Goal: Transaction & Acquisition: Download file/media

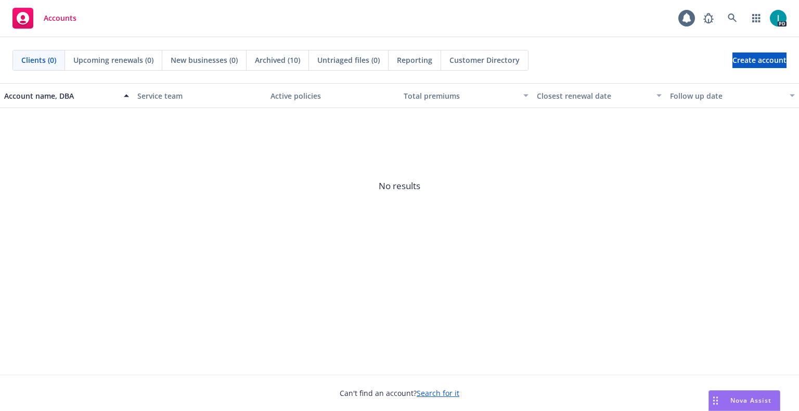
drag, startPoint x: 274, startPoint y: 14, endPoint x: 269, endPoint y: 9, distance: 6.7
click at [274, 14] on div "Accounts 1 PD" at bounding box center [399, 18] width 799 height 37
click at [728, 20] on icon at bounding box center [732, 18] width 9 height 9
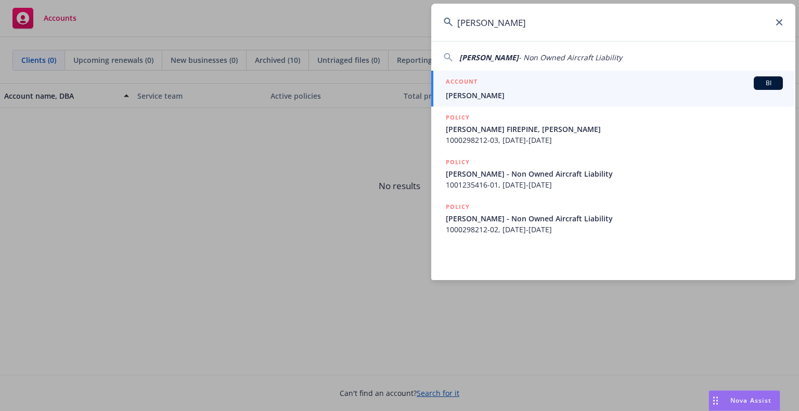
type input "[PERSON_NAME]"
click at [483, 92] on span "[PERSON_NAME]" at bounding box center [614, 95] width 337 height 11
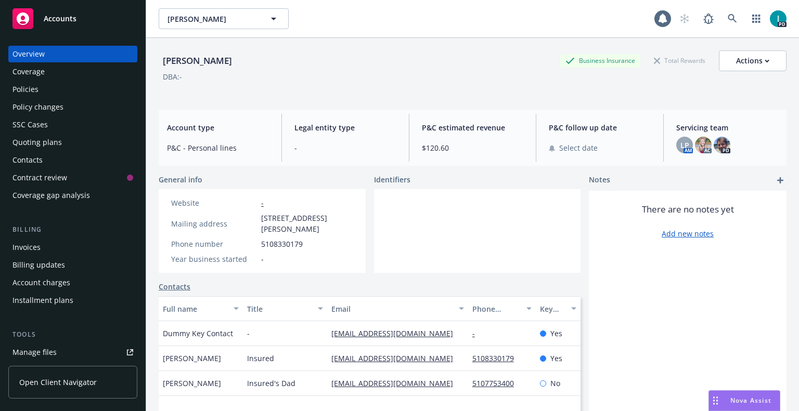
click at [57, 355] on link "Manage files" at bounding box center [72, 352] width 129 height 17
click at [205, 21] on span "[PERSON_NAME]" at bounding box center [212, 19] width 90 height 11
paste input "[PERSON_NAME]"
type input "[PERSON_NAME]"
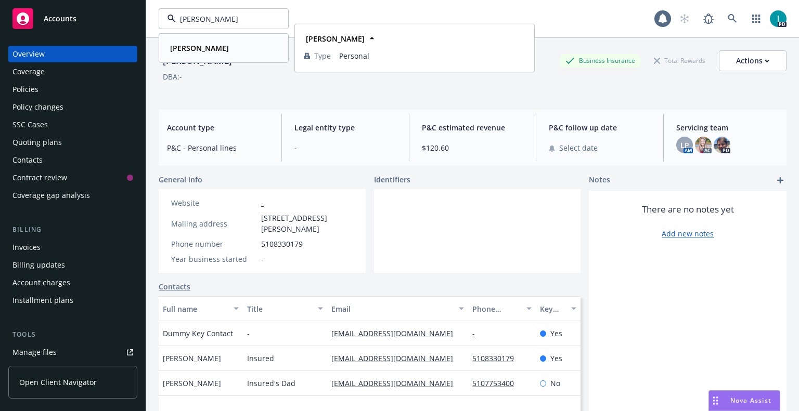
click at [202, 49] on strong "[PERSON_NAME]" at bounding box center [199, 48] width 59 height 10
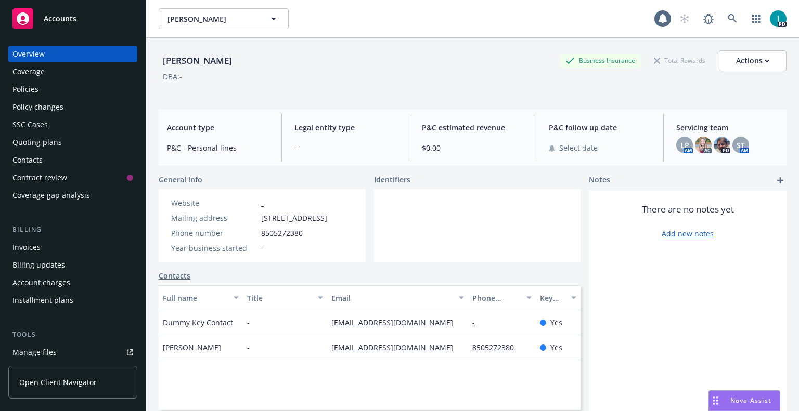
click at [40, 143] on div "Quoting plans" at bounding box center [36, 142] width 49 height 17
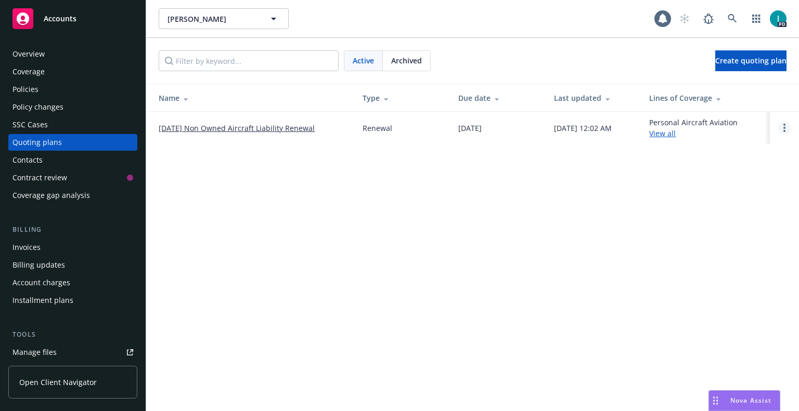
click at [782, 126] on link "Open options" at bounding box center [784, 128] width 12 height 12
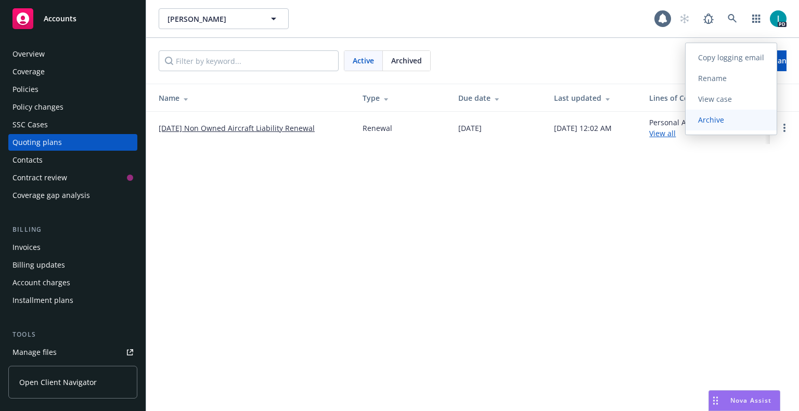
click at [726, 125] on span "Archive" at bounding box center [711, 120] width 51 height 10
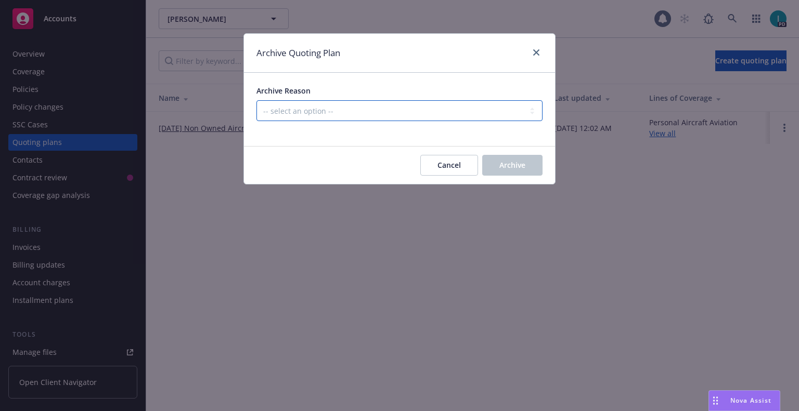
click at [392, 120] on select "-- select an option -- All policies in this renewal plan are auto-renewed Creat…" at bounding box center [399, 110] width 286 height 21
select select "ARCHIVED_RENEWAL_CANCELED"
click at [256, 100] on select "-- select an option -- All policies in this renewal plan are auto-renewed Creat…" at bounding box center [399, 110] width 286 height 21
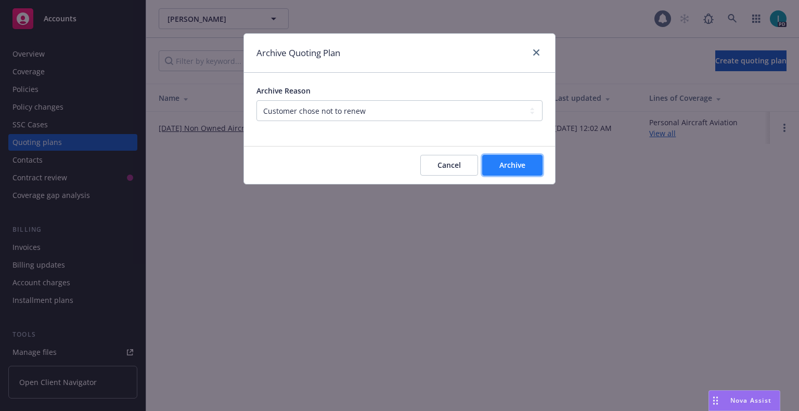
click at [511, 168] on span "Archive" at bounding box center [512, 165] width 26 height 10
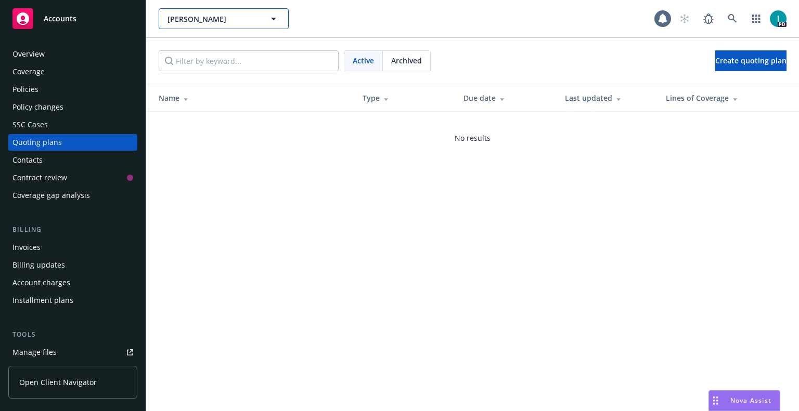
click at [183, 16] on span "[PERSON_NAME]" at bounding box center [212, 19] width 90 height 11
paste input "[PERSON_NAME]"
type input "[PERSON_NAME]"
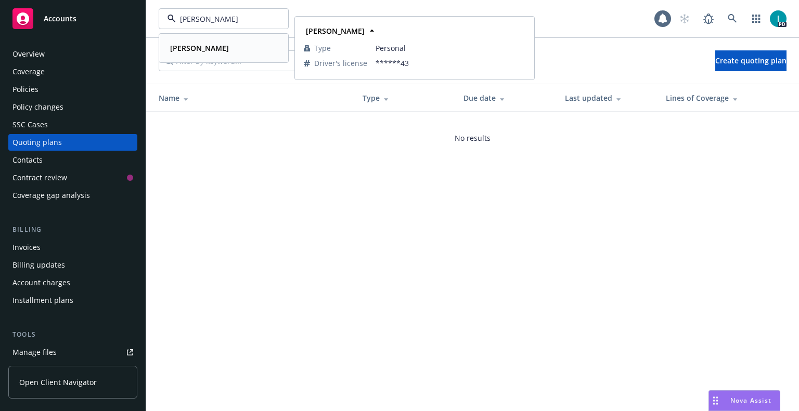
click at [236, 56] on div "[PERSON_NAME] Type Personal Driver's license ******43" at bounding box center [224, 48] width 128 height 28
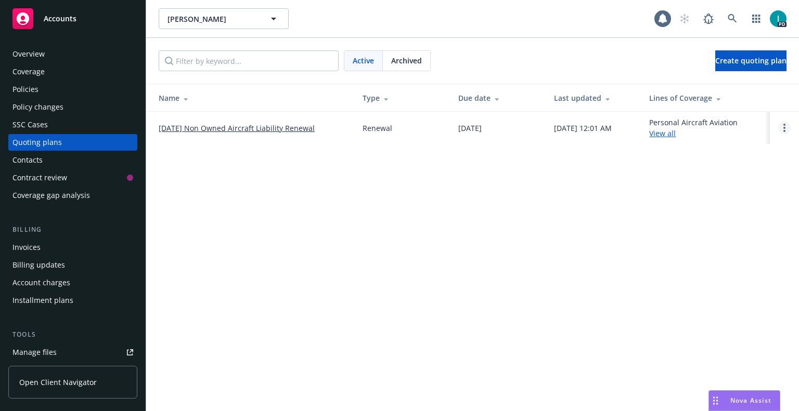
click at [785, 128] on link "Open options" at bounding box center [784, 128] width 12 height 12
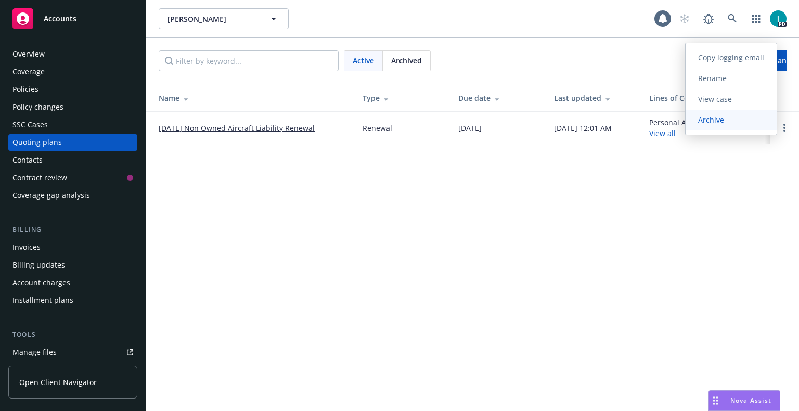
click at [703, 120] on span "Archive" at bounding box center [711, 120] width 51 height 10
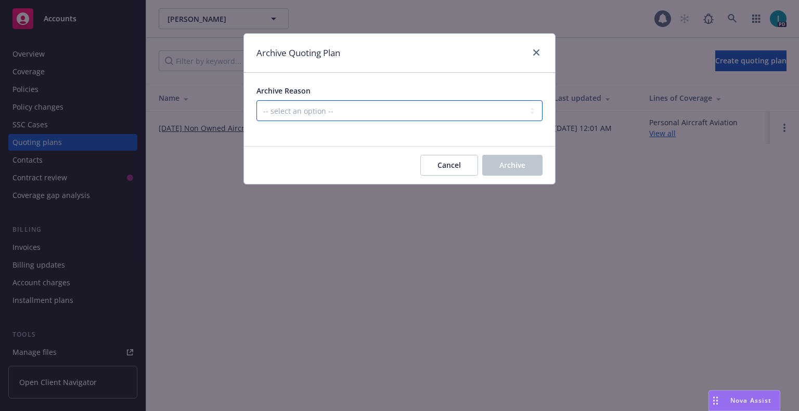
click at [416, 112] on select "-- select an option -- All policies in this renewal plan are auto-renewed Creat…" at bounding box center [399, 110] width 286 height 21
select select "ARCHIVED_RENEWAL_CANCELED"
click at [256, 100] on select "-- select an option -- All policies in this renewal plan are auto-renewed Creat…" at bounding box center [399, 110] width 286 height 21
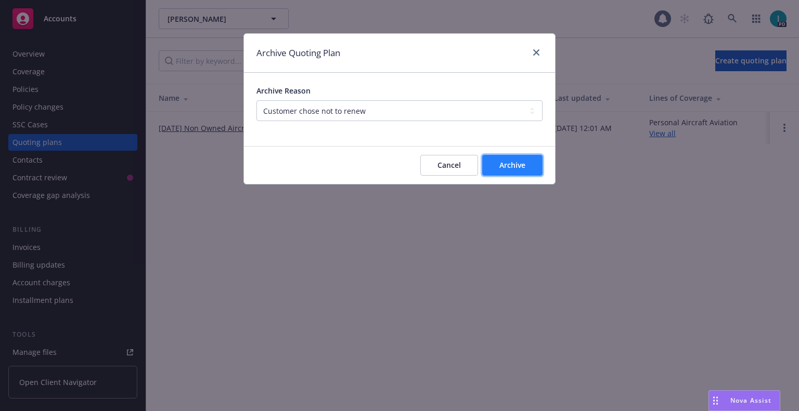
click at [522, 171] on button "Archive" at bounding box center [512, 165] width 60 height 21
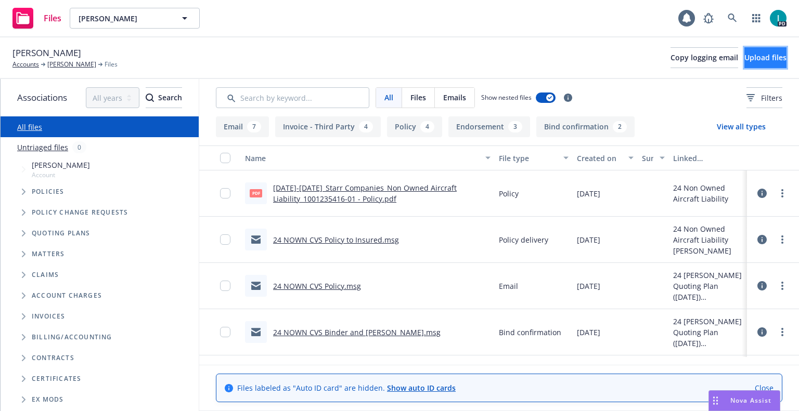
click at [747, 62] on span "Upload files" at bounding box center [765, 58] width 42 height 10
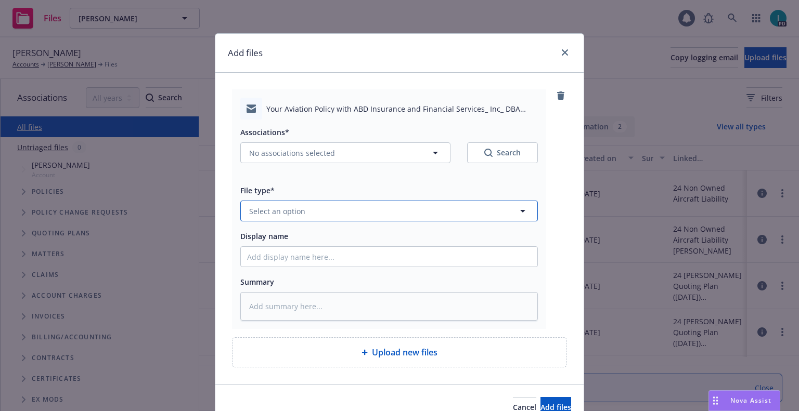
click at [294, 211] on span "Select an option" at bounding box center [277, 211] width 56 height 11
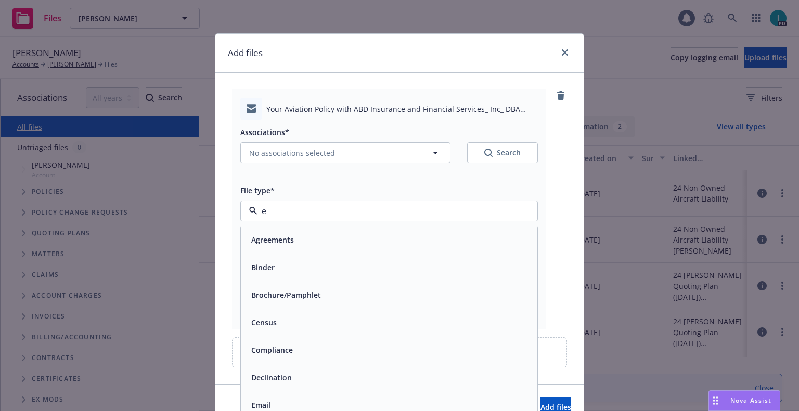
type input "em"
click at [273, 271] on div "Email" at bounding box center [389, 267] width 284 height 15
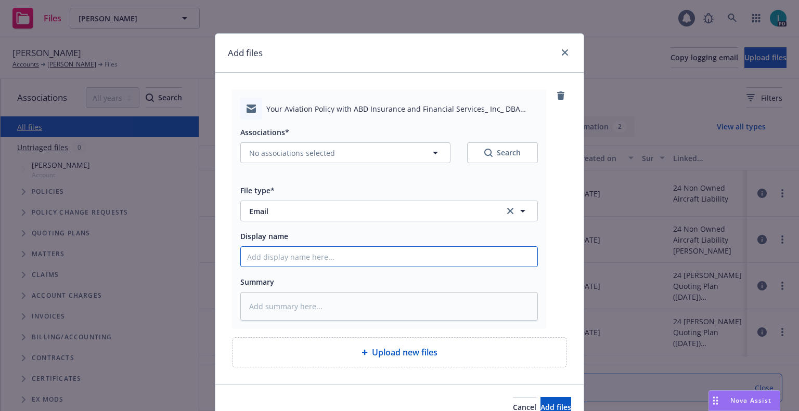
click at [277, 257] on input "Display name" at bounding box center [389, 257] width 296 height 20
type textarea "x"
type input "2"
type textarea "x"
type input "25"
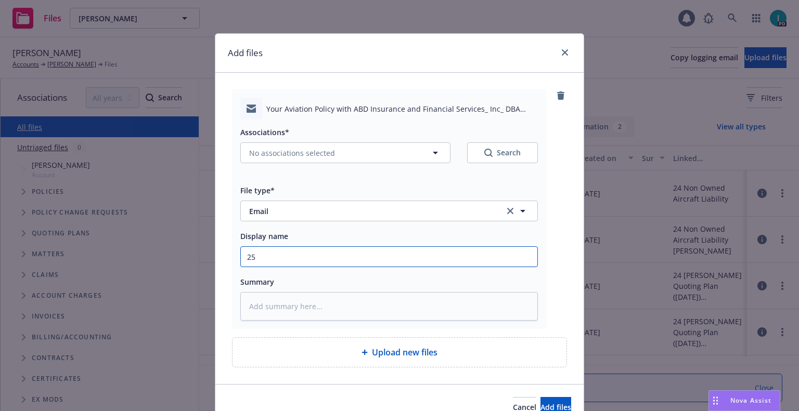
type textarea "x"
type input "25 NOWN CVS Quotes to Insured"
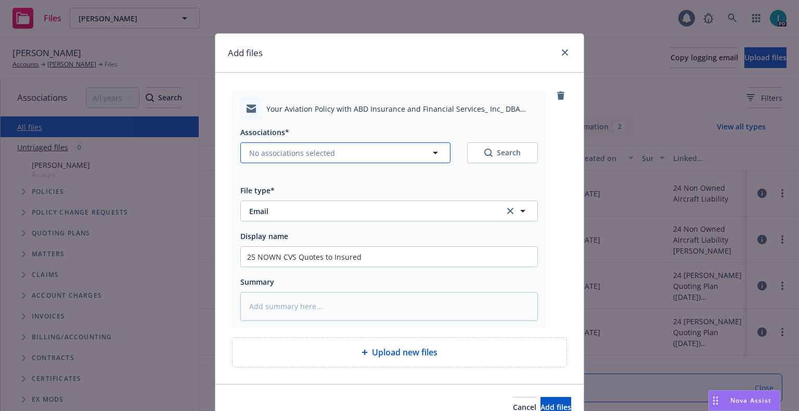
click at [298, 157] on span "No associations selected" at bounding box center [292, 153] width 86 height 11
type textarea "x"
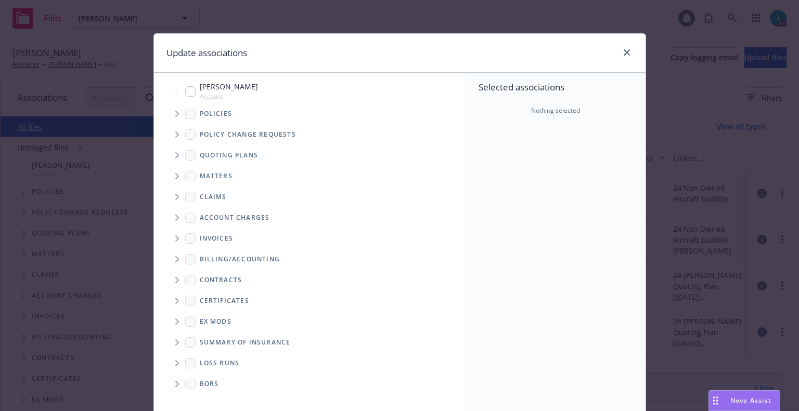
click at [175, 113] on icon "Tree Example" at bounding box center [177, 114] width 4 height 6
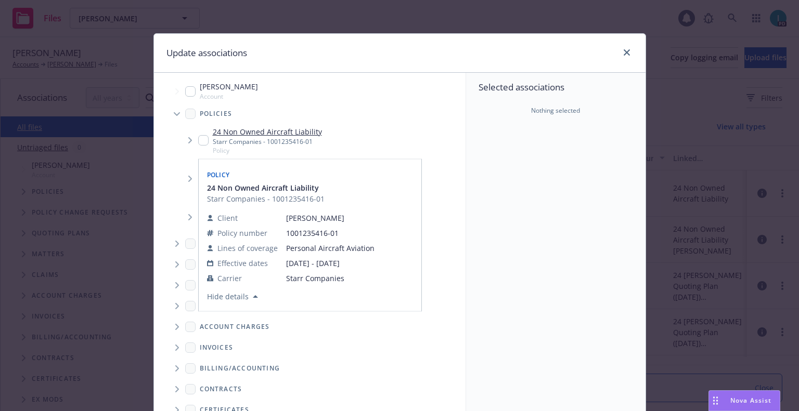
click at [202, 141] on input "Tree Example" at bounding box center [203, 140] width 10 height 10
checkbox input "true"
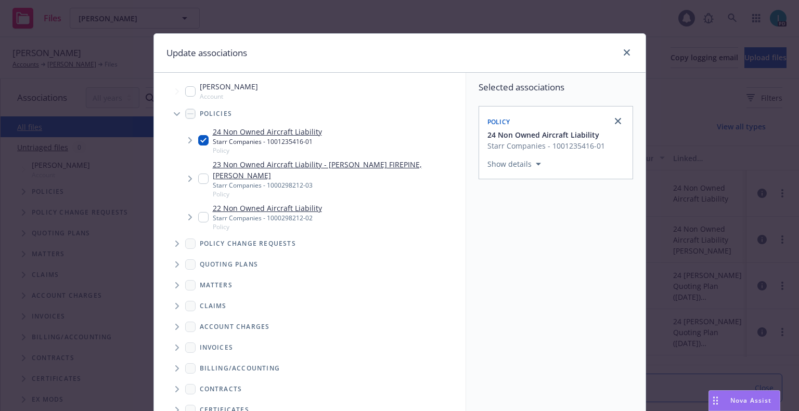
scroll to position [106, 0]
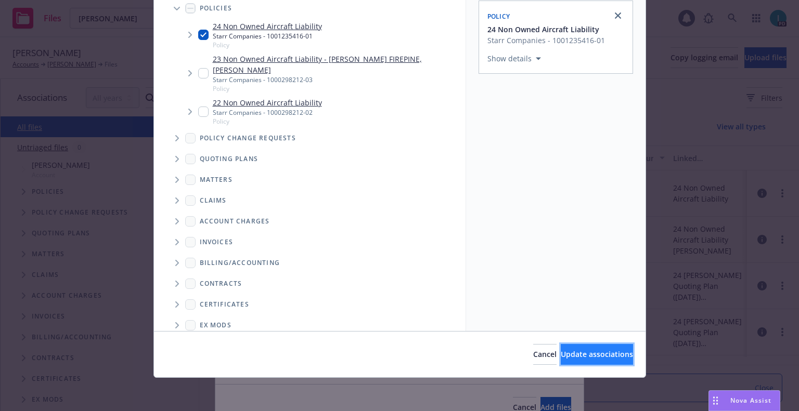
click at [594, 350] on span "Update associations" at bounding box center [597, 355] width 72 height 10
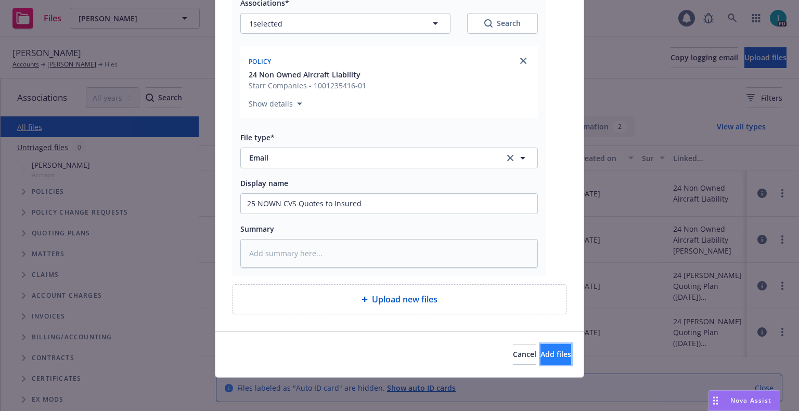
click at [540, 352] on span "Add files" at bounding box center [555, 355] width 31 height 10
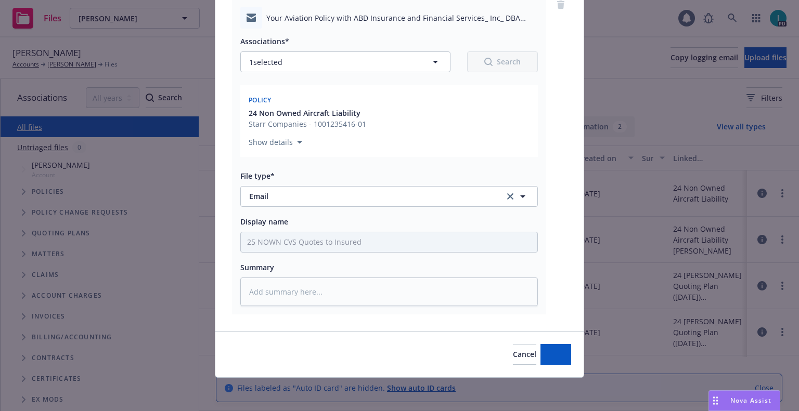
scroll to position [91, 0]
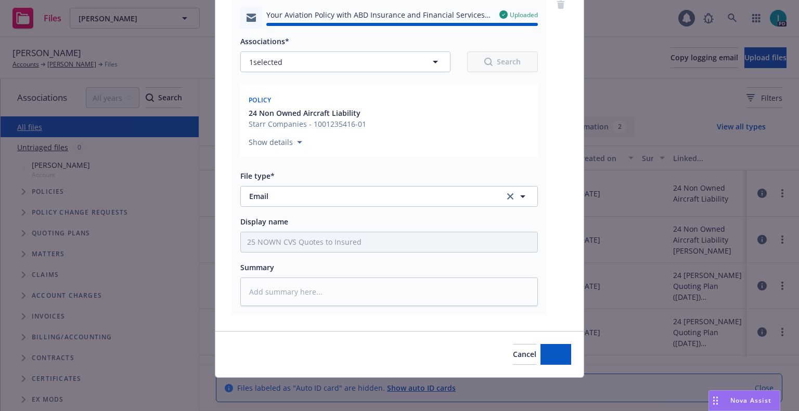
type textarea "x"
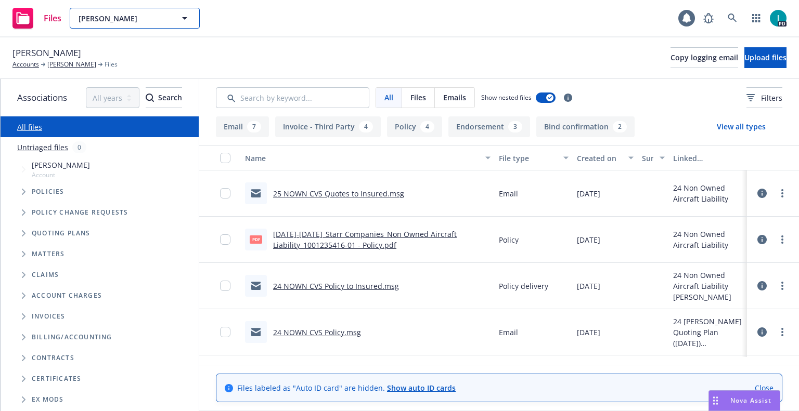
click at [111, 15] on span "[PERSON_NAME]" at bounding box center [124, 18] width 90 height 11
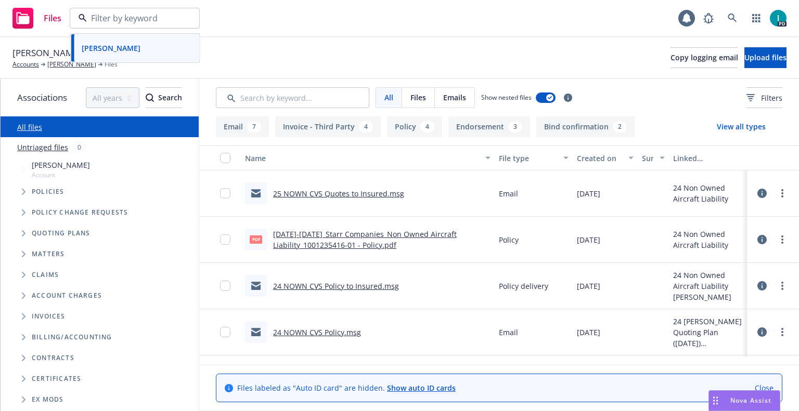
paste input "[PERSON_NAME]"
type input "[PERSON_NAME]"
click at [131, 49] on strong "[PERSON_NAME]" at bounding box center [111, 48] width 59 height 10
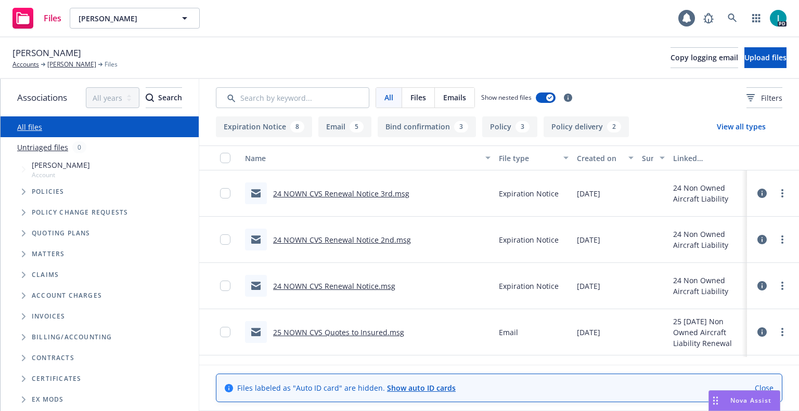
click at [342, 193] on link "24 NOWN CVS Renewal Notice 3rd.msg" at bounding box center [341, 194] width 136 height 10
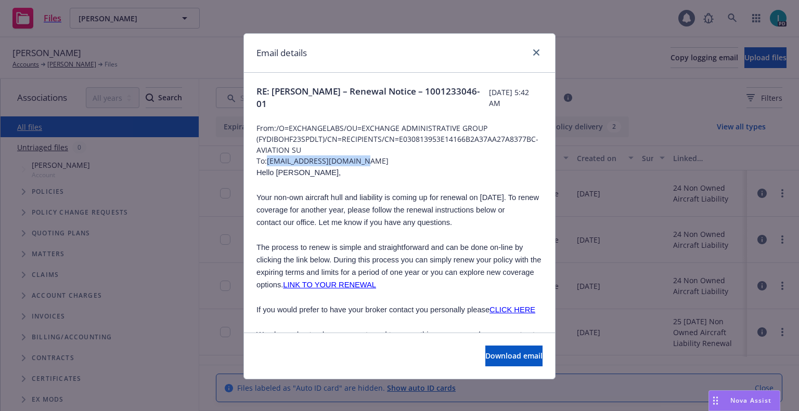
drag, startPoint x: 377, startPoint y: 163, endPoint x: 266, endPoint y: 162, distance: 110.8
click at [266, 162] on span "To: stephen6096999@gmail.com" at bounding box center [399, 161] width 286 height 11
copy span "[EMAIL_ADDRESS][DOMAIN_NAME]"
click at [287, 175] on span "Hello Stephen," at bounding box center [298, 173] width 84 height 8
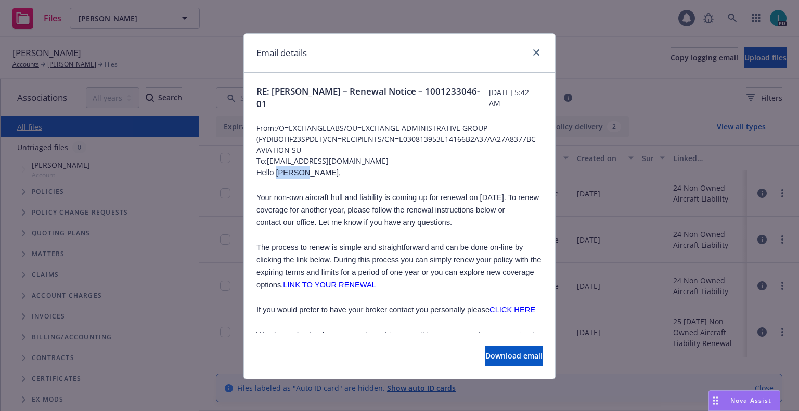
copy span "Stephen"
click at [535, 49] on icon "close" at bounding box center [536, 52] width 6 height 6
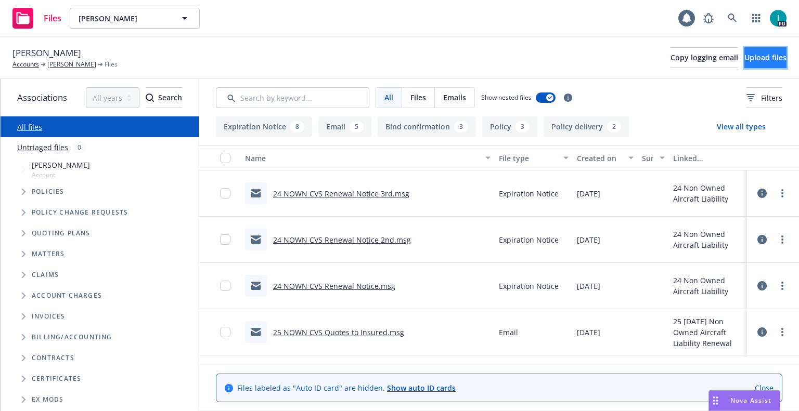
click at [744, 57] on span "Upload files" at bounding box center [765, 58] width 42 height 10
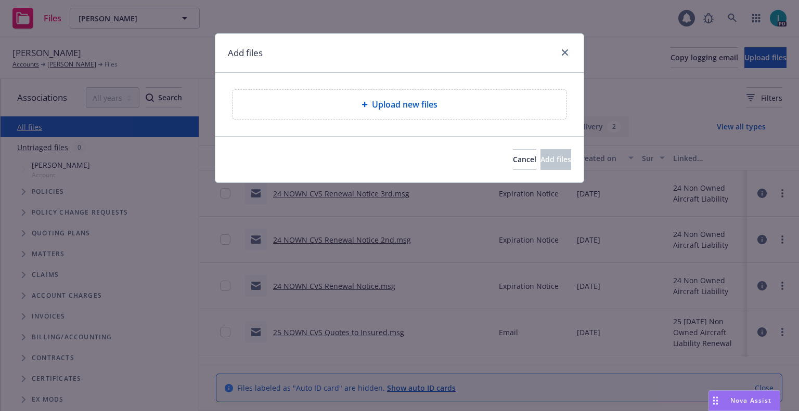
type textarea "x"
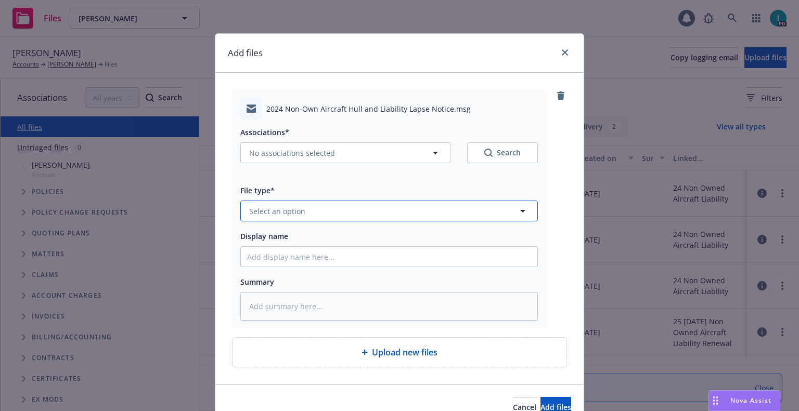
click at [339, 213] on button "Select an option" at bounding box center [389, 211] width 298 height 21
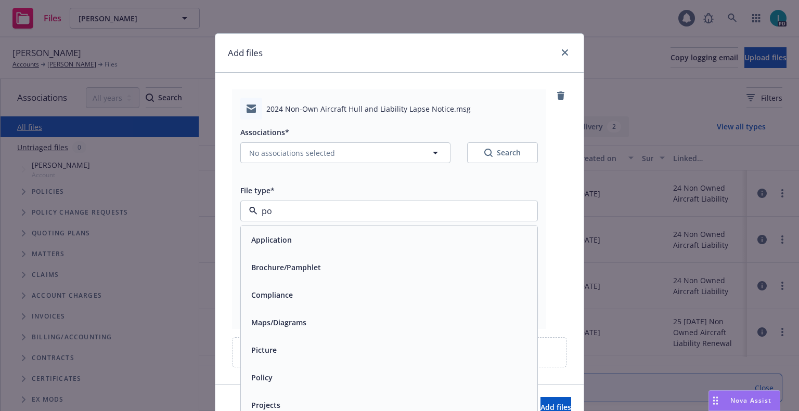
type input "pol"
click at [307, 205] on input "pol" at bounding box center [386, 211] width 259 height 12
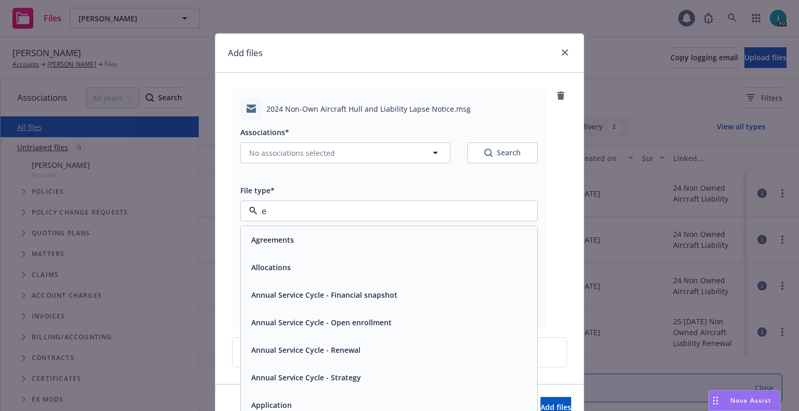
type input "ex"
click at [295, 244] on span "Expiration Notice" at bounding box center [282, 240] width 62 height 11
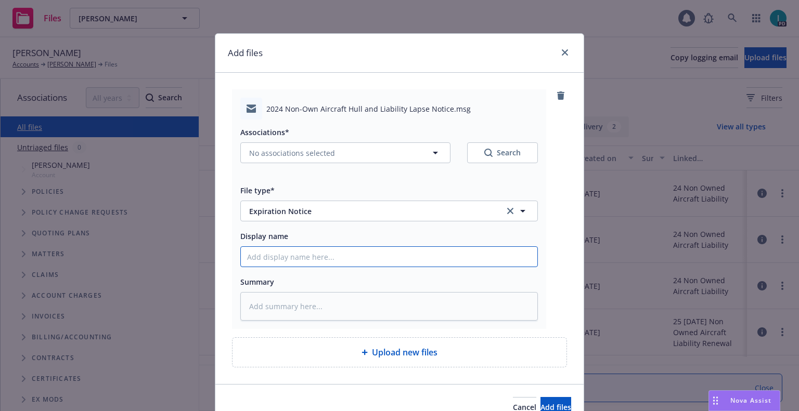
click at [300, 262] on input "Display name" at bounding box center [389, 257] width 296 height 20
type textarea "x"
type input "2"
type textarea "x"
type input "24"
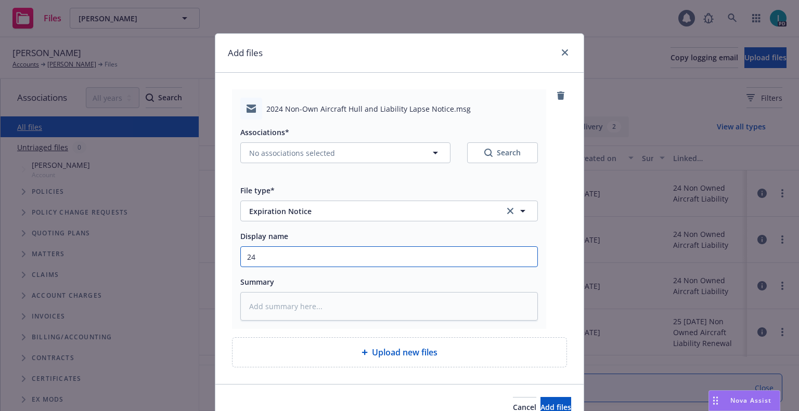
type textarea "x"
type input "24 NOWN CVS Lapse Notice"
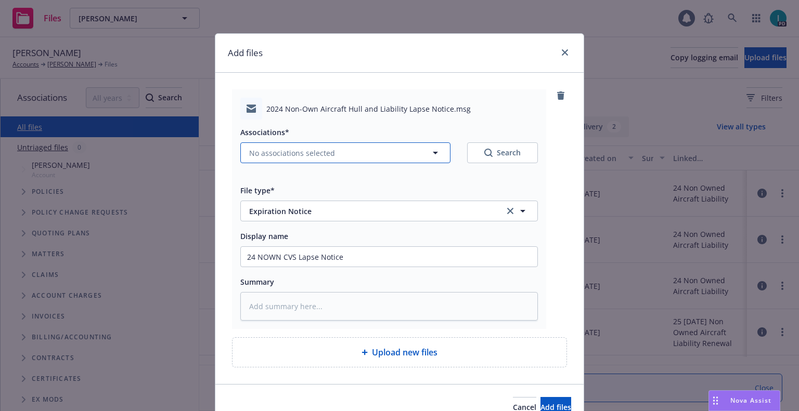
click at [266, 153] on span "No associations selected" at bounding box center [292, 153] width 86 height 11
type textarea "x"
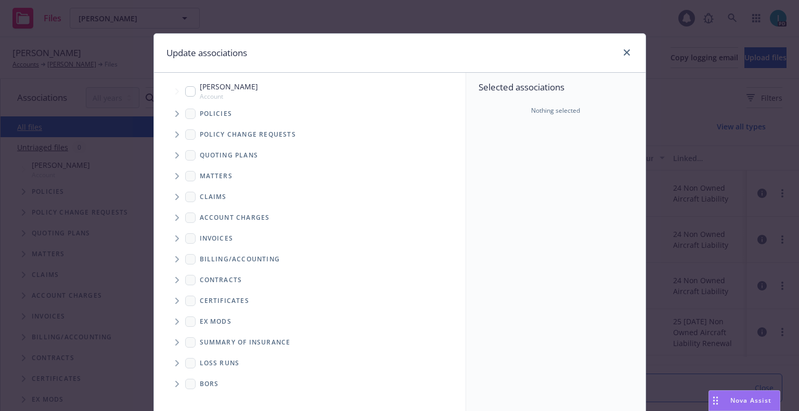
click at [176, 120] on span "Tree Example" at bounding box center [177, 114] width 17 height 17
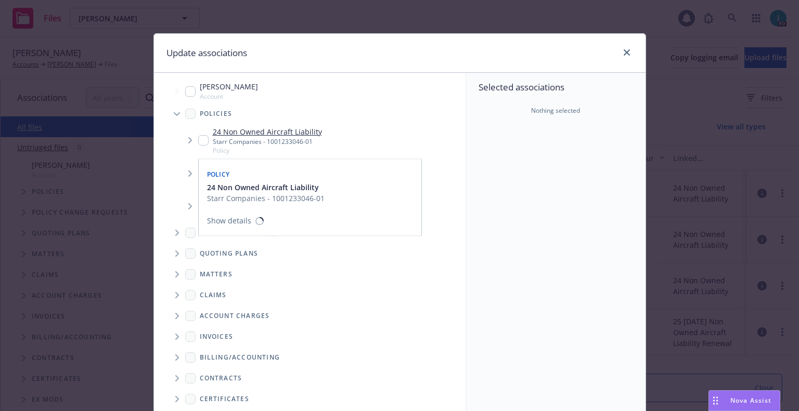
click at [200, 139] on input "Tree Example" at bounding box center [203, 140] width 10 height 10
checkbox input "true"
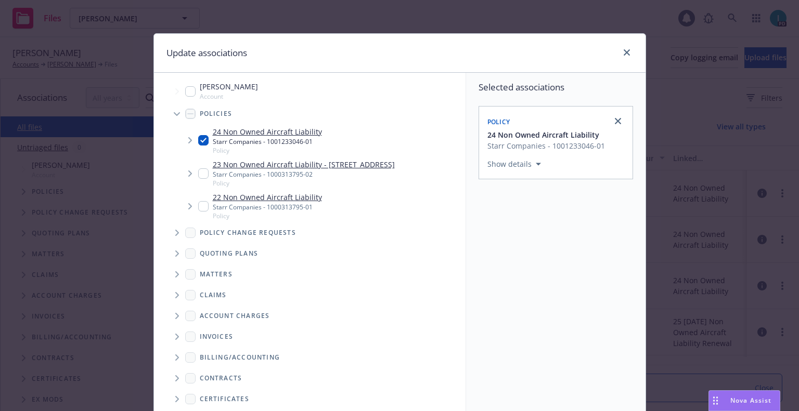
scroll to position [106, 0]
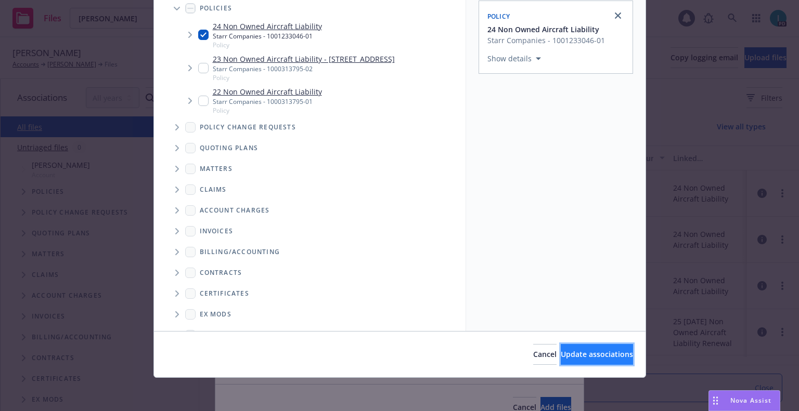
click at [561, 354] on span "Update associations" at bounding box center [597, 355] width 72 height 10
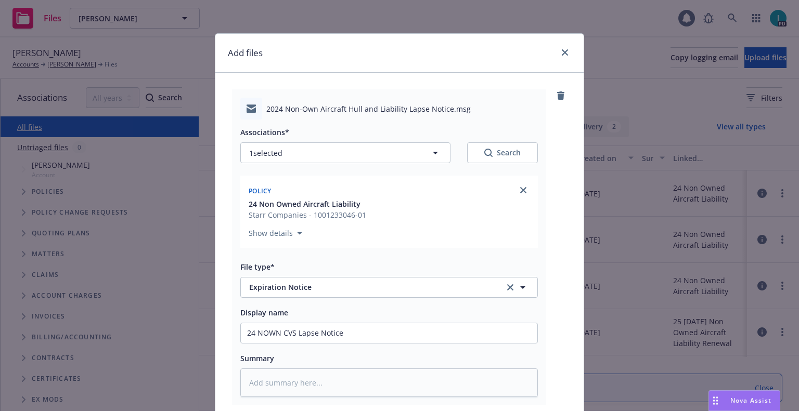
scroll to position [130, 0]
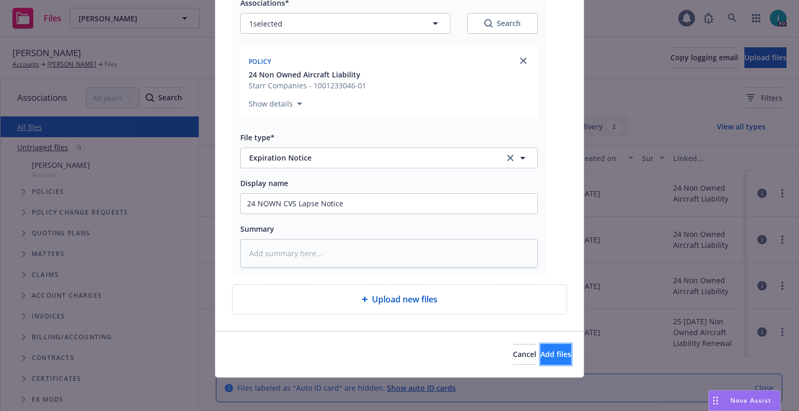
click at [540, 357] on span "Add files" at bounding box center [555, 355] width 31 height 10
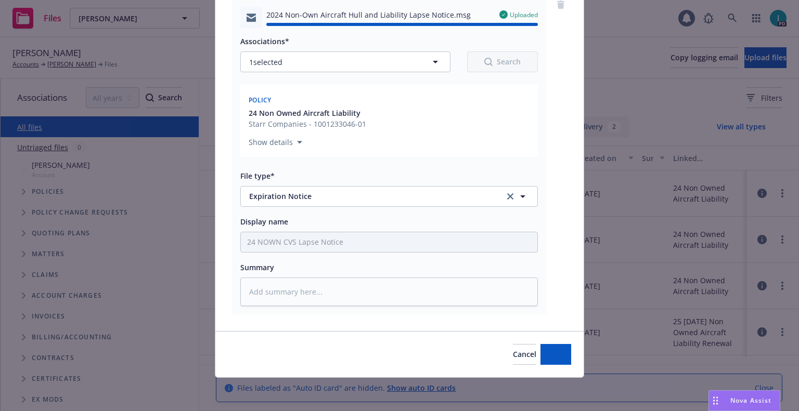
type textarea "x"
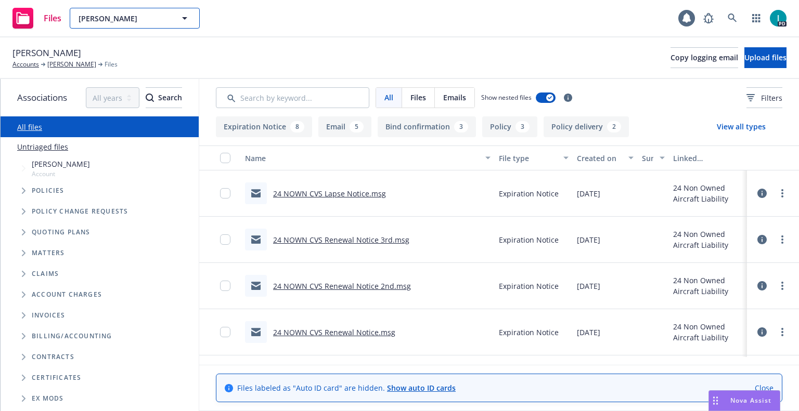
click at [158, 19] on span "[PERSON_NAME]" at bounding box center [124, 18] width 90 height 11
paste input "[PERSON_NAME]"
type input "[PERSON_NAME]"
click at [127, 43] on strong "[PERSON_NAME]" at bounding box center [111, 48] width 59 height 10
click at [352, 191] on link "24 NOWN CVS Renewal Notice 3rd.msg" at bounding box center [341, 194] width 136 height 10
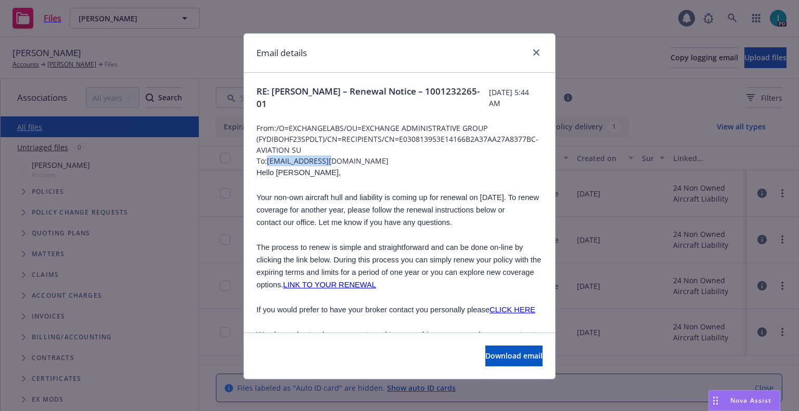
drag, startPoint x: 337, startPoint y: 161, endPoint x: 266, endPoint y: 161, distance: 71.3
click at [266, 161] on span "To: hubbard74@me.com" at bounding box center [399, 161] width 286 height 11
copy span "hubbard74@me.com"
click at [533, 53] on icon "close" at bounding box center [536, 52] width 6 height 6
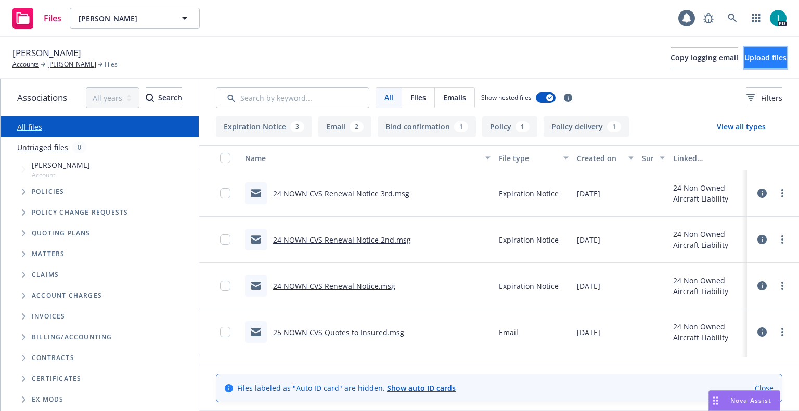
click at [744, 59] on span "Upload files" at bounding box center [765, 58] width 42 height 10
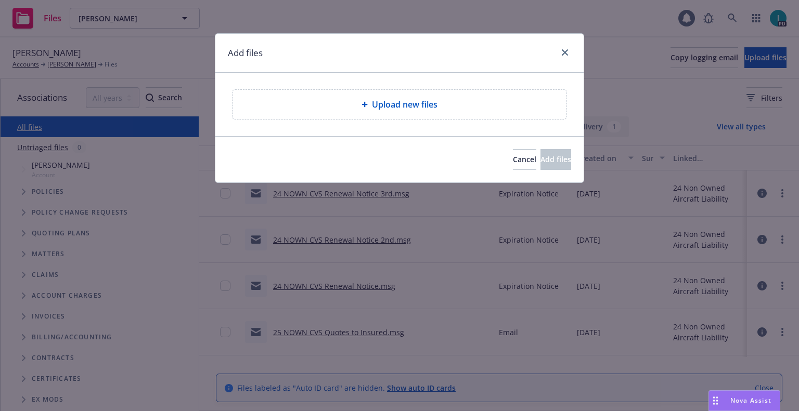
type textarea "x"
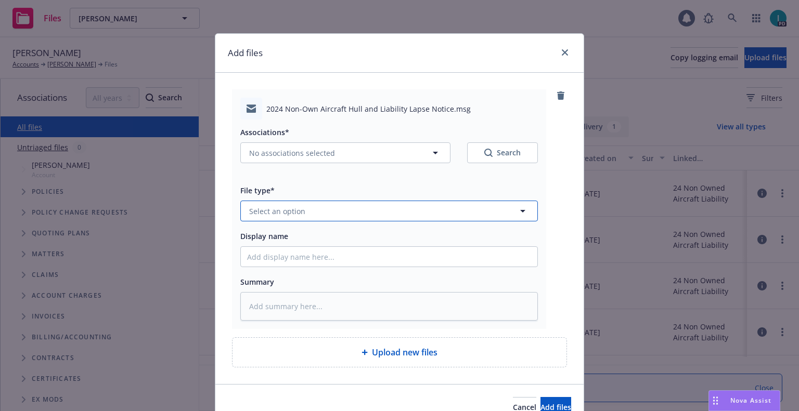
click at [311, 210] on button "Select an option" at bounding box center [389, 211] width 298 height 21
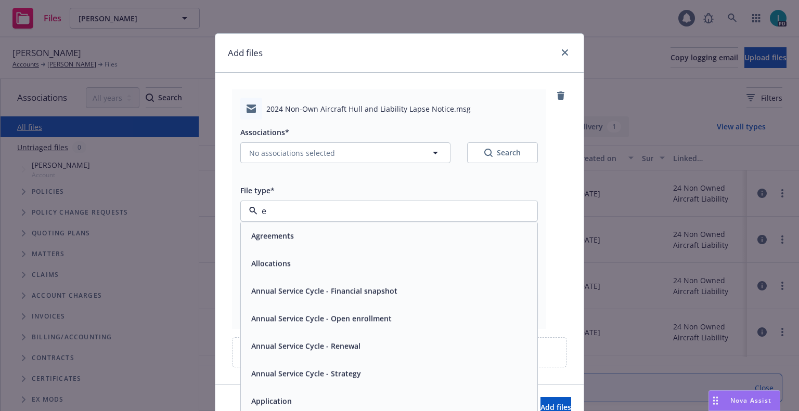
type input "ex"
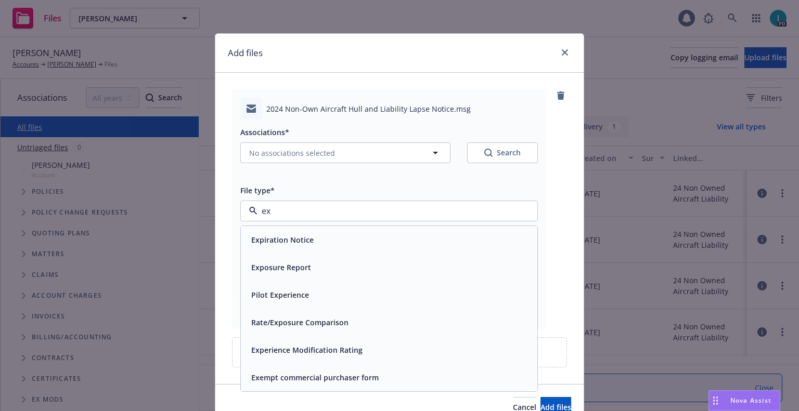
click at [302, 233] on div "Expiration Notice" at bounding box center [281, 239] width 69 height 15
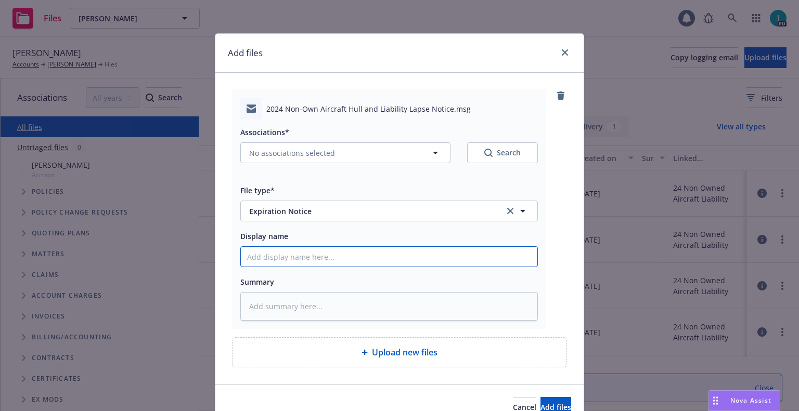
click at [293, 256] on input "Display name" at bounding box center [389, 257] width 296 height 20
type textarea "x"
type input "2"
type textarea "x"
type input "24"
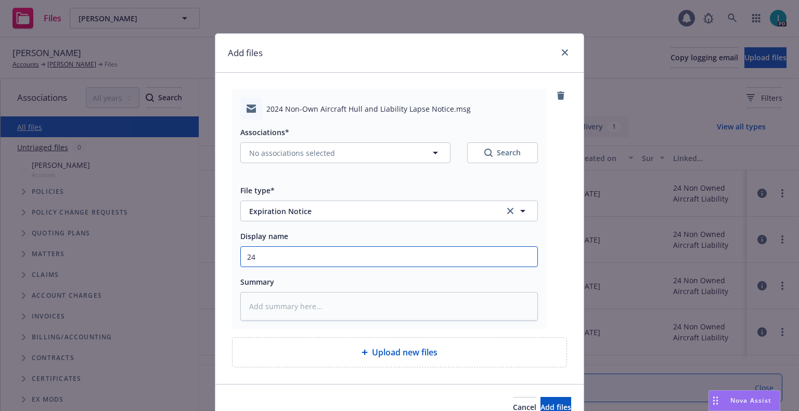
type textarea "x"
type input "24 NOWN CVS Renewal Notice"
drag, startPoint x: 375, startPoint y: 264, endPoint x: 37, endPoint y: 251, distance: 337.8
click at [37, 251] on div "Add files 2024 Non-Own Aircraft Hull and Liability Lapse Notice.msg Association…" at bounding box center [399, 205] width 799 height 411
type textarea "x"
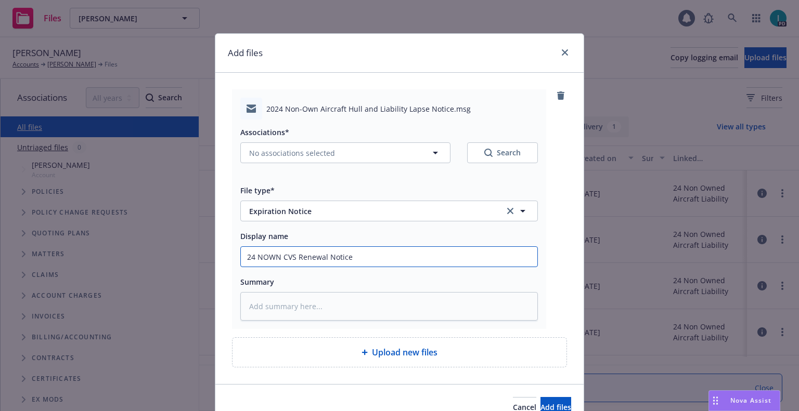
type input "2"
type textarea "x"
type input "24 NOWN CVS Lapse Notice"
click at [272, 153] on span "No associations selected" at bounding box center [292, 153] width 86 height 11
type textarea "x"
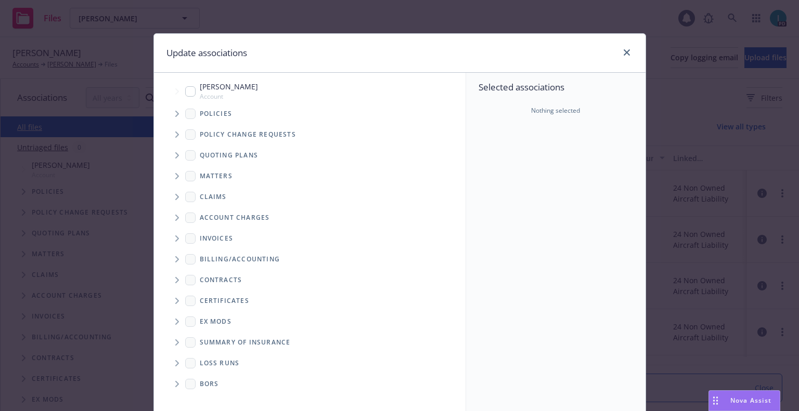
click at [175, 117] on icon "Tree Example" at bounding box center [177, 114] width 4 height 6
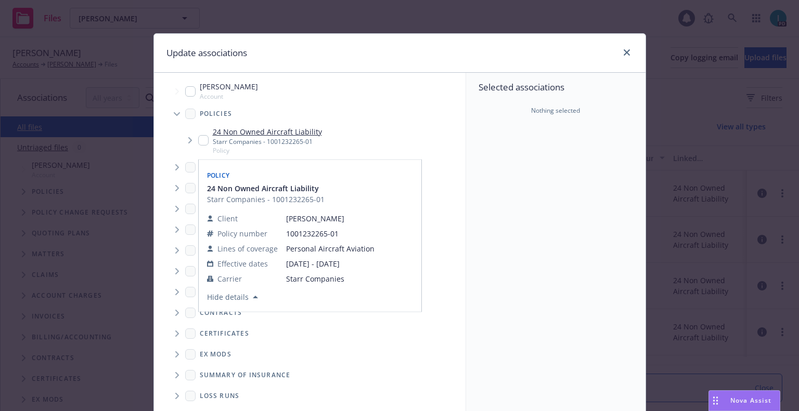
click at [200, 142] on input "Tree Example" at bounding box center [203, 140] width 10 height 10
checkbox input "true"
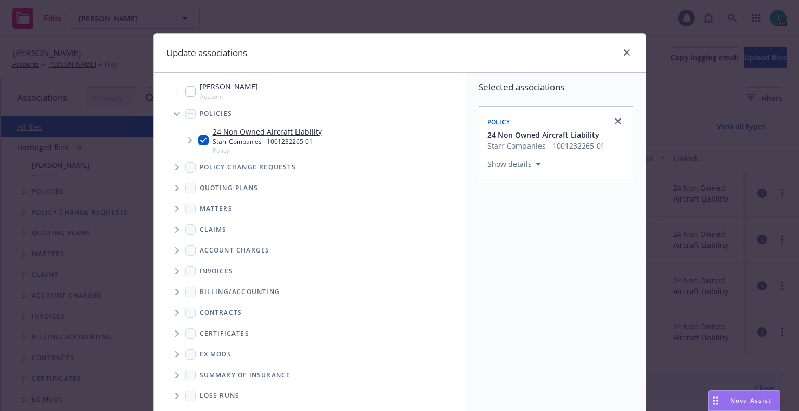
scroll to position [106, 0]
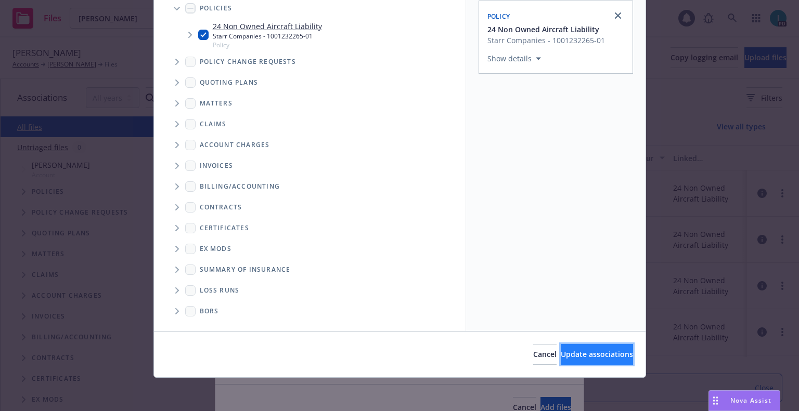
click at [578, 352] on span "Update associations" at bounding box center [597, 355] width 72 height 10
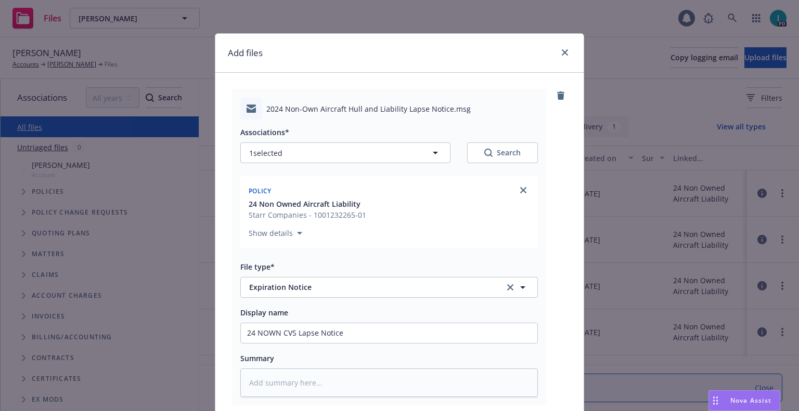
scroll to position [130, 0]
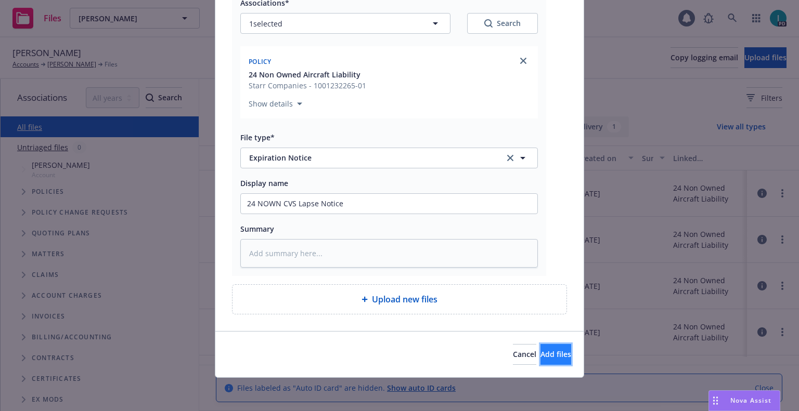
click at [540, 352] on span "Add files" at bounding box center [555, 355] width 31 height 10
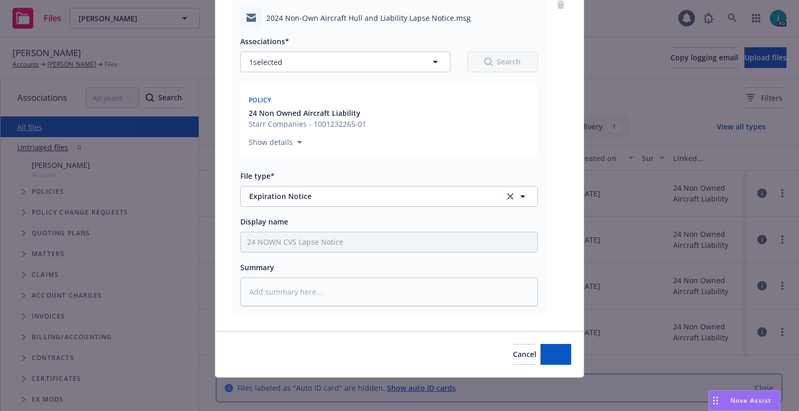
scroll to position [91, 0]
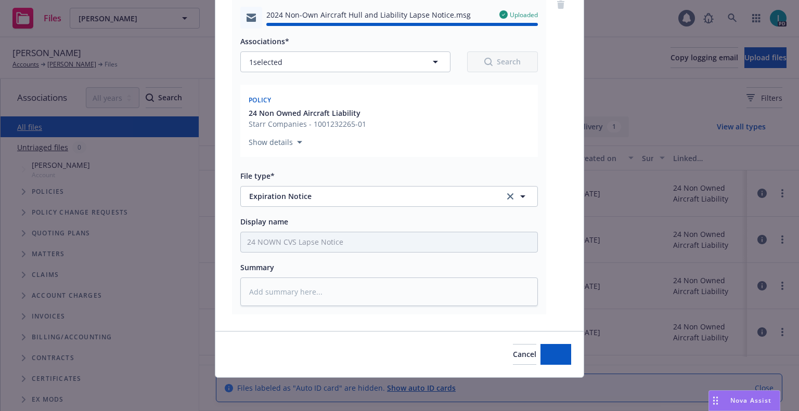
type textarea "x"
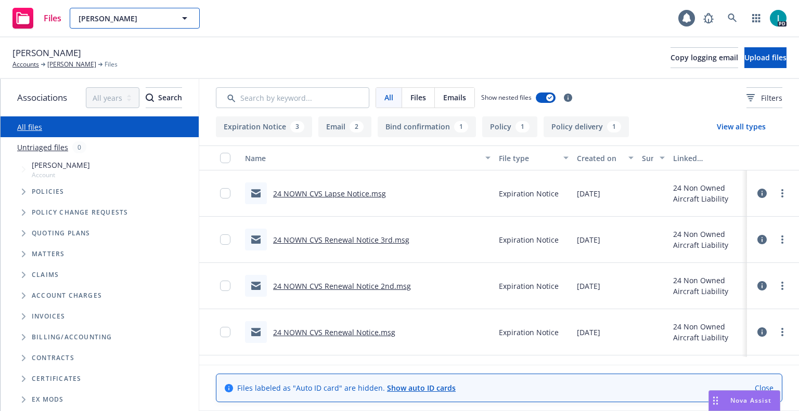
click at [151, 17] on span "[PERSON_NAME]" at bounding box center [124, 18] width 90 height 11
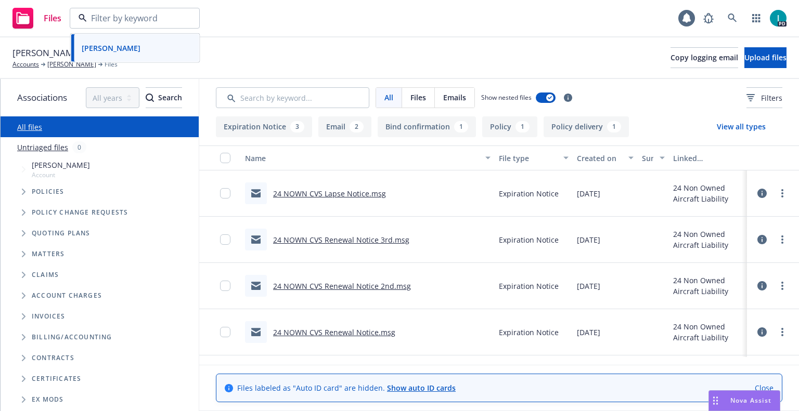
paste input "Lukas Jochem"
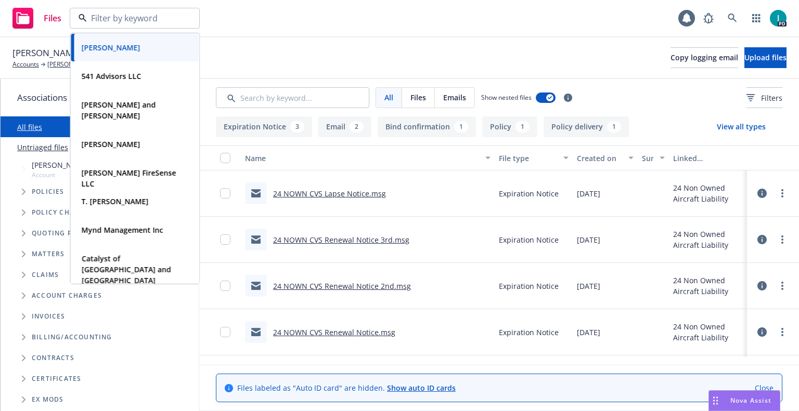
type input "Lukas Jochem"
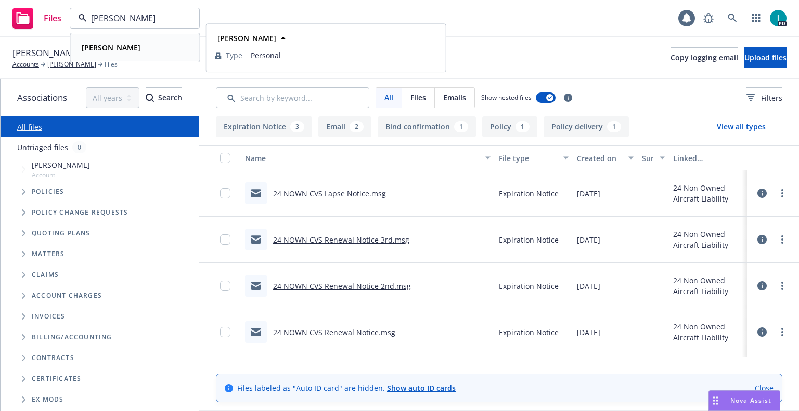
click at [128, 51] on strong "Lukas Jochem" at bounding box center [111, 48] width 59 height 10
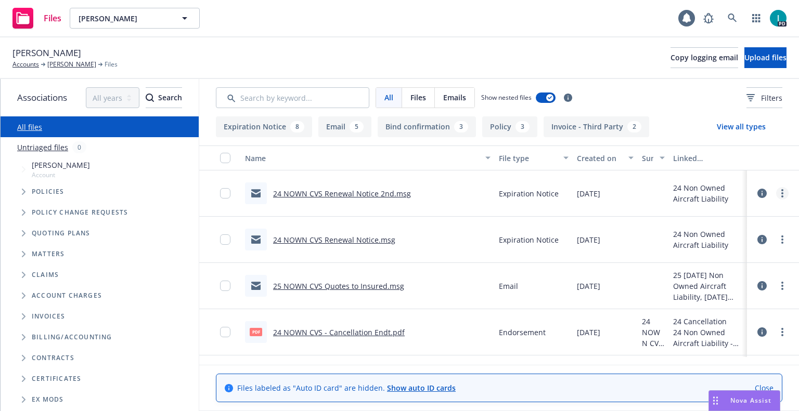
click at [778, 192] on link "more" at bounding box center [782, 193] width 12 height 12
click at [723, 234] on link "Download" at bounding box center [735, 235] width 104 height 21
click at [754, 53] on span "Upload files" at bounding box center [765, 58] width 42 height 10
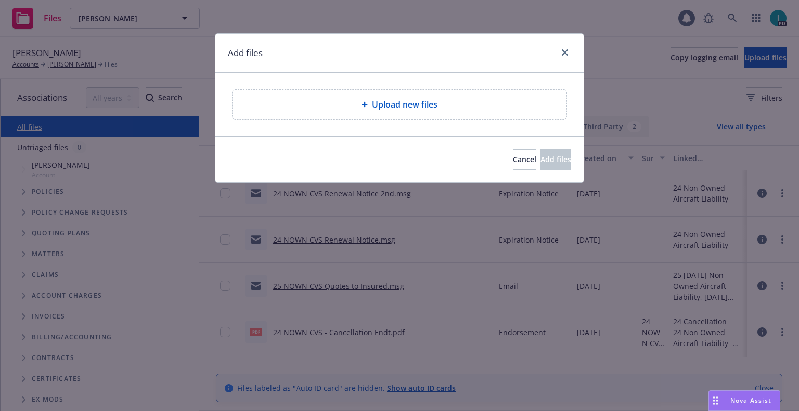
type textarea "x"
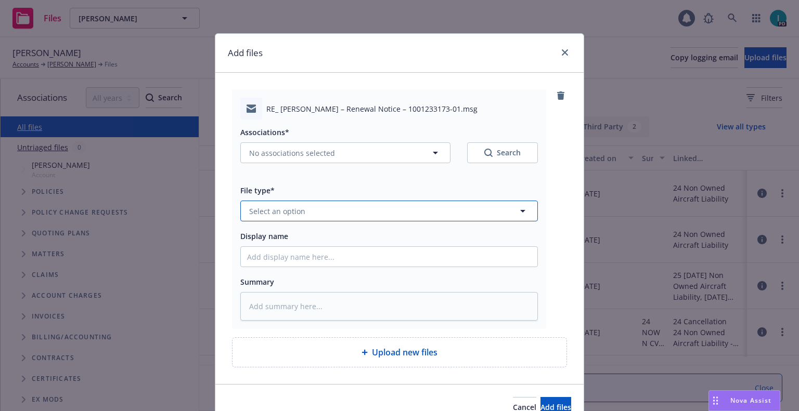
click at [306, 215] on button "Select an option" at bounding box center [389, 211] width 298 height 21
type input "ex"
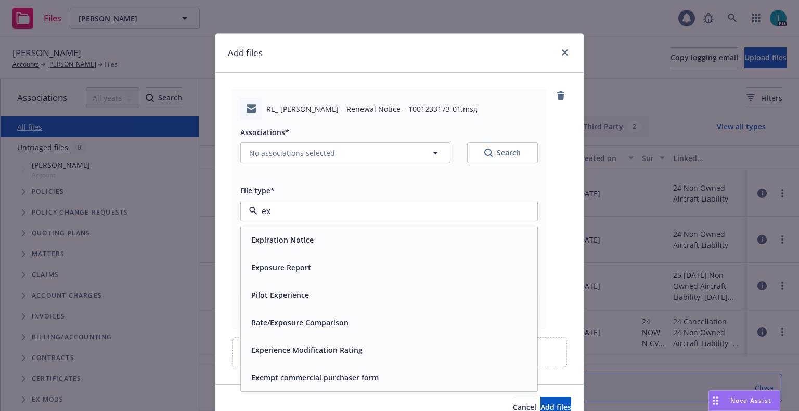
click at [300, 244] on span "Expiration Notice" at bounding box center [282, 240] width 62 height 11
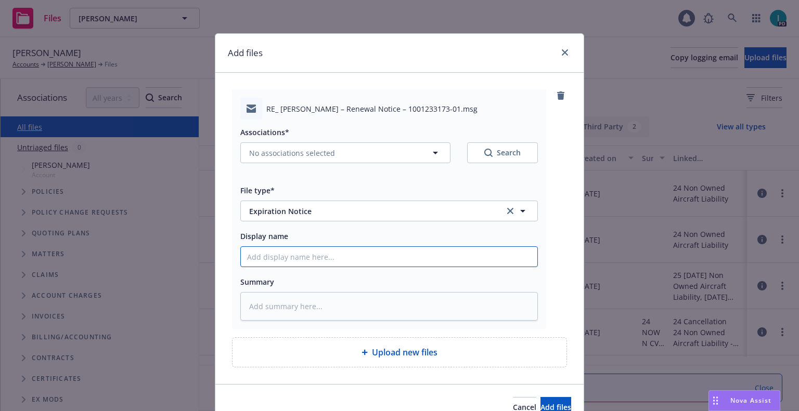
click at [294, 256] on input "Display name" at bounding box center [389, 257] width 296 height 20
type textarea "x"
type input "2"
type textarea "x"
type input "24"
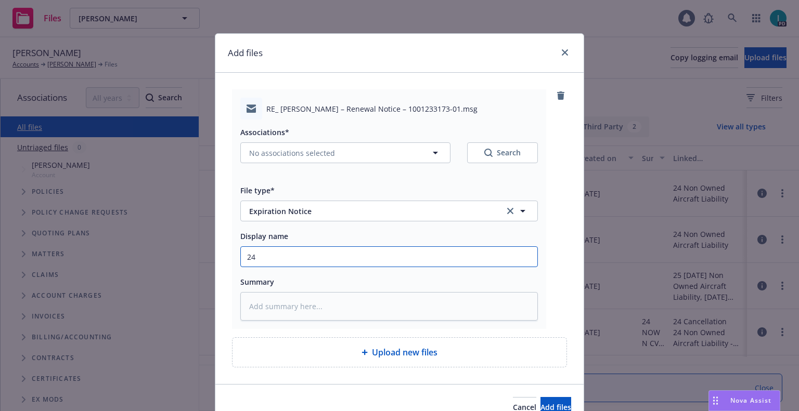
type textarea "x"
type input "24 NOWN CVS Renewal Notice"
drag, startPoint x: 361, startPoint y: 260, endPoint x: 122, endPoint y: 233, distance: 240.2
click at [123, 235] on div "Add files RE_ Lukas Jochem – Renewal Notice – 1001233173-01.msg Associations* N…" at bounding box center [399, 205] width 799 height 411
type textarea "x"
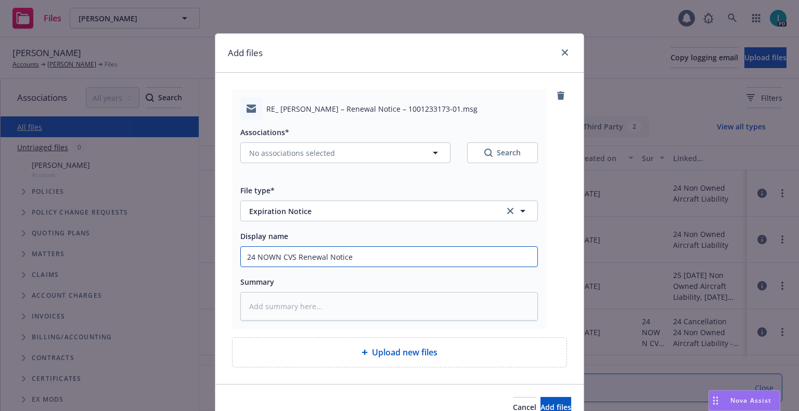
type input "2"
type textarea "x"
type input "24"
type textarea "x"
type input "24 NOWN CVS Renewal Notice 3rd"
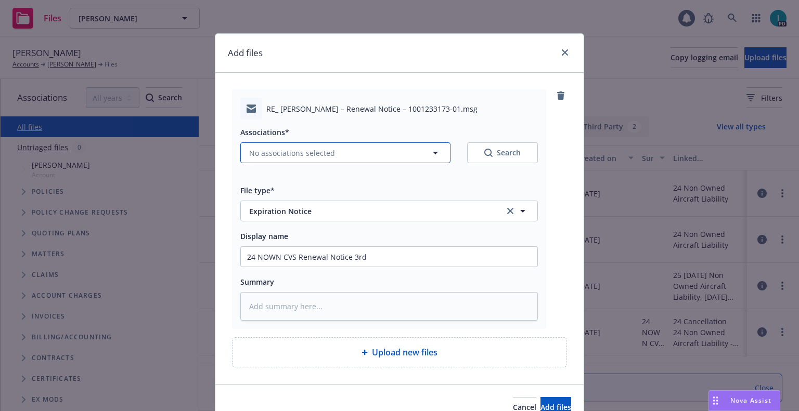
click at [268, 160] on button "No associations selected" at bounding box center [345, 153] width 210 height 21
type textarea "x"
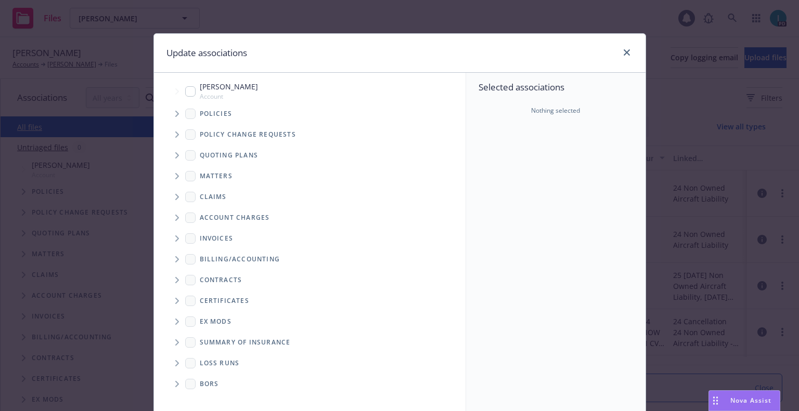
click at [178, 113] on span "Tree Example" at bounding box center [177, 114] width 17 height 17
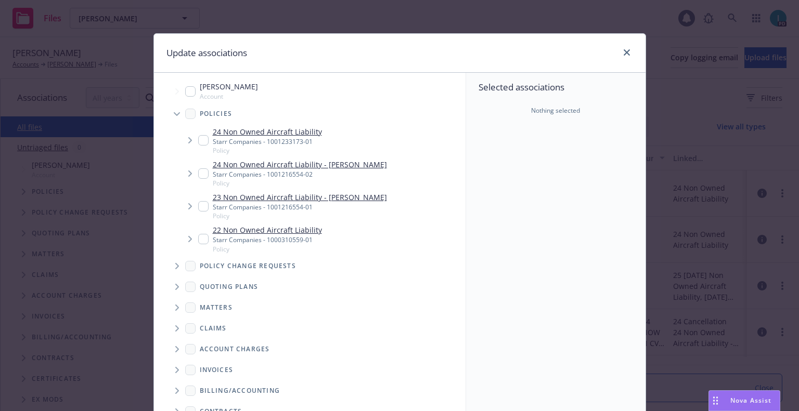
click at [198, 138] on input "Tree Example" at bounding box center [203, 140] width 10 height 10
checkbox input "true"
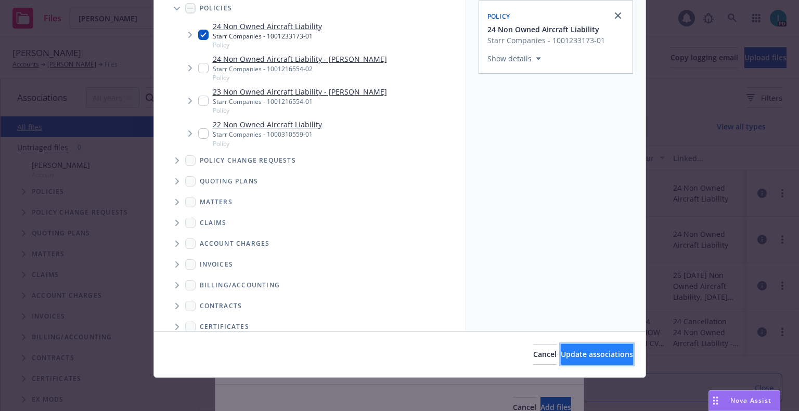
click at [561, 345] on button "Update associations" at bounding box center [597, 354] width 72 height 21
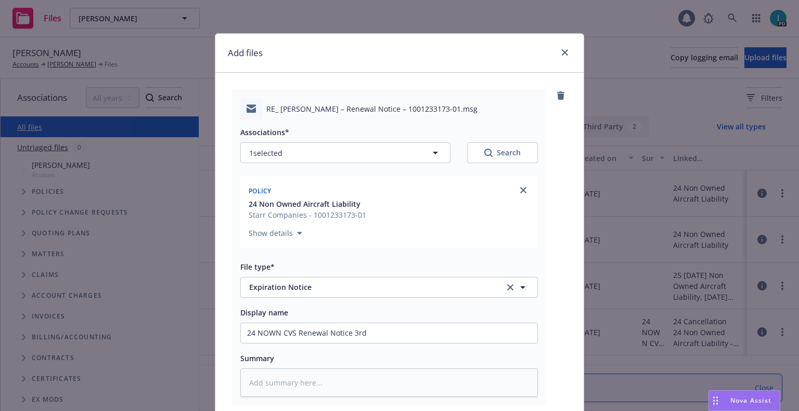
scroll to position [130, 0]
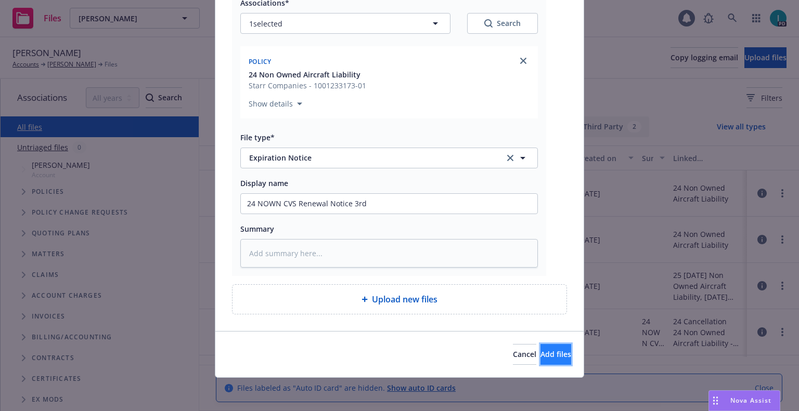
click at [540, 350] on span "Add files" at bounding box center [555, 355] width 31 height 10
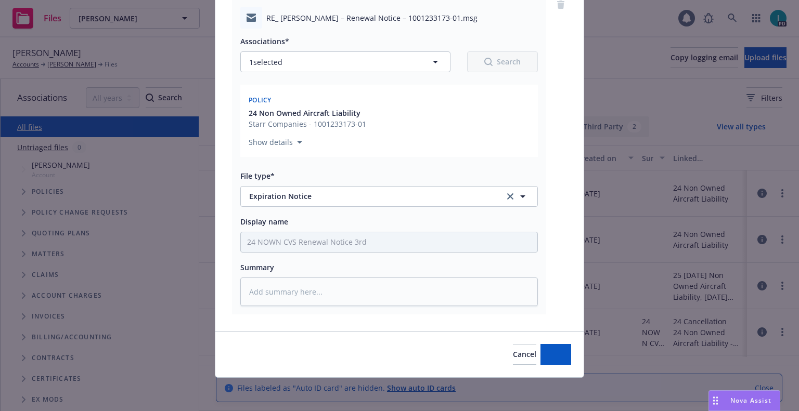
scroll to position [91, 0]
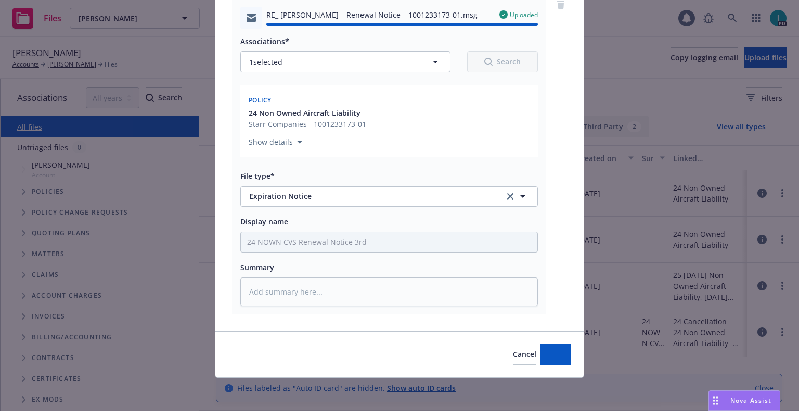
type textarea "x"
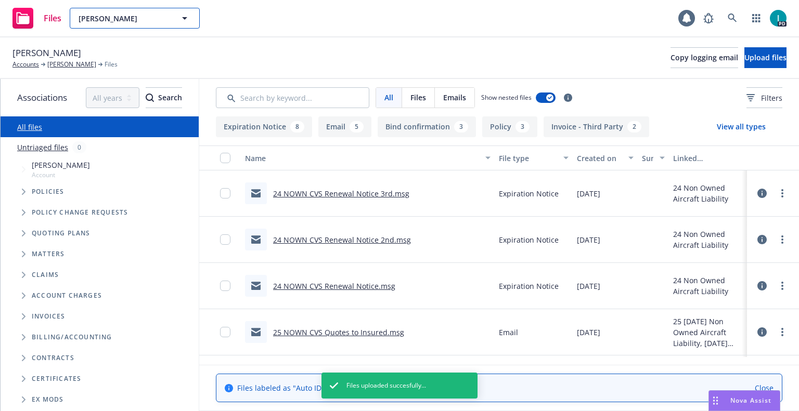
click at [102, 18] on span "Lukas Jochem" at bounding box center [124, 18] width 90 height 11
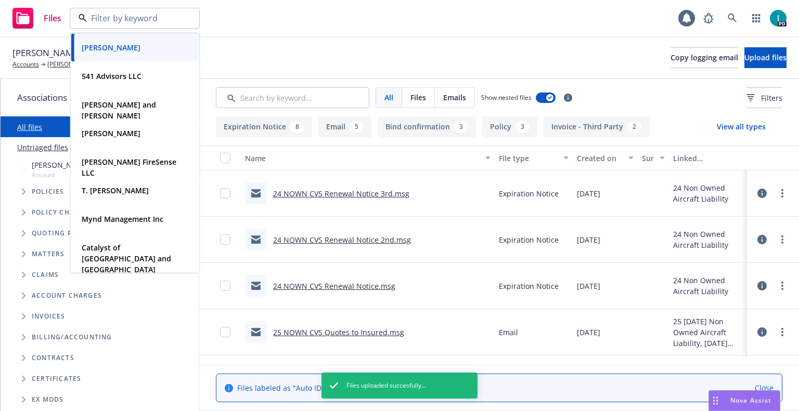
paste input "Vidhant Bhaskar"
type input "Vidhant Bhaskar"
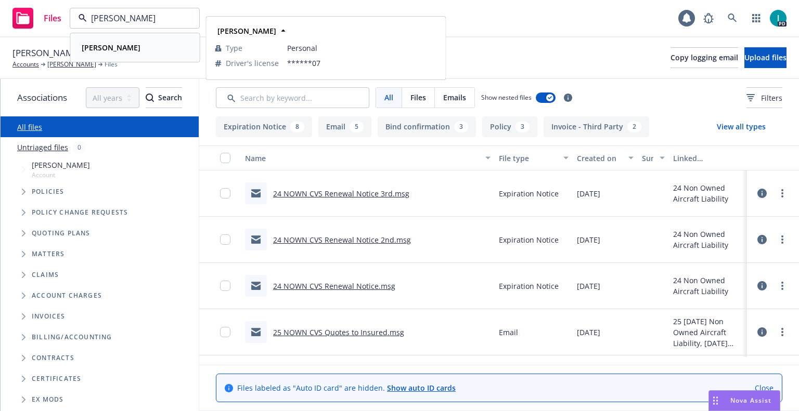
click at [148, 50] on div "Vidhant Bhaskar" at bounding box center [134, 47] width 115 height 15
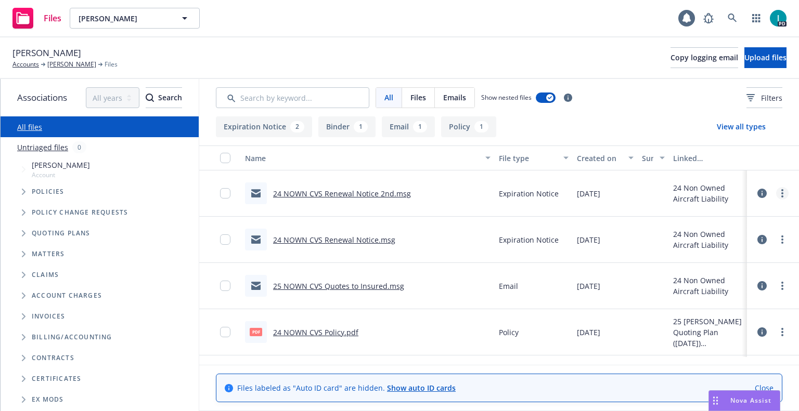
click at [779, 193] on link "more" at bounding box center [782, 193] width 12 height 12
click at [730, 232] on link "Download" at bounding box center [735, 235] width 104 height 21
click at [744, 54] on span "Upload files" at bounding box center [765, 58] width 42 height 10
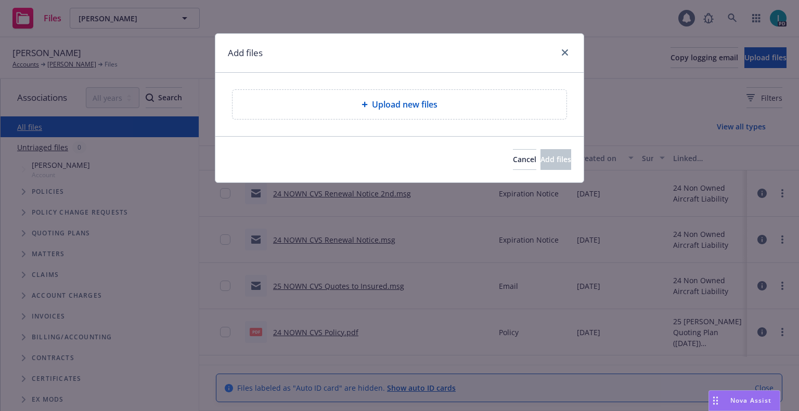
type textarea "x"
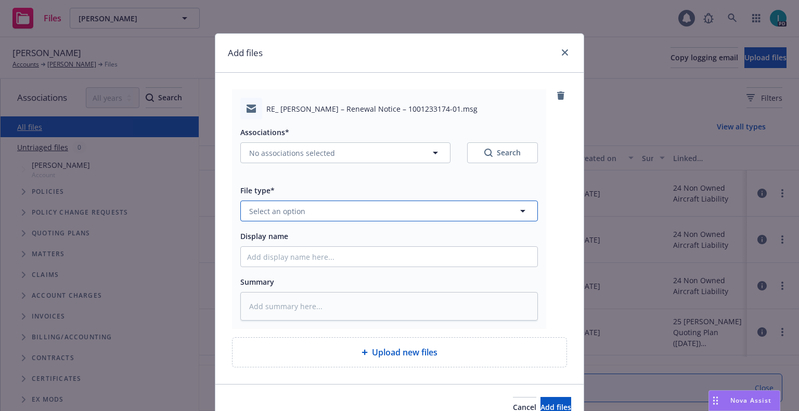
click at [291, 209] on span "Select an option" at bounding box center [277, 211] width 56 height 11
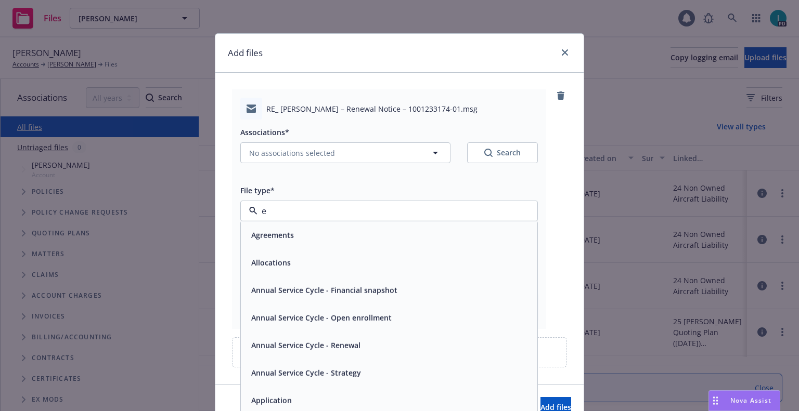
type input "ex"
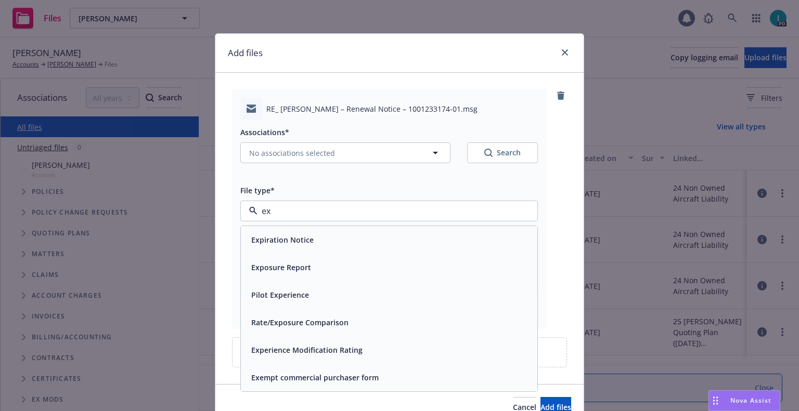
click at [294, 244] on span "Expiration Notice" at bounding box center [282, 240] width 62 height 11
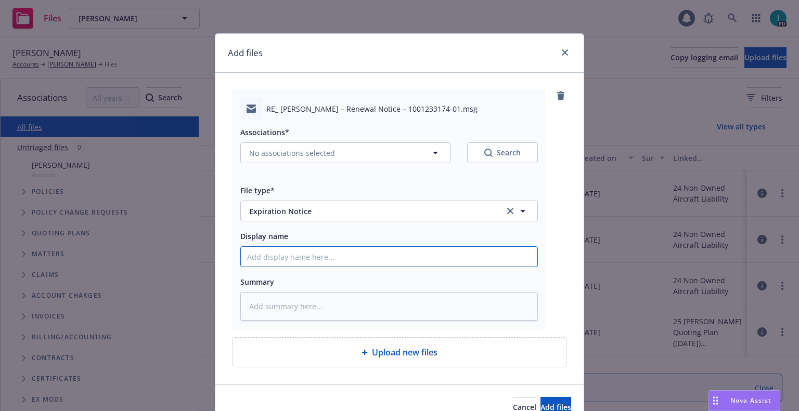
click at [286, 258] on input "Display name" at bounding box center [389, 257] width 296 height 20
type textarea "x"
type input "2"
type textarea "x"
type input "24"
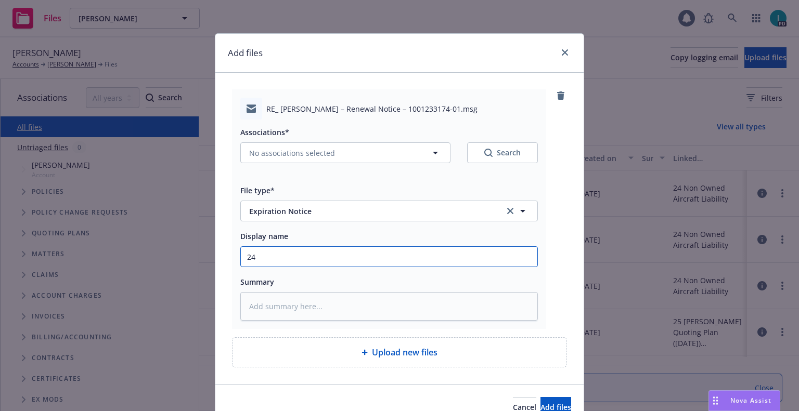
type textarea "x"
type input "24 NOWN CVS Renewal Notice 2nd"
drag, startPoint x: 371, startPoint y: 257, endPoint x: 346, endPoint y: 260, distance: 25.2
click at [346, 260] on input "24 NOWN CVS Renewal Notice 2nd" at bounding box center [389, 257] width 296 height 20
type textarea "x"
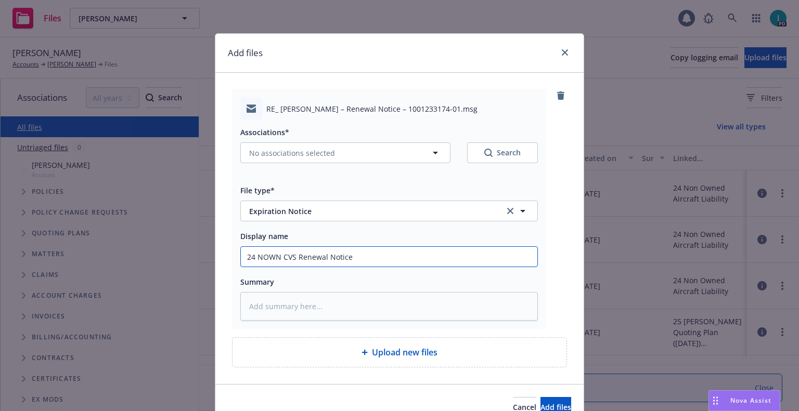
type input "24 NOWN CVS Renewal Notice 3rd"
click at [282, 154] on span "No associations selected" at bounding box center [292, 153] width 86 height 11
type textarea "x"
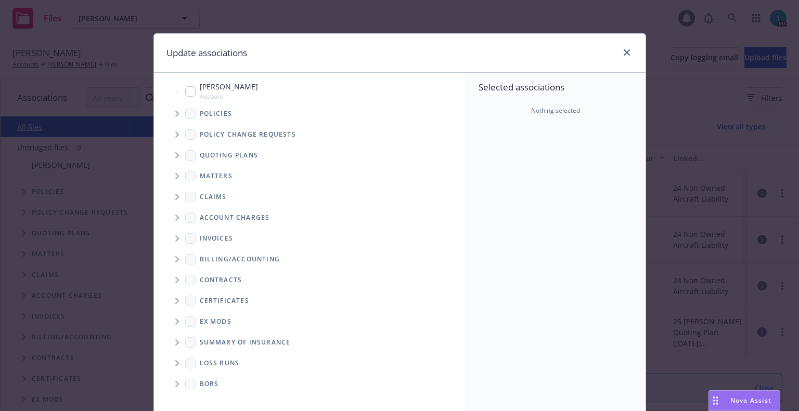
click at [169, 114] on span "Tree Example" at bounding box center [177, 114] width 17 height 17
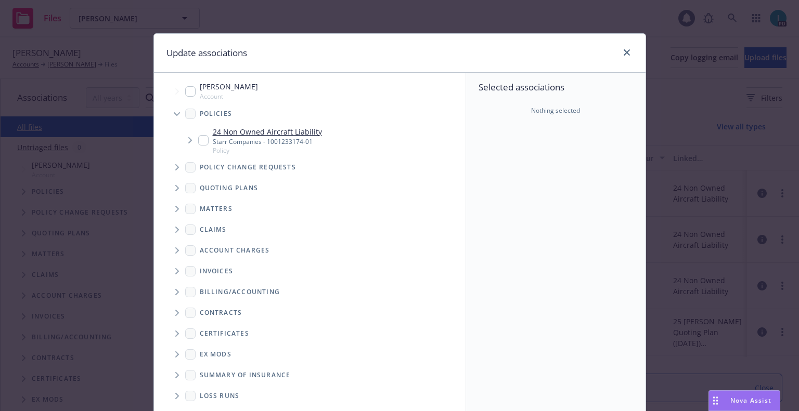
click at [198, 138] on input "Tree Example" at bounding box center [203, 140] width 10 height 10
checkbox input "true"
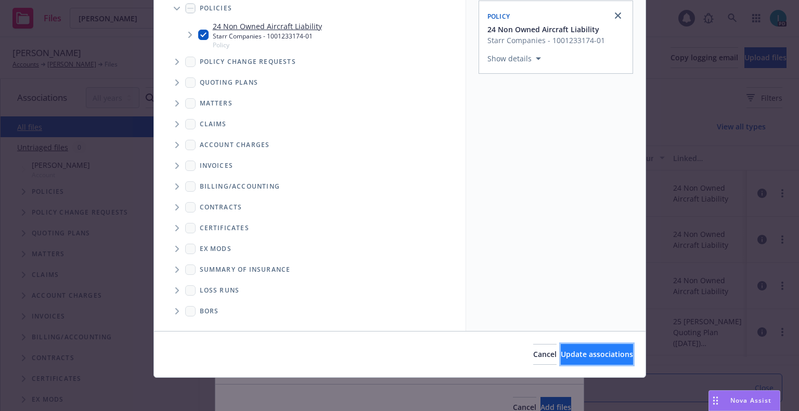
click at [585, 354] on span "Update associations" at bounding box center [597, 355] width 72 height 10
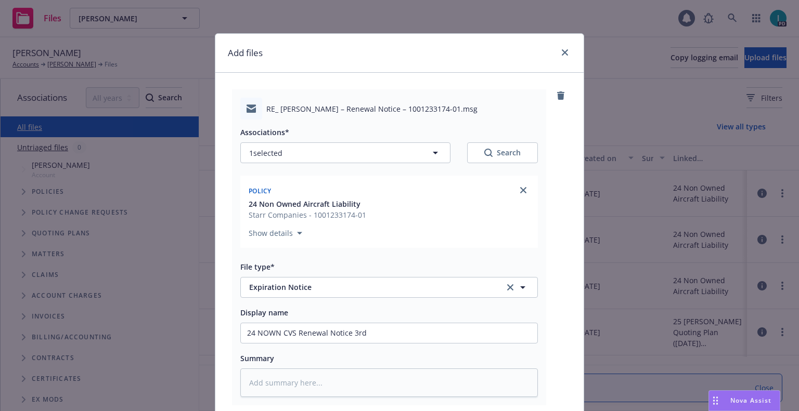
scroll to position [130, 0]
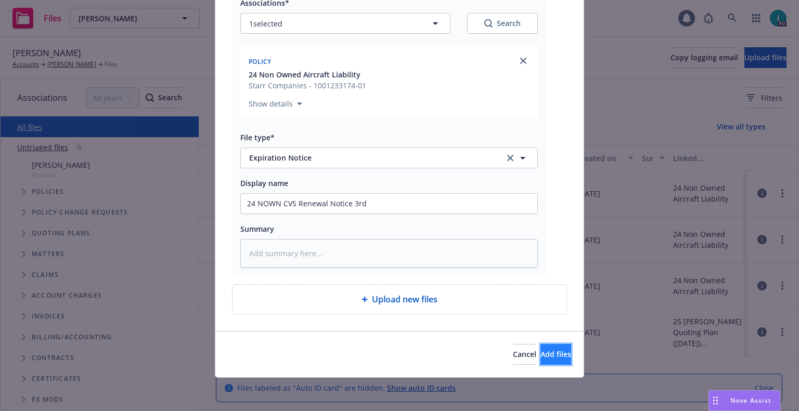
click at [544, 358] on span "Add files" at bounding box center [555, 355] width 31 height 10
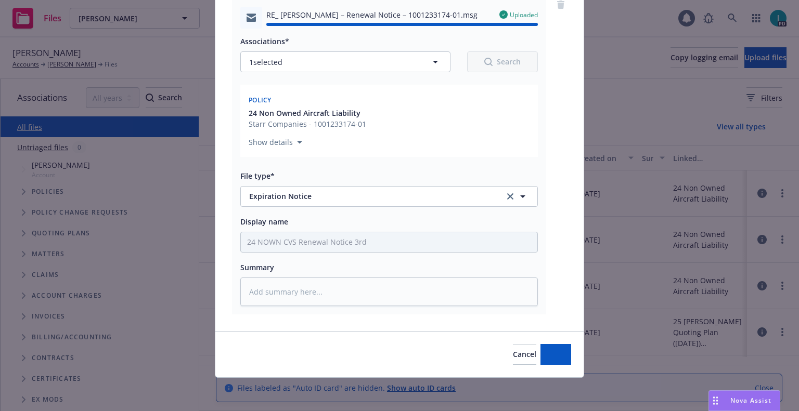
type textarea "x"
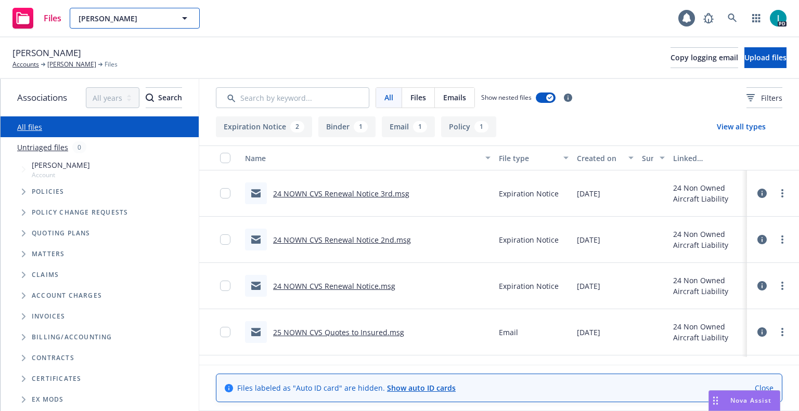
click at [160, 22] on div "Vidhant Bhaskar Vidhant Bhaskar Type Personal Driver's license ******07" at bounding box center [135, 18] width 130 height 21
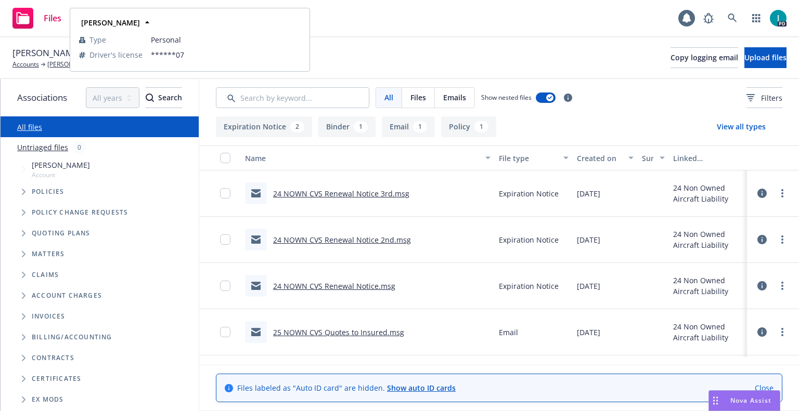
click at [285, 20] on div "Vidhant Bhaskar" at bounding box center [190, 22] width 226 height 15
click at [435, 35] on div "Files Vidhant Bhaskar Vidhant Bhaskar Vidhant Bhaskar Type Personal Driver's li…" at bounding box center [399, 18] width 799 height 37
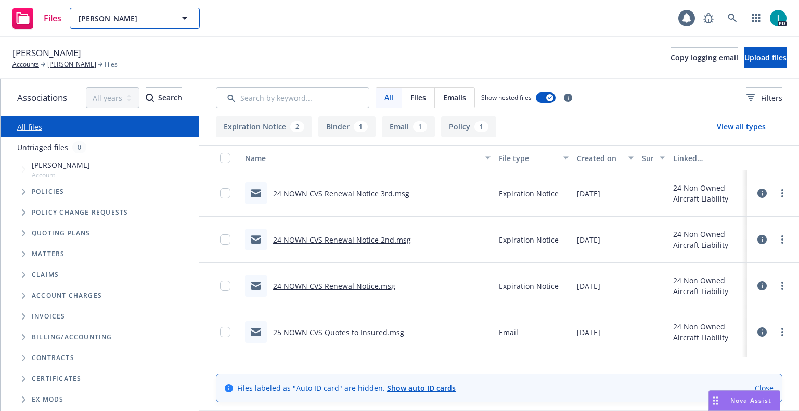
click at [97, 24] on button "Vidhant Bhaskar" at bounding box center [135, 18] width 130 height 21
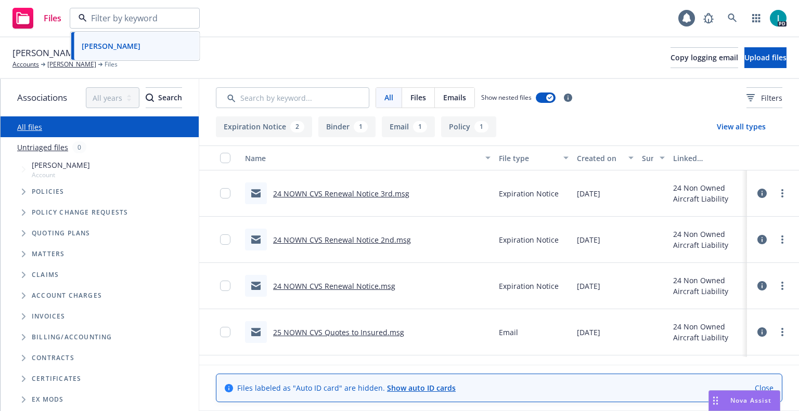
paste input "Maxwell Woods"
type input "Maxwell Woods"
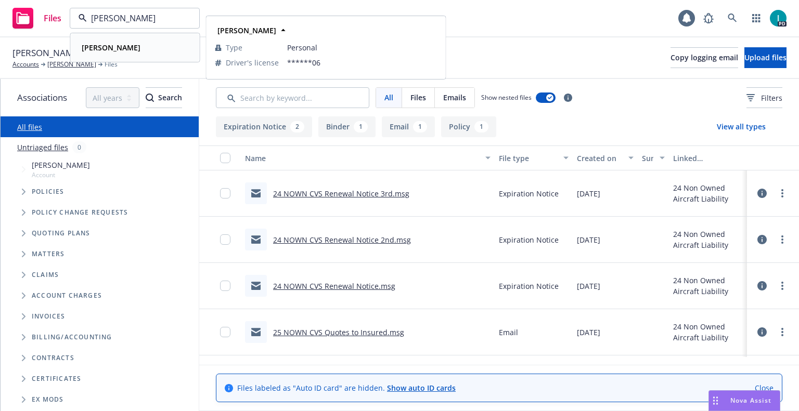
click at [141, 49] on div "Maxwell Woods" at bounding box center [134, 47] width 115 height 15
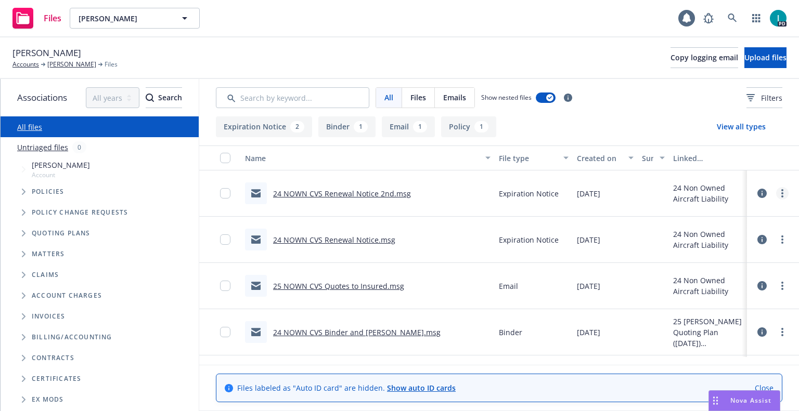
click at [778, 193] on link "more" at bounding box center [782, 193] width 12 height 12
click at [716, 234] on link "Download" at bounding box center [735, 235] width 104 height 21
click at [752, 58] on span "Upload files" at bounding box center [765, 58] width 42 height 10
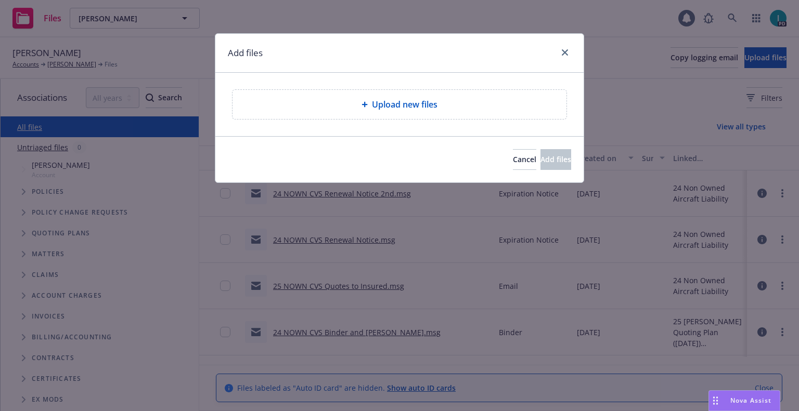
type textarea "x"
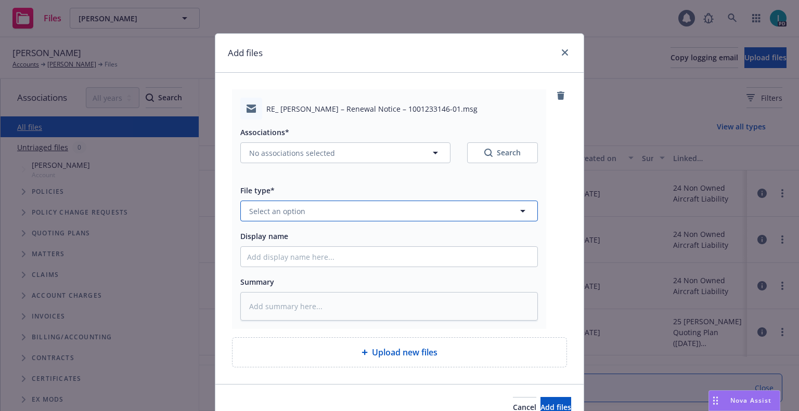
click at [285, 205] on button "Select an option" at bounding box center [389, 211] width 298 height 21
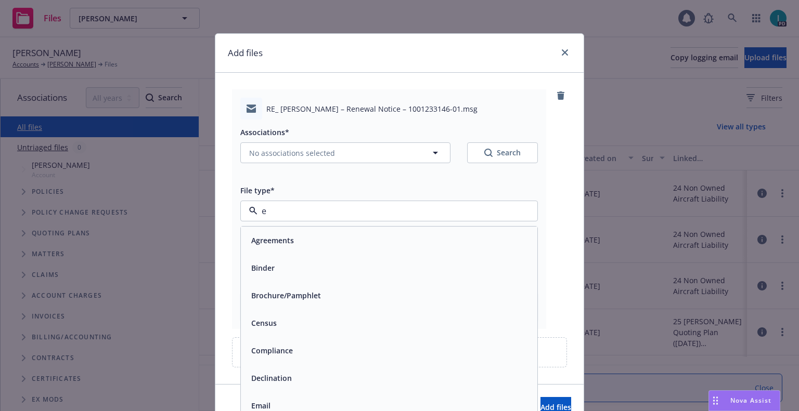
type input "ex"
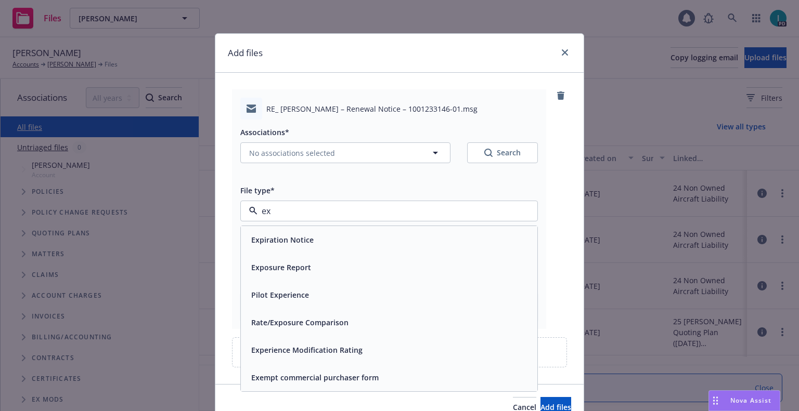
click at [289, 237] on span "Expiration Notice" at bounding box center [282, 240] width 62 height 11
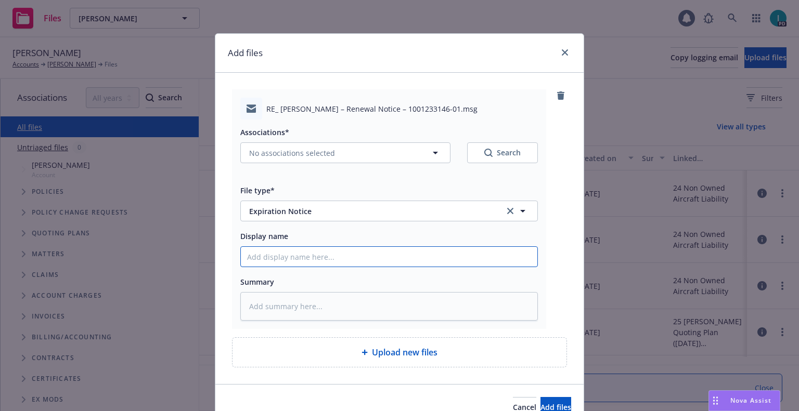
click at [282, 255] on input "Display name" at bounding box center [389, 257] width 296 height 20
type textarea "x"
type input "2"
type textarea "x"
type input "24"
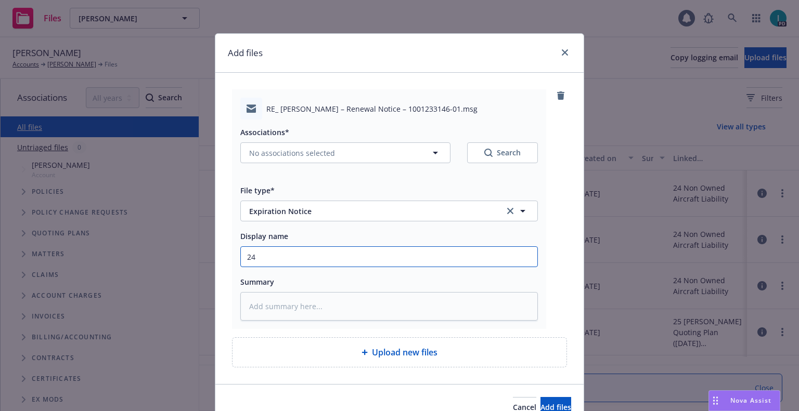
type textarea "x"
type input "24 NOWN CVS Renewal Notice 3rd"
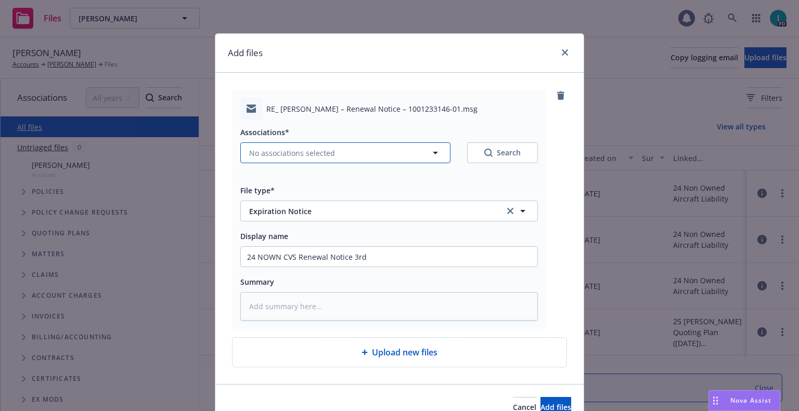
click at [300, 155] on span "No associations selected" at bounding box center [292, 153] width 86 height 11
type textarea "x"
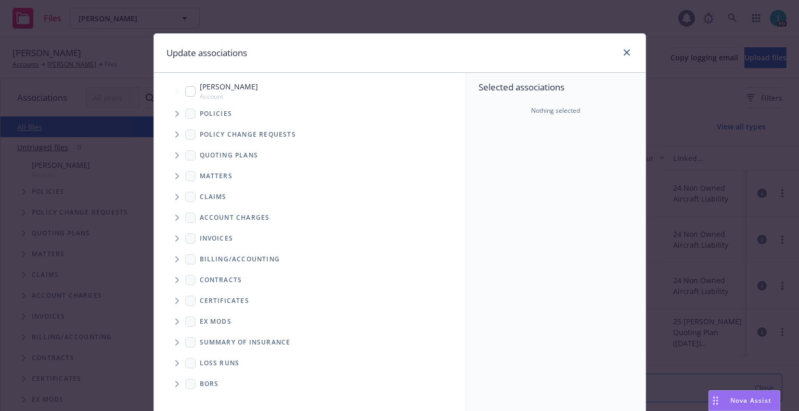
click at [175, 113] on icon "Tree Example" at bounding box center [177, 114] width 4 height 6
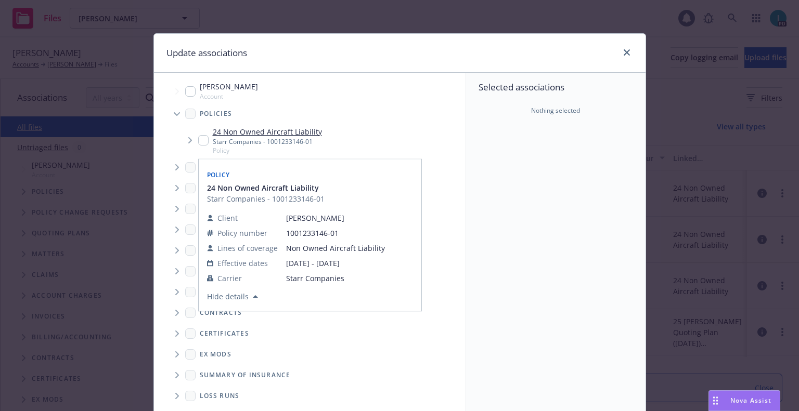
click at [203, 139] on input "Tree Example" at bounding box center [203, 140] width 10 height 10
checkbox input "true"
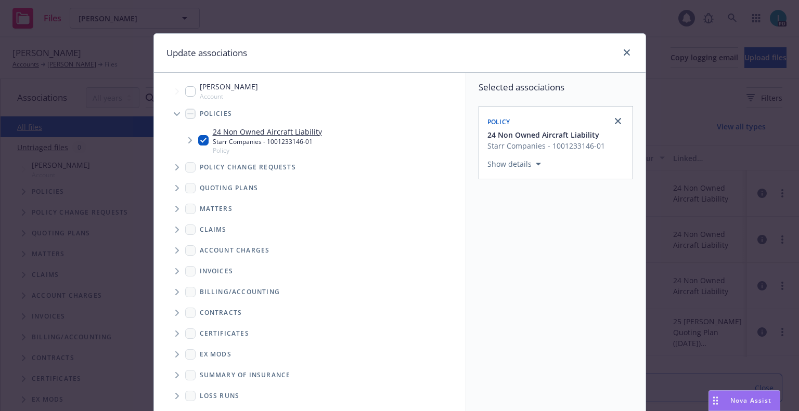
scroll to position [106, 0]
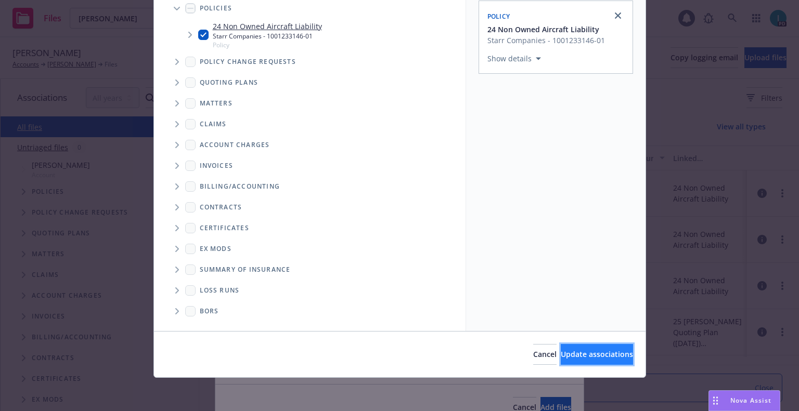
click at [561, 344] on button "Update associations" at bounding box center [597, 354] width 72 height 21
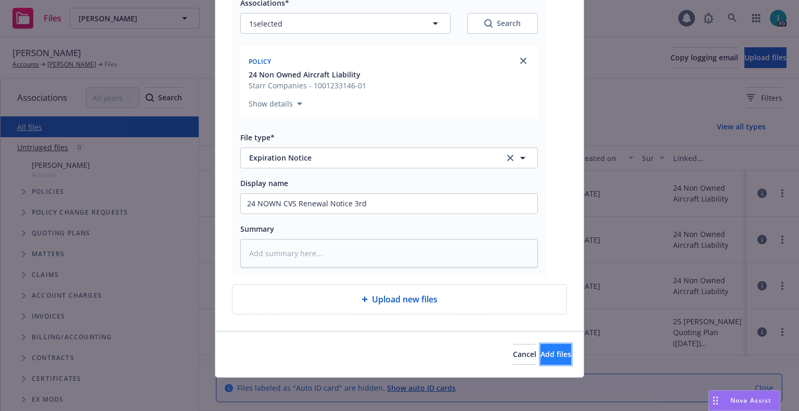
click at [540, 354] on span "Add files" at bounding box center [555, 355] width 31 height 10
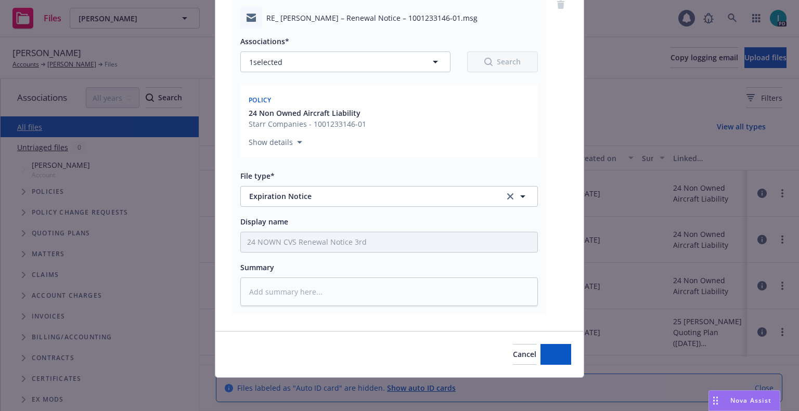
scroll to position [91, 0]
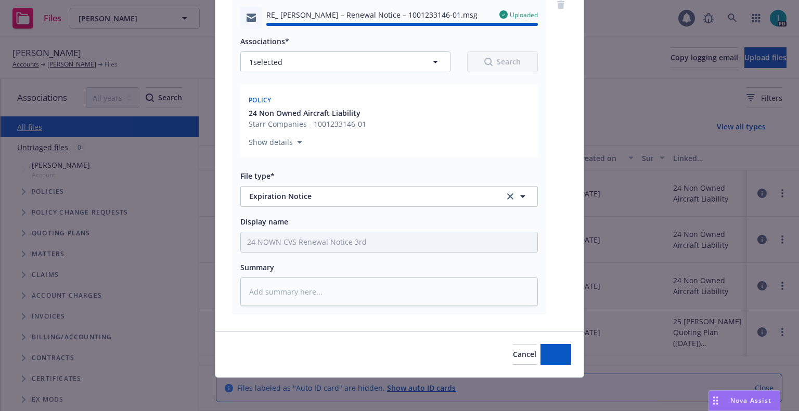
type textarea "x"
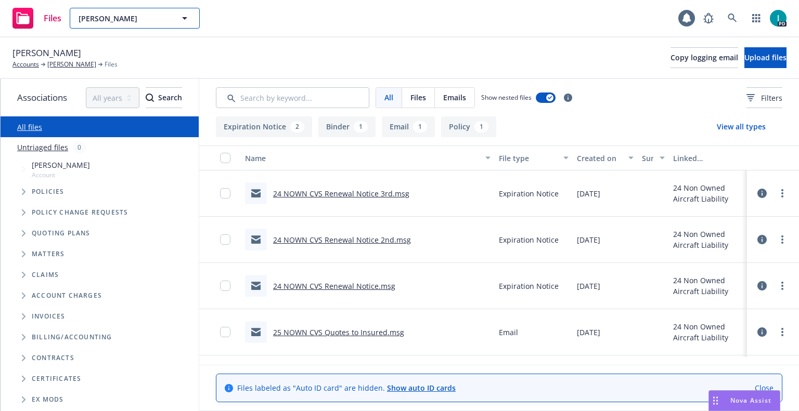
click at [112, 17] on span "Maxwell Woods" at bounding box center [124, 18] width 90 height 11
paste input "Mohammad Taeb"
type input "Mohammad Taeb"
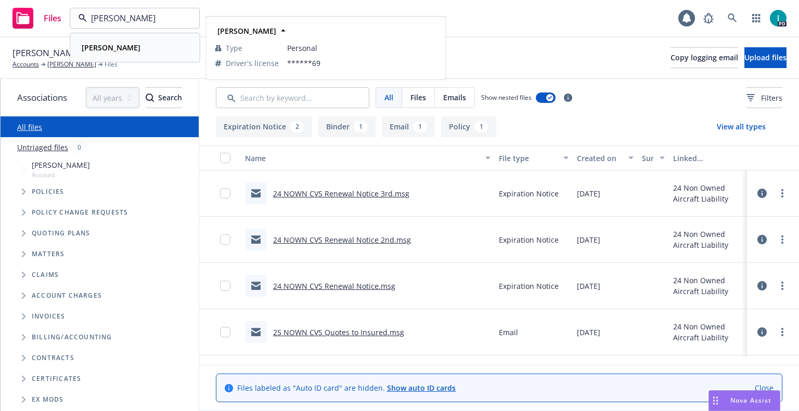
click at [137, 48] on strong "Mohammad Taeb" at bounding box center [111, 48] width 59 height 10
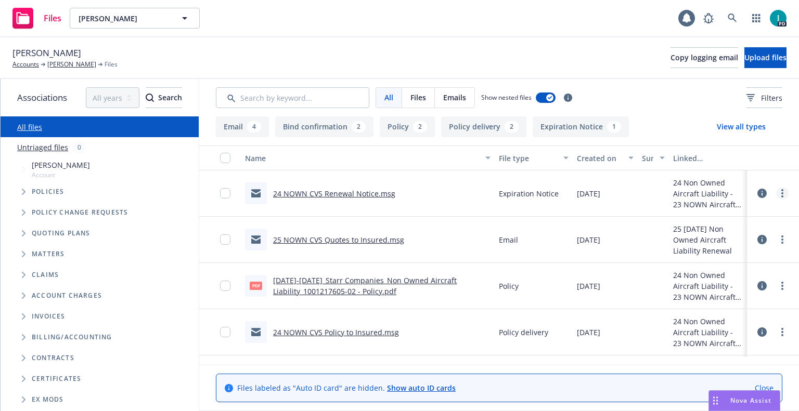
click at [781, 199] on link "more" at bounding box center [782, 193] width 12 height 12
click at [748, 232] on link "Download" at bounding box center [735, 235] width 104 height 21
click at [744, 58] on span "Upload files" at bounding box center [765, 58] width 42 height 10
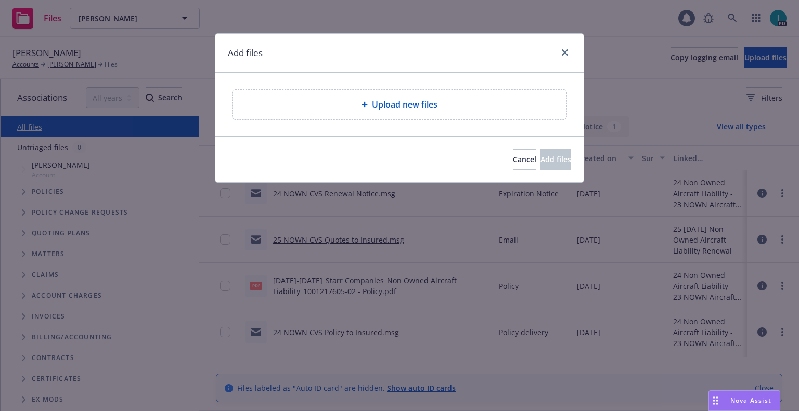
type textarea "x"
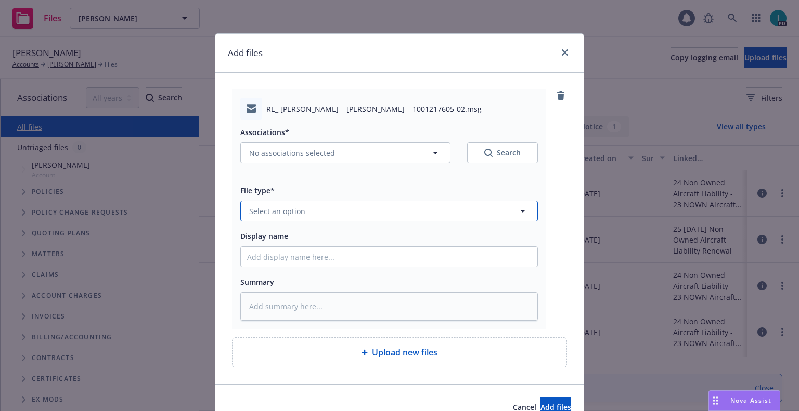
click at [269, 214] on span "Select an option" at bounding box center [277, 211] width 56 height 11
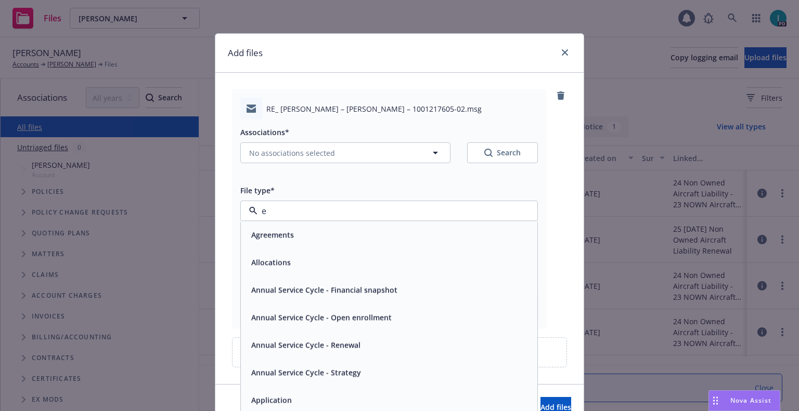
type input "ex"
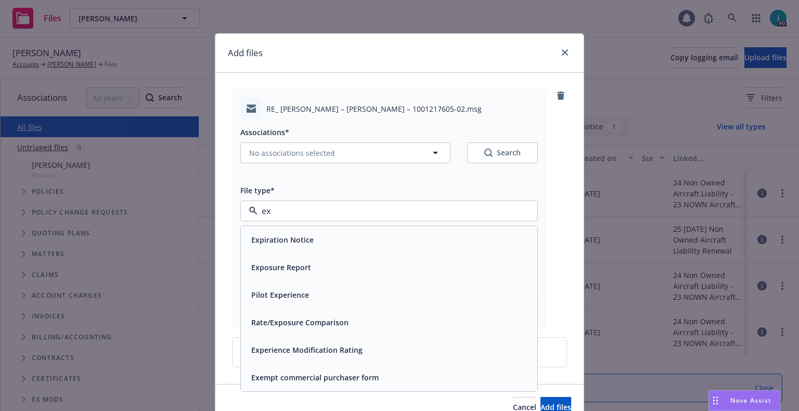
click at [280, 236] on span "Expiration Notice" at bounding box center [282, 240] width 62 height 11
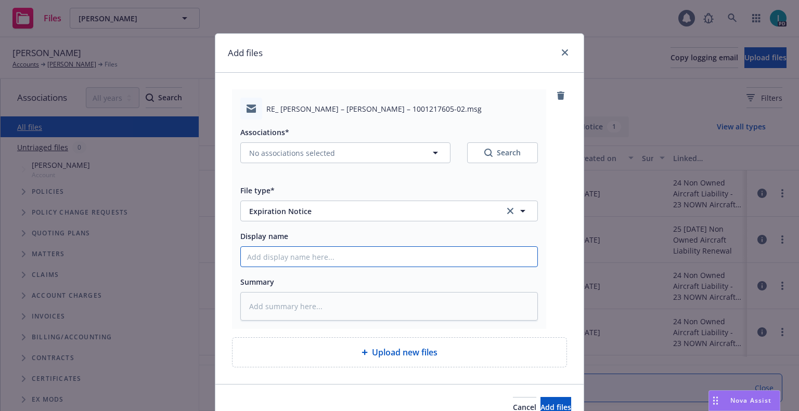
click at [285, 250] on input "Display name" at bounding box center [389, 257] width 296 height 20
type textarea "x"
type input "2"
type textarea "x"
type input "24"
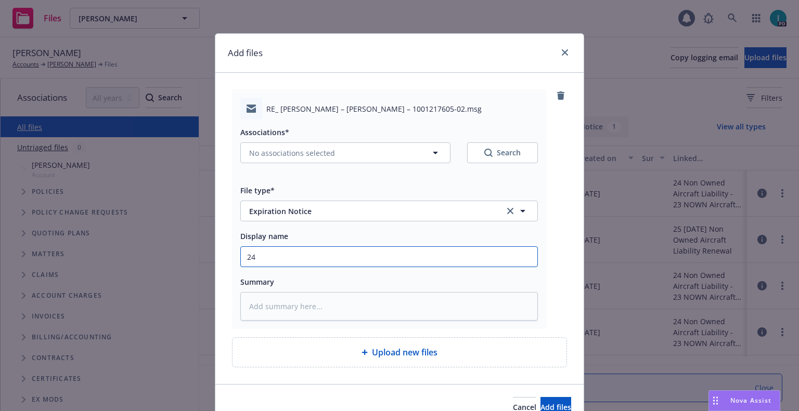
type textarea "x"
type input "24 NOWN CVS Renewal Notice 2nd"
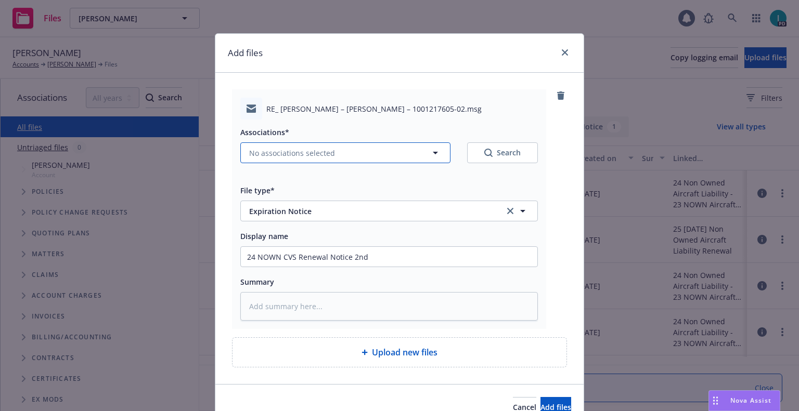
click at [268, 153] on span "No associations selected" at bounding box center [292, 153] width 86 height 11
type textarea "x"
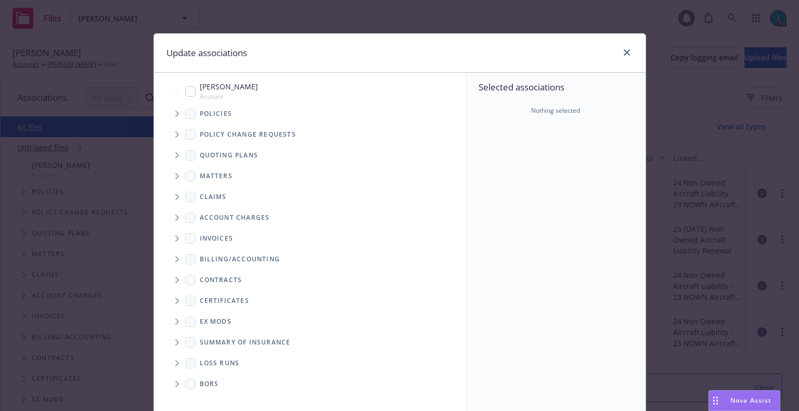
click at [175, 115] on icon "Tree Example" at bounding box center [177, 114] width 4 height 6
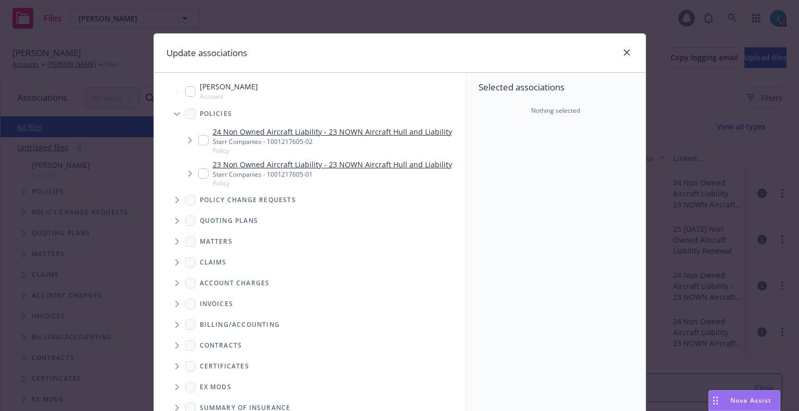
click at [202, 141] on input "Tree Example" at bounding box center [203, 140] width 10 height 10
checkbox input "true"
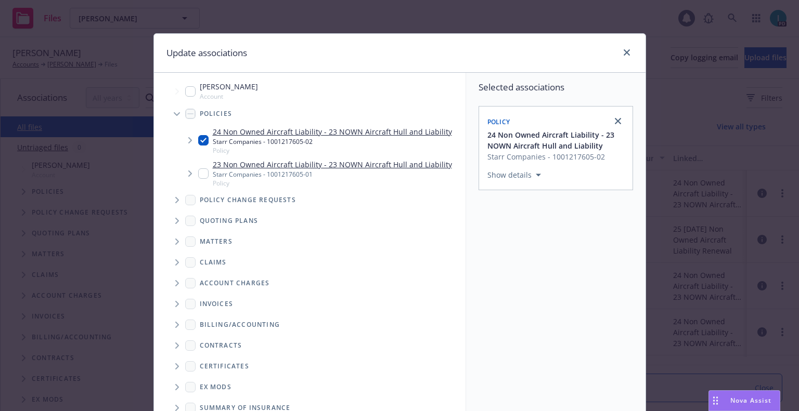
scroll to position [106, 0]
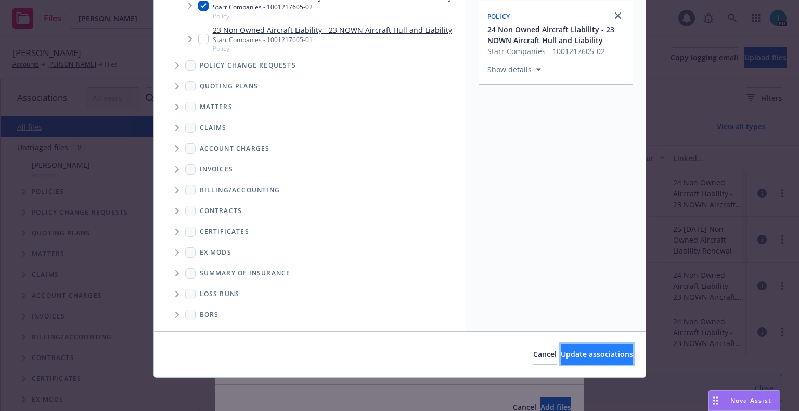
click at [568, 349] on button "Update associations" at bounding box center [597, 354] width 72 height 21
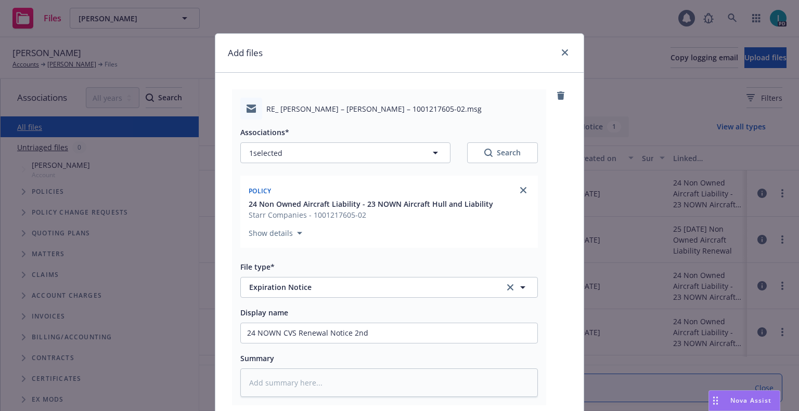
scroll to position [130, 0]
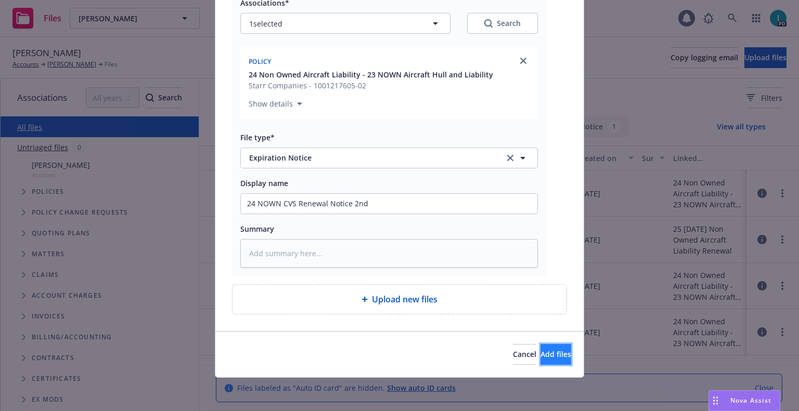
click at [540, 353] on span "Add files" at bounding box center [555, 355] width 31 height 10
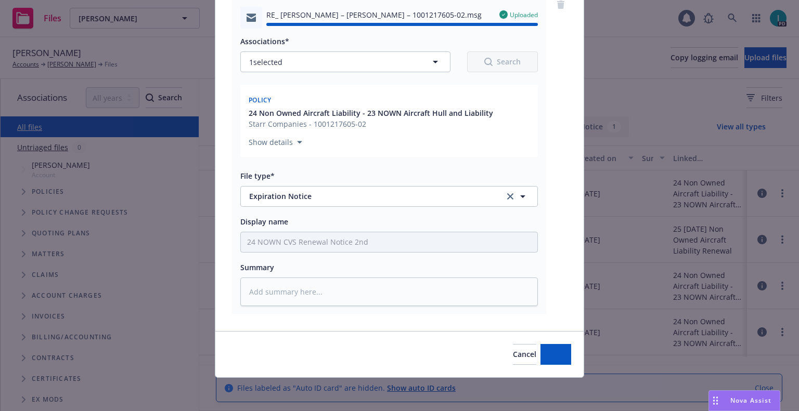
type textarea "x"
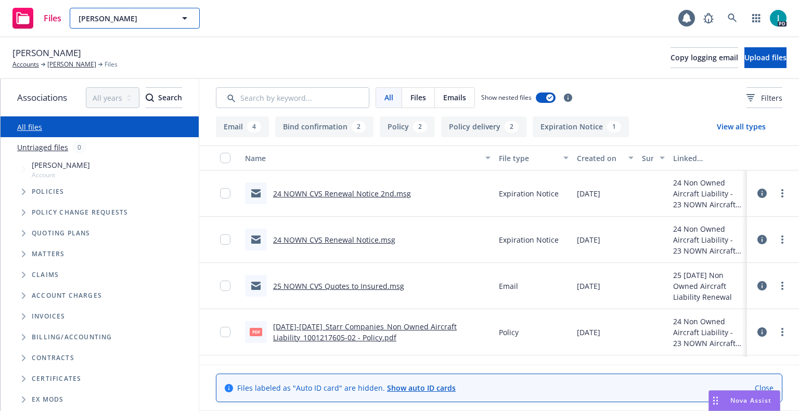
click at [110, 12] on button "Mohammad Taeb" at bounding box center [135, 18] width 130 height 21
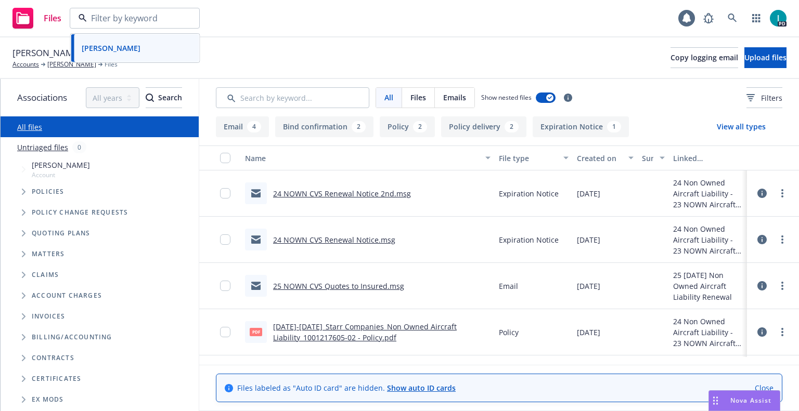
paste input "Robert Dunham"
type input "Robert Dunham"
click at [142, 42] on div "Robert Dunham" at bounding box center [134, 47] width 115 height 15
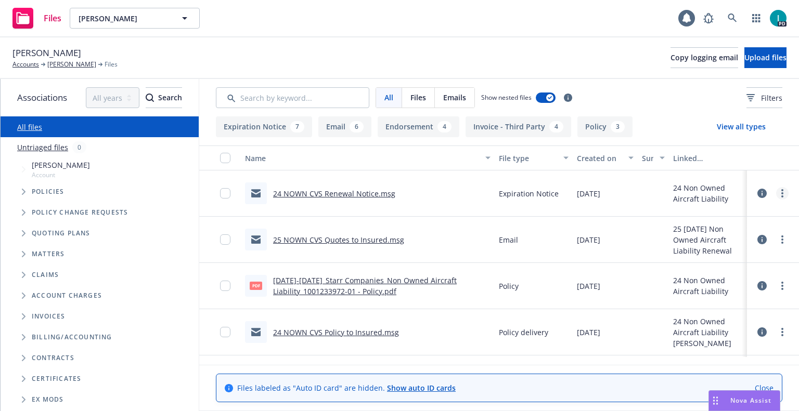
click at [783, 193] on link "more" at bounding box center [782, 193] width 12 height 12
drag, startPoint x: 704, startPoint y: 236, endPoint x: 708, endPoint y: 223, distance: 14.3
click at [704, 236] on link "Download" at bounding box center [735, 235] width 104 height 21
click at [744, 51] on button "Upload files" at bounding box center [765, 57] width 42 height 21
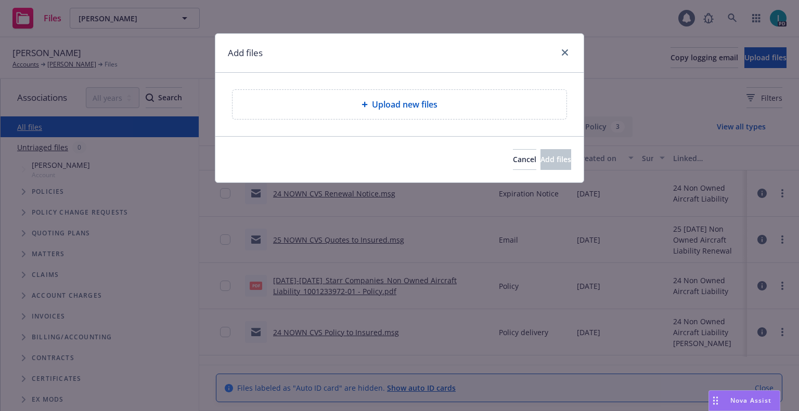
type textarea "x"
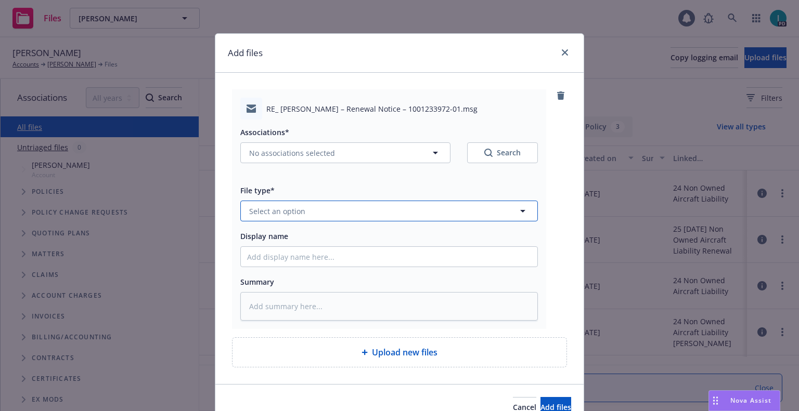
click at [273, 209] on span "Select an option" at bounding box center [277, 211] width 56 height 11
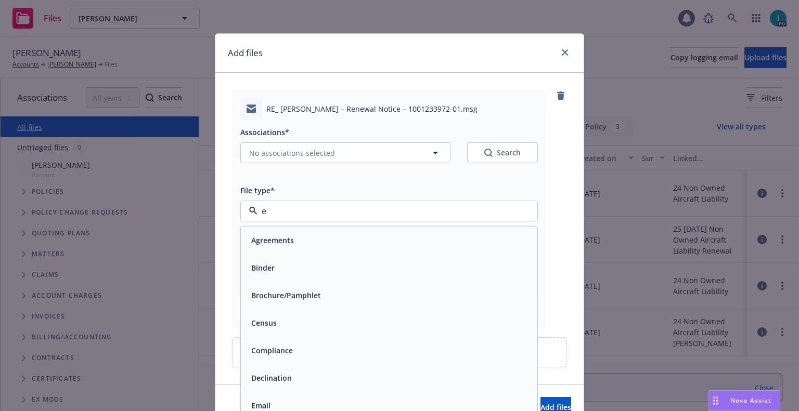
type input "ex"
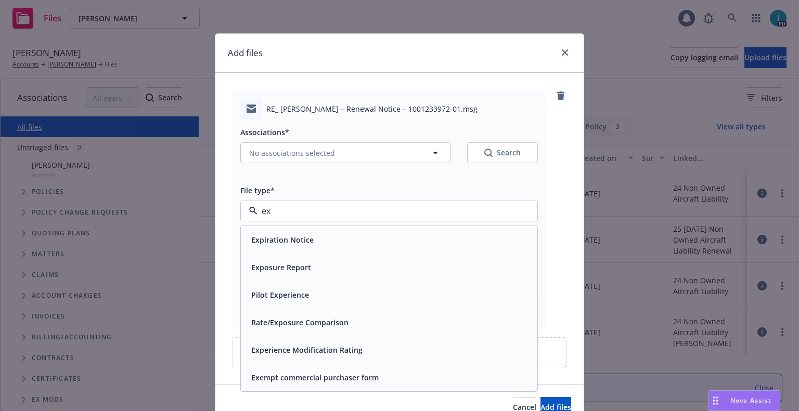
click at [290, 237] on span "Expiration Notice" at bounding box center [282, 240] width 62 height 11
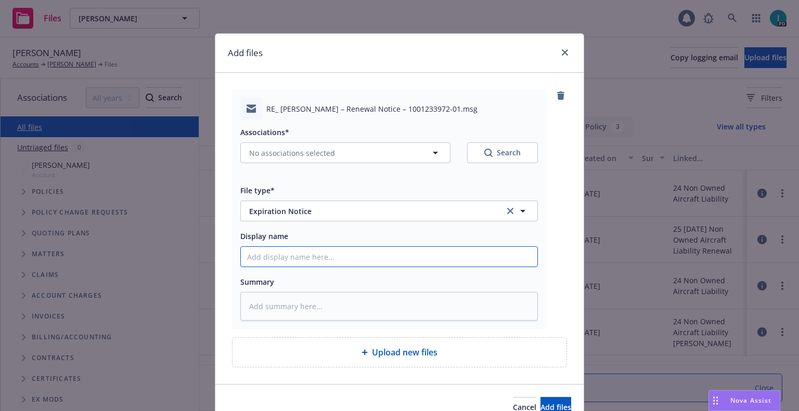
click at [290, 249] on input "Display name" at bounding box center [389, 257] width 296 height 20
type textarea "x"
type input "2"
type textarea "x"
type input "24"
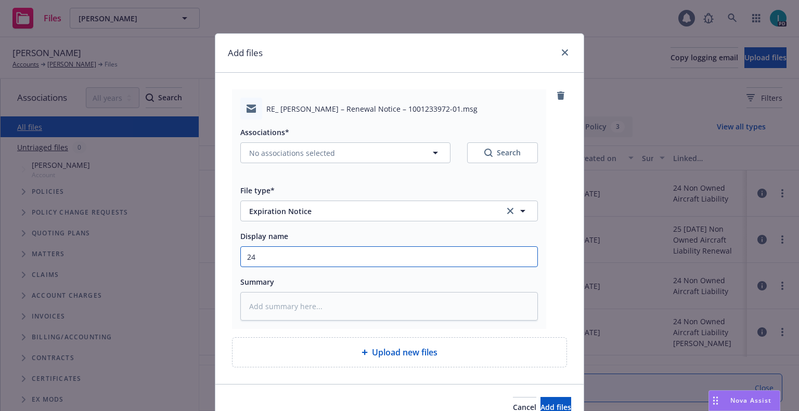
type textarea "x"
type input "24 NOWN CVS Renewal Notice 2nd"
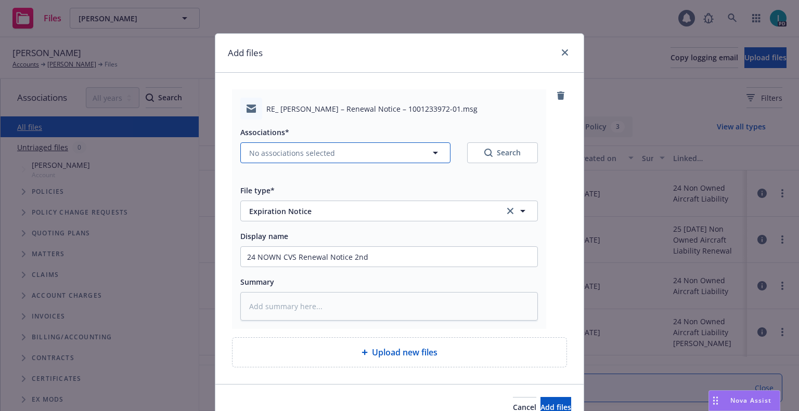
click at [295, 153] on span "No associations selected" at bounding box center [292, 153] width 86 height 11
type textarea "x"
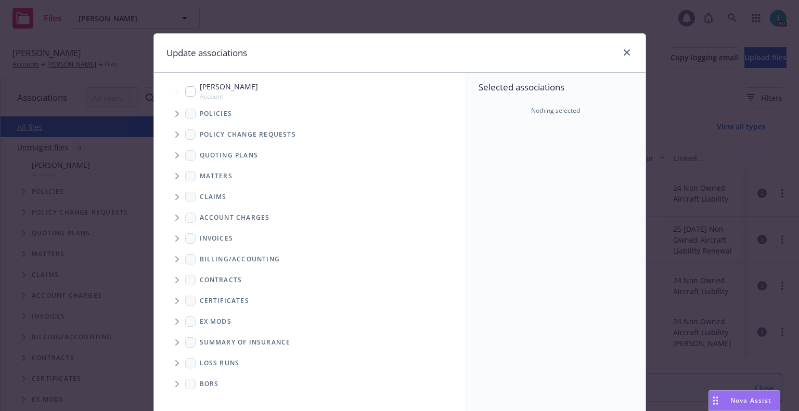
click at [169, 111] on span "Tree Example" at bounding box center [177, 114] width 17 height 17
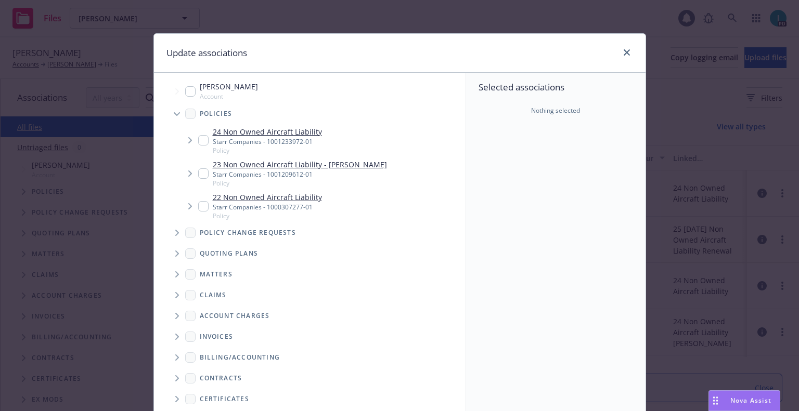
click at [199, 140] on input "Tree Example" at bounding box center [203, 140] width 10 height 10
checkbox input "true"
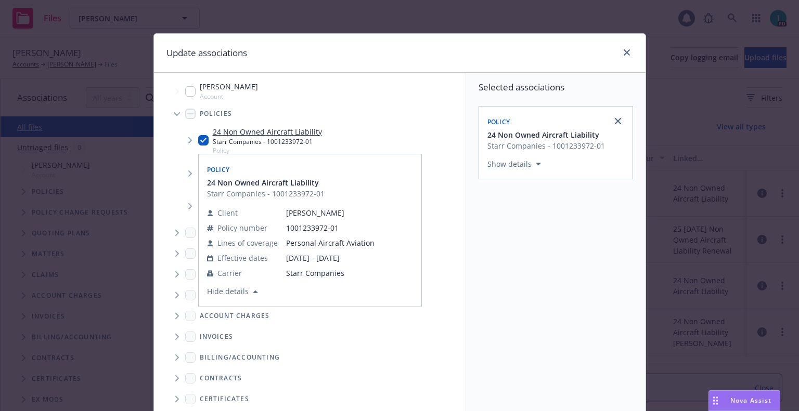
scroll to position [106, 0]
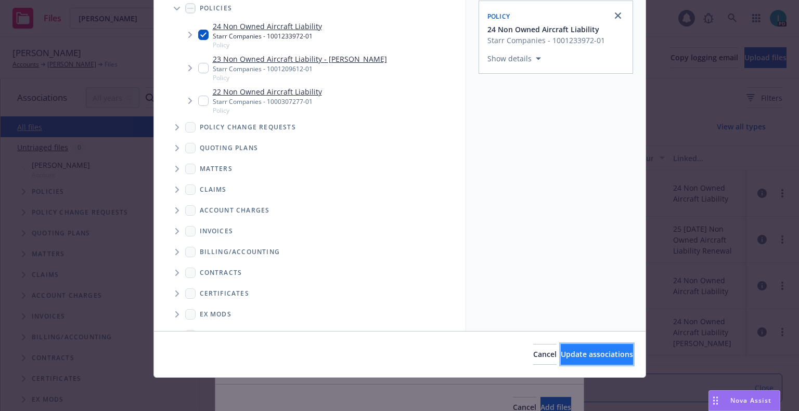
click at [594, 358] on span "Update associations" at bounding box center [597, 355] width 72 height 10
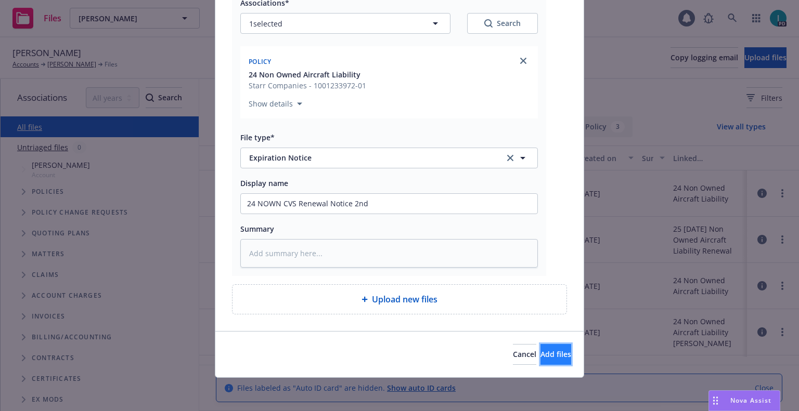
click at [540, 354] on span "Add files" at bounding box center [555, 355] width 31 height 10
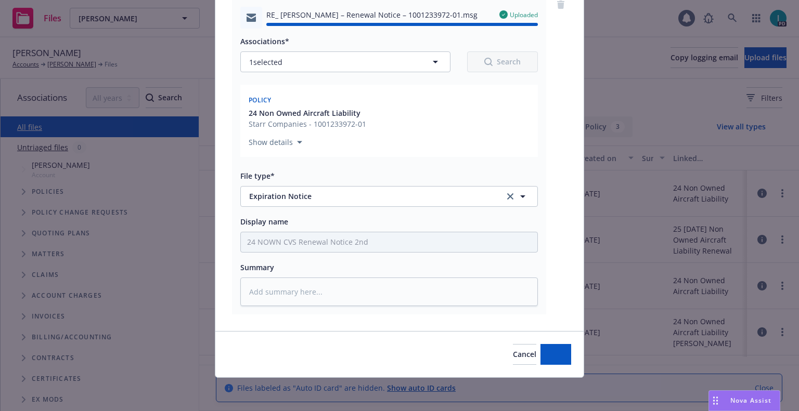
type textarea "x"
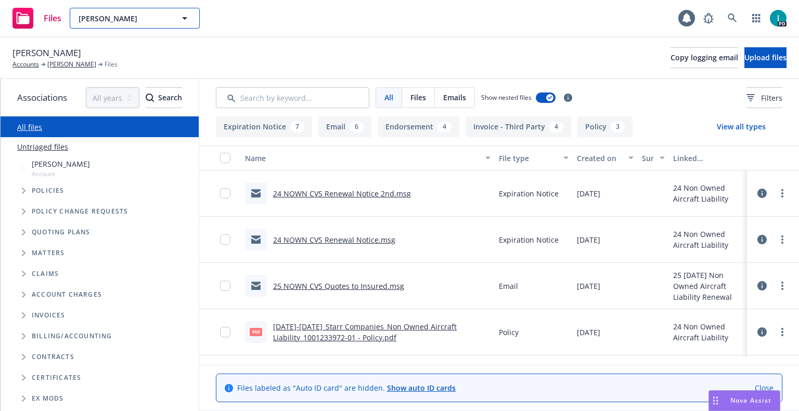
click at [144, 16] on span "Robert Dunham" at bounding box center [124, 18] width 90 height 11
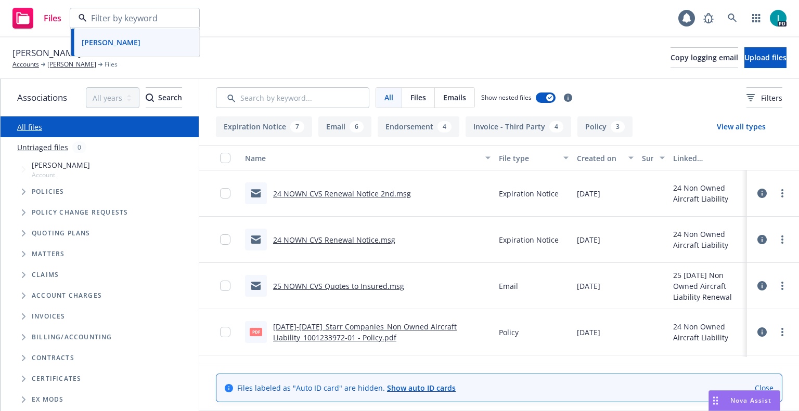
paste input "Ricardo Sanfelice"
type input "Ricardo Sanfelice"
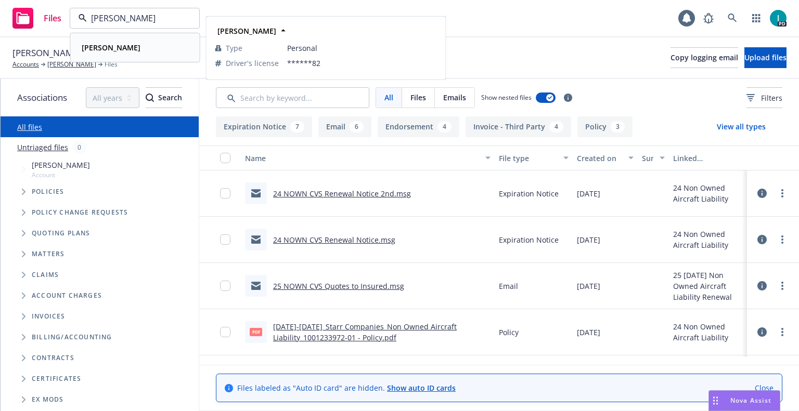
click at [164, 42] on div "Ricardo Sanfelice" at bounding box center [134, 47] width 115 height 15
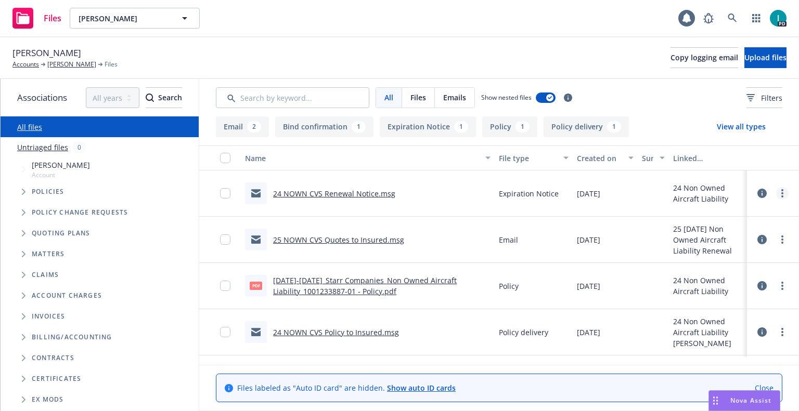
click at [781, 192] on icon "more" at bounding box center [782, 193] width 2 height 8
click at [714, 232] on link "Download" at bounding box center [735, 235] width 104 height 21
click at [746, 63] on button "Upload files" at bounding box center [765, 57] width 42 height 21
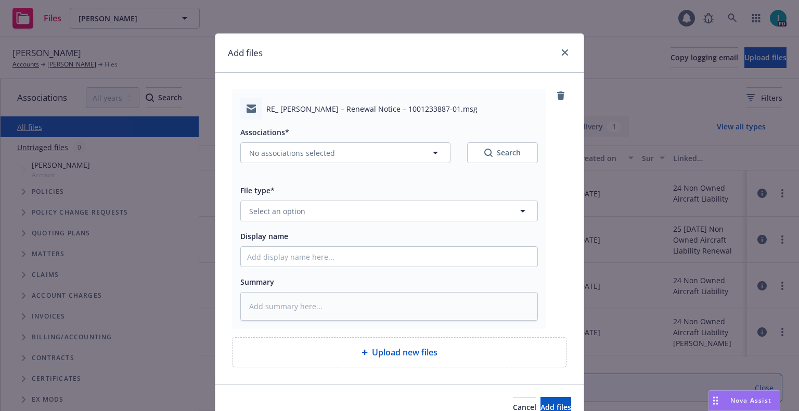
type textarea "x"
click at [268, 201] on button "Select an option" at bounding box center [389, 211] width 298 height 21
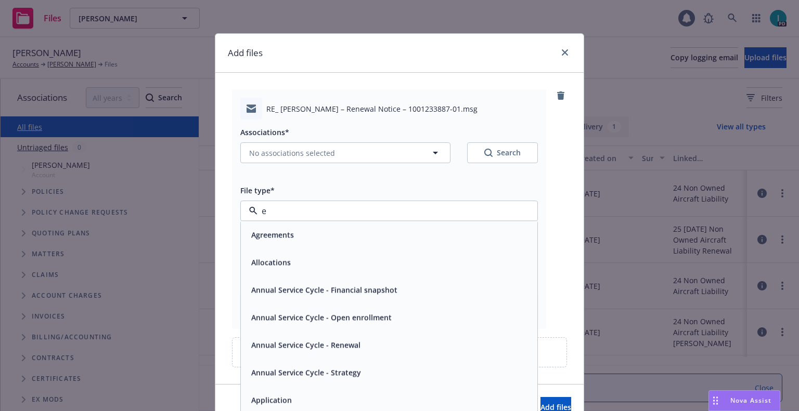
type input "ex"
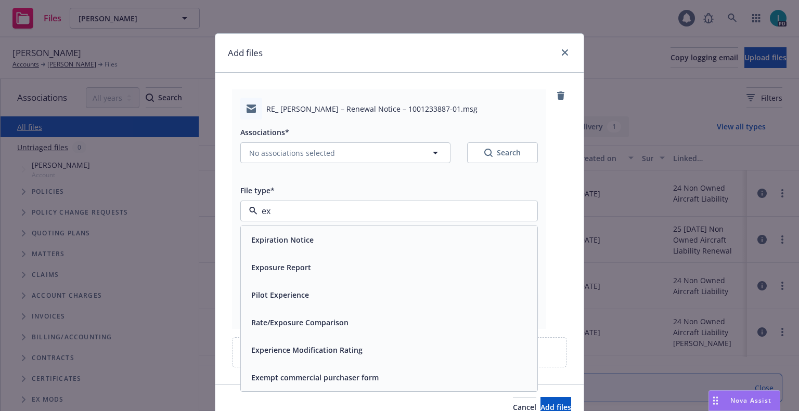
click at [291, 240] on span "Expiration Notice" at bounding box center [282, 240] width 62 height 11
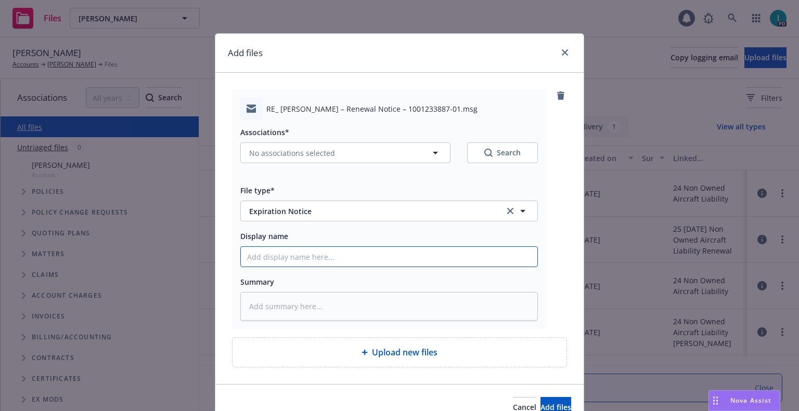
click at [283, 256] on input "Display name" at bounding box center [389, 257] width 296 height 20
type textarea "x"
type input "2"
type textarea "x"
type input "24"
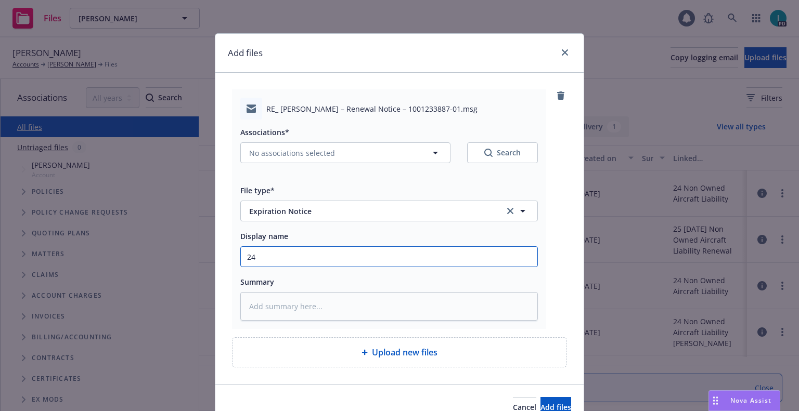
type textarea "x"
type input "24 NOWN CVS Renewal Notice 2nd"
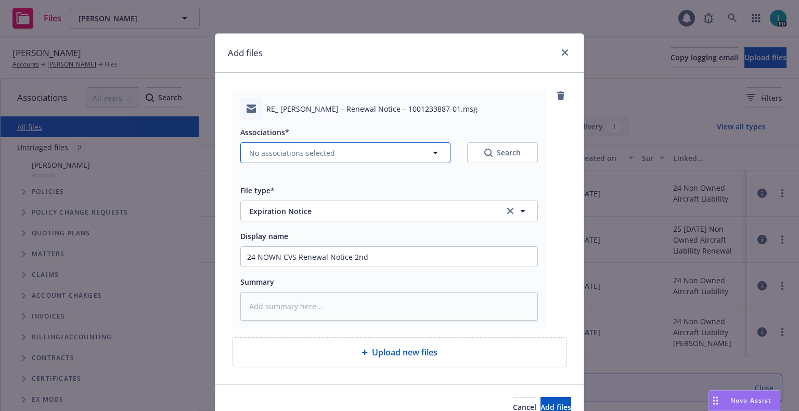
click at [283, 151] on span "No associations selected" at bounding box center [292, 153] width 86 height 11
type textarea "x"
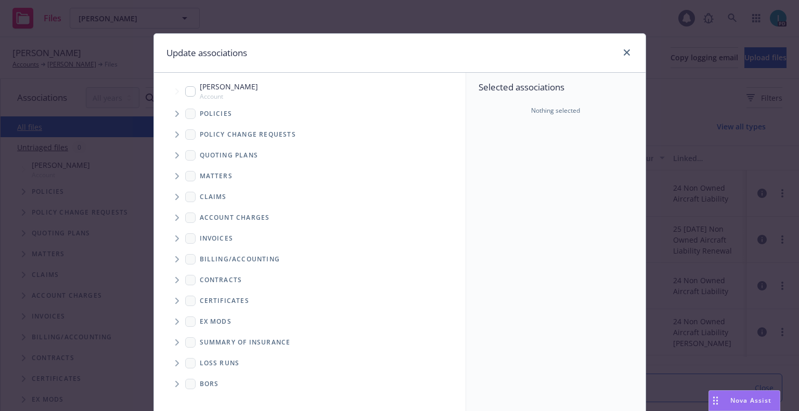
click at [174, 109] on span "Tree Example" at bounding box center [177, 114] width 17 height 17
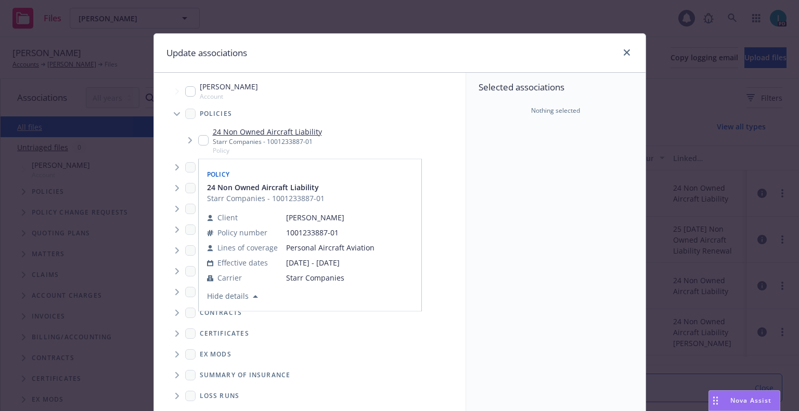
click at [198, 140] on input "Tree Example" at bounding box center [203, 140] width 10 height 10
checkbox input "true"
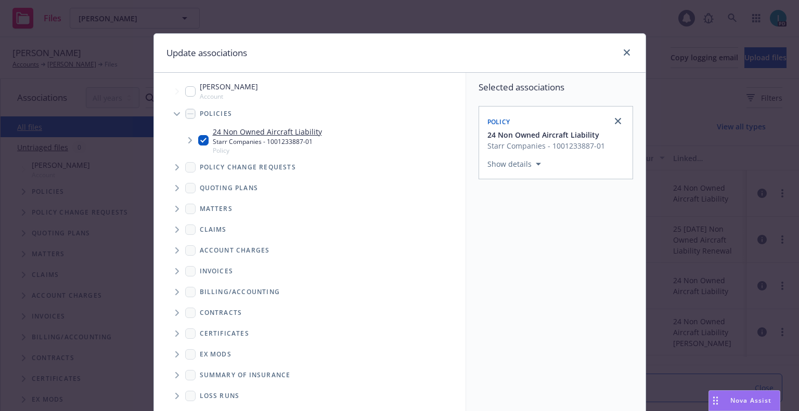
scroll to position [106, 0]
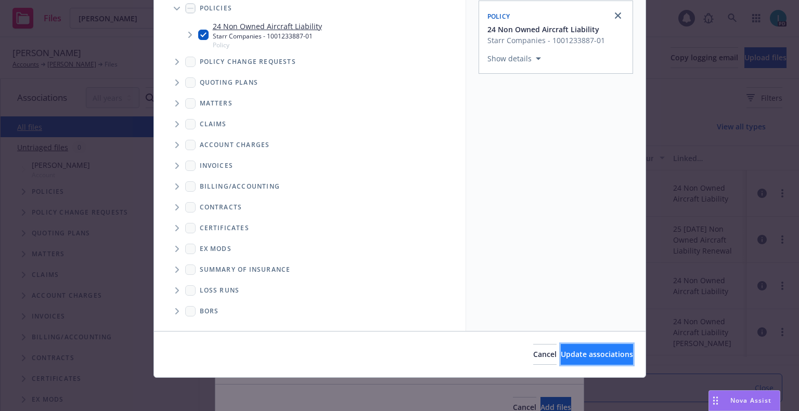
click at [563, 354] on span "Update associations" at bounding box center [597, 355] width 72 height 10
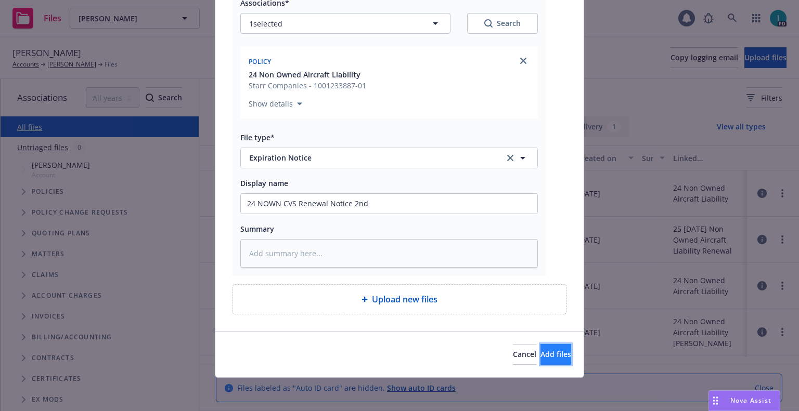
click at [540, 361] on button "Add files" at bounding box center [555, 354] width 31 height 21
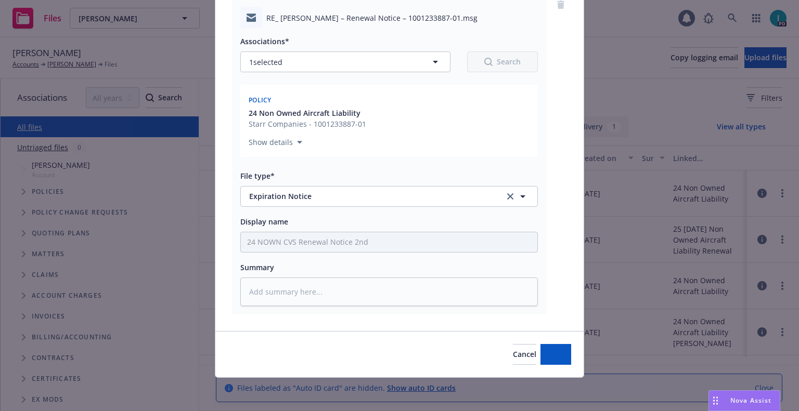
scroll to position [91, 0]
type textarea "x"
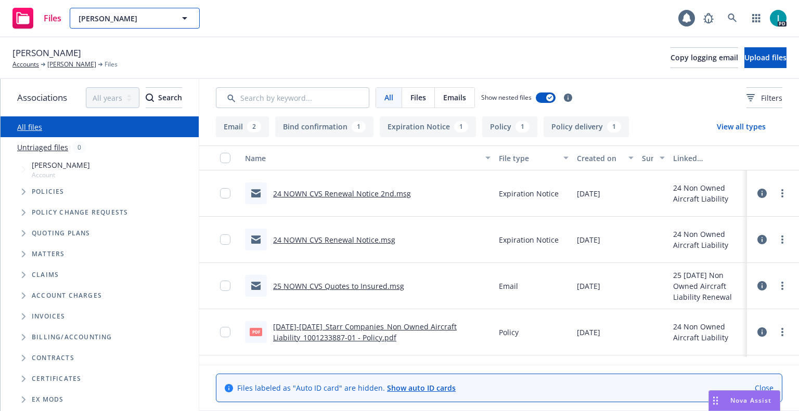
click at [144, 19] on span "Ricardo Sanfelice" at bounding box center [124, 18] width 90 height 11
paste input "Mason Engels"
type input "Mason Engels"
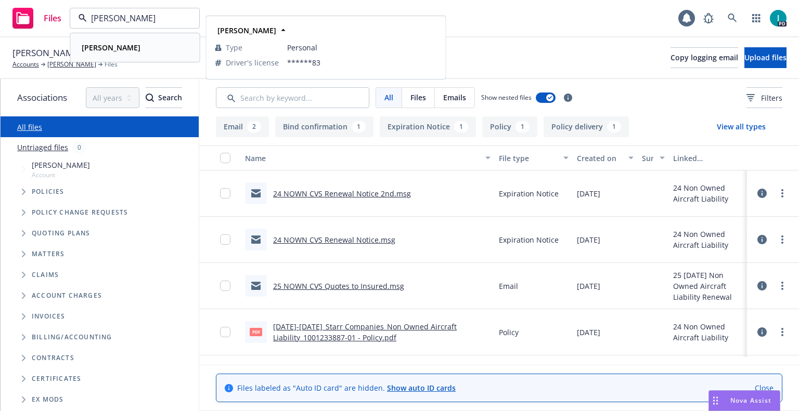
click at [141, 44] on div "Mason Engels" at bounding box center [134, 47] width 115 height 15
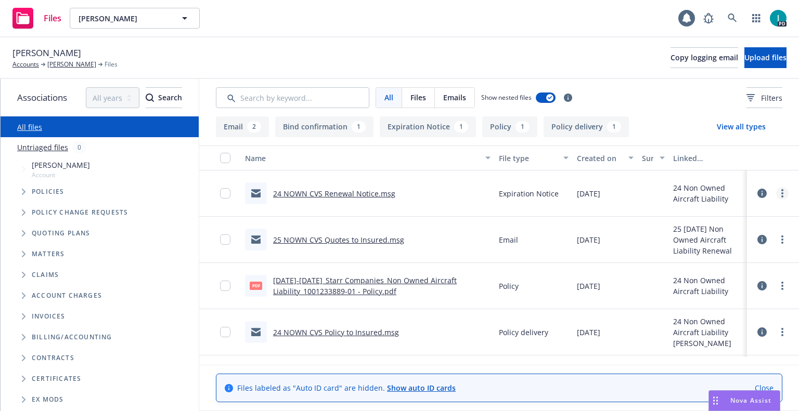
click at [781, 196] on circle "more" at bounding box center [782, 197] width 2 height 2
click at [699, 234] on link "Download" at bounding box center [735, 235] width 104 height 21
click at [744, 57] on button "Upload files" at bounding box center [765, 57] width 42 height 21
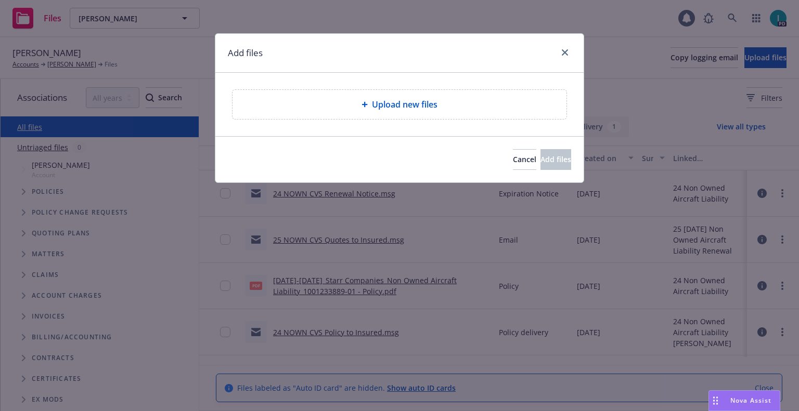
type textarea "x"
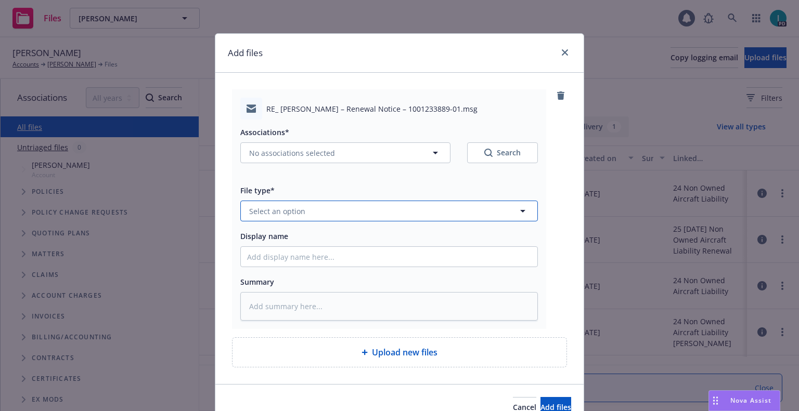
click at [315, 206] on button "Select an option" at bounding box center [389, 211] width 298 height 21
type input "ex"
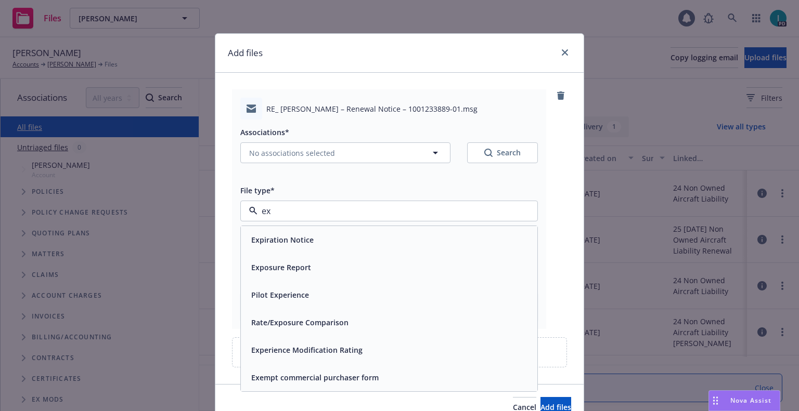
click at [288, 245] on span "Expiration Notice" at bounding box center [282, 240] width 62 height 11
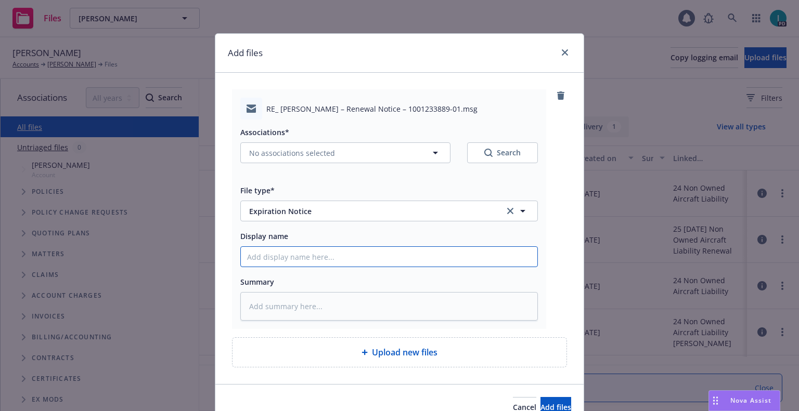
click at [289, 253] on input "Display name" at bounding box center [389, 257] width 296 height 20
type textarea "x"
type input "2"
type textarea "x"
type input "24"
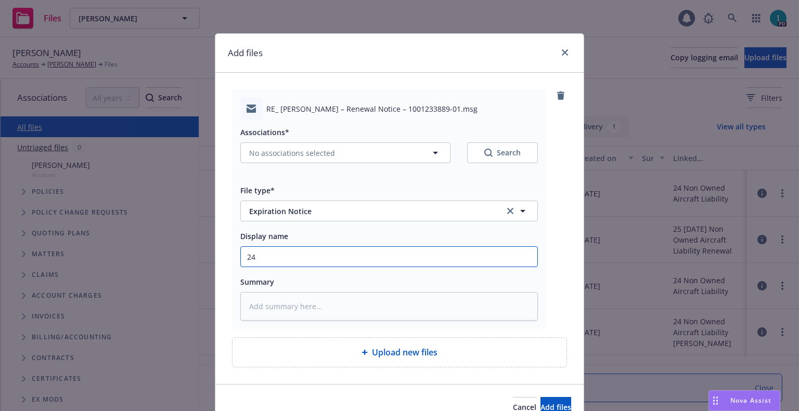
type textarea "x"
type input "24 NOWN CVS Renewal Notice 2nd"
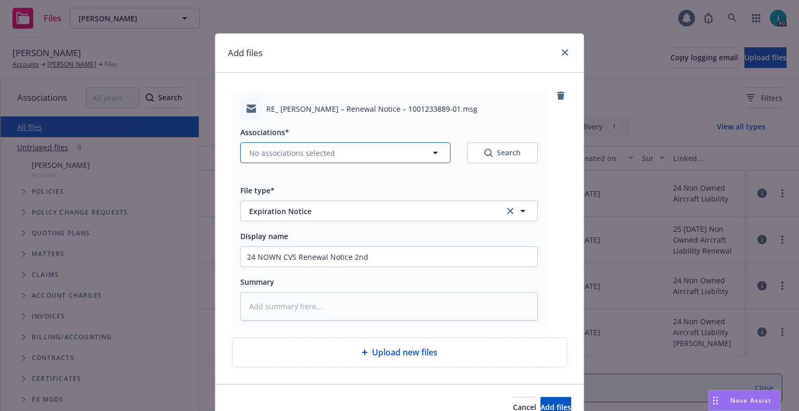
click at [296, 151] on span "No associations selected" at bounding box center [292, 153] width 86 height 11
type textarea "x"
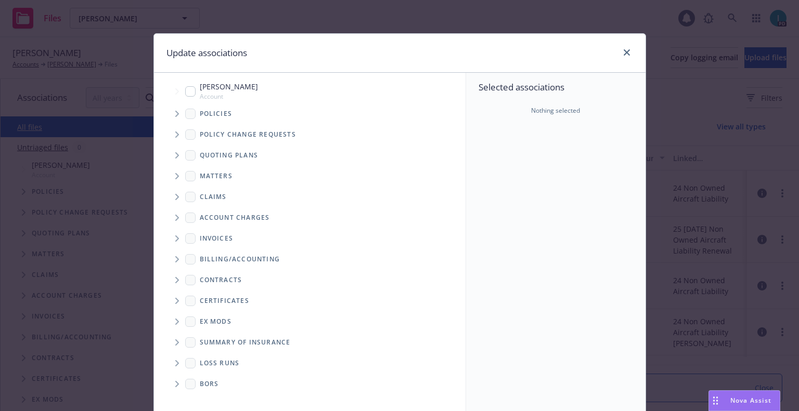
click at [175, 112] on icon "Tree Example" at bounding box center [177, 114] width 4 height 6
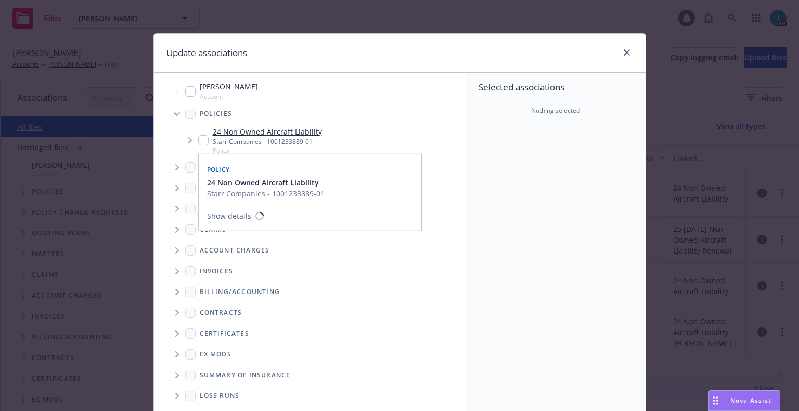
click at [198, 143] on input "Tree Example" at bounding box center [203, 140] width 10 height 10
checkbox input "true"
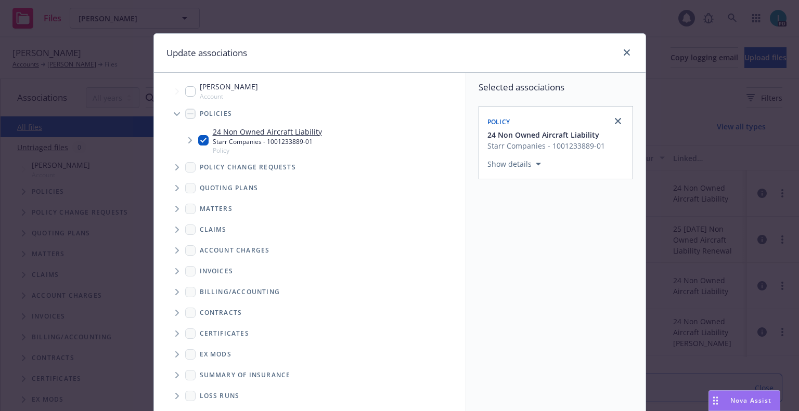
scroll to position [106, 0]
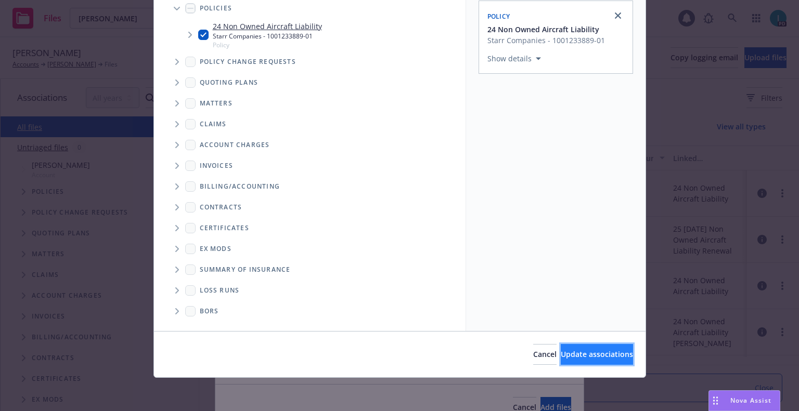
click at [565, 355] on span "Update associations" at bounding box center [597, 355] width 72 height 10
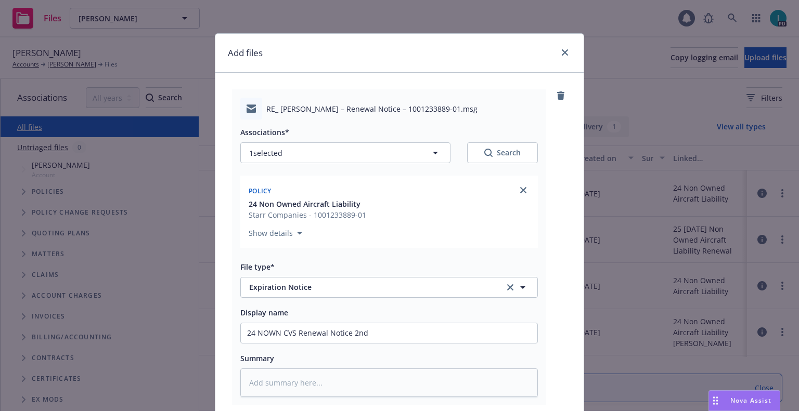
scroll to position [130, 0]
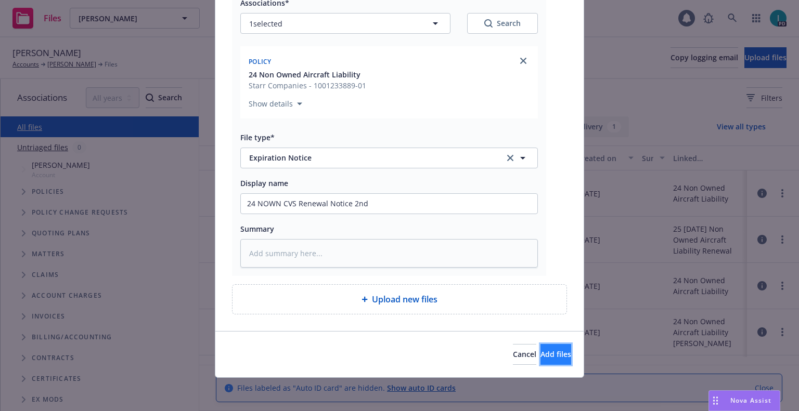
click at [540, 351] on span "Add files" at bounding box center [555, 355] width 31 height 10
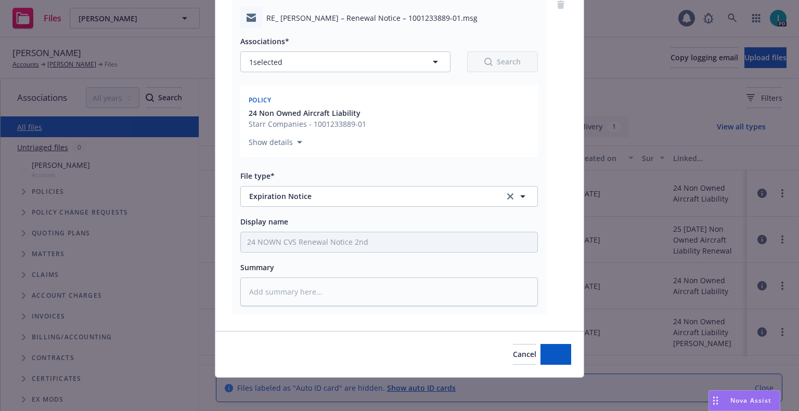
type textarea "x"
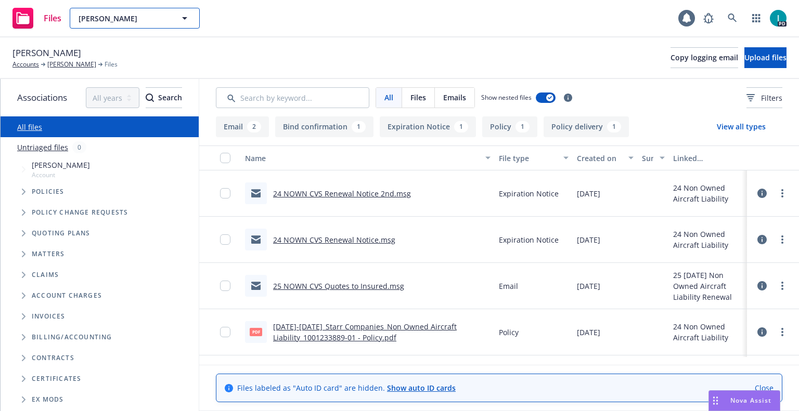
click at [119, 8] on button "Mason Engels" at bounding box center [135, 18] width 130 height 21
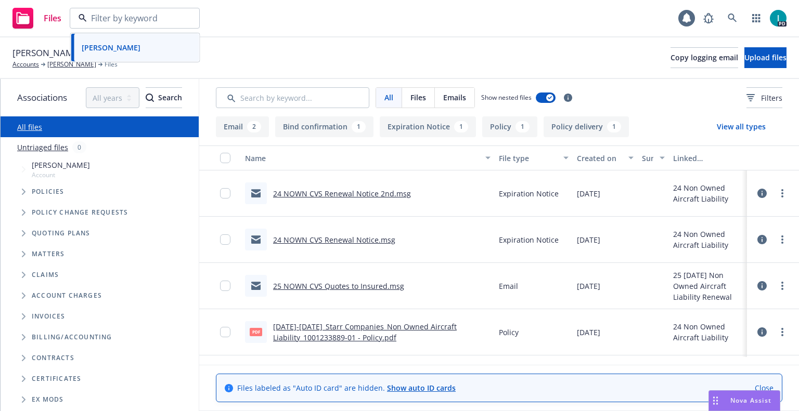
paste input "Antonio Talavera"
type input "Antonio Talavera"
click at [159, 43] on div "Antonio Talavera" at bounding box center [134, 47] width 115 height 15
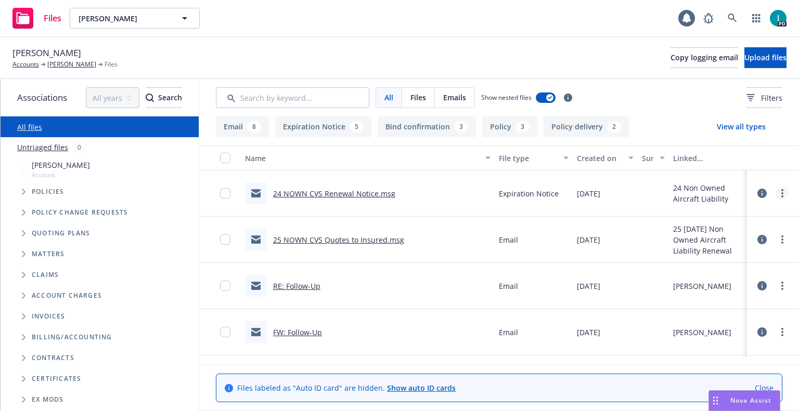
click at [778, 198] on link "more" at bounding box center [782, 193] width 12 height 12
click at [730, 238] on link "Download" at bounding box center [735, 235] width 104 height 21
click at [744, 55] on button "Upload files" at bounding box center [765, 57] width 42 height 21
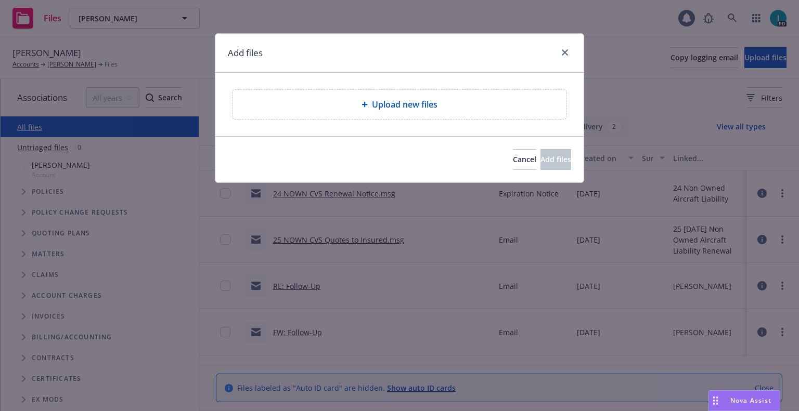
type textarea "x"
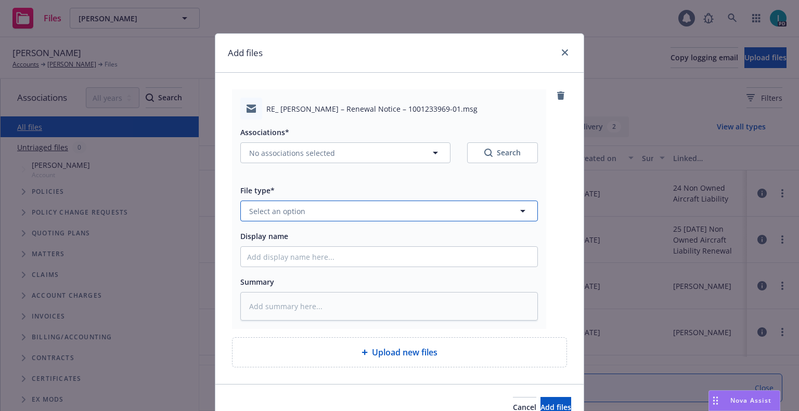
click at [274, 209] on span "Select an option" at bounding box center [277, 211] width 56 height 11
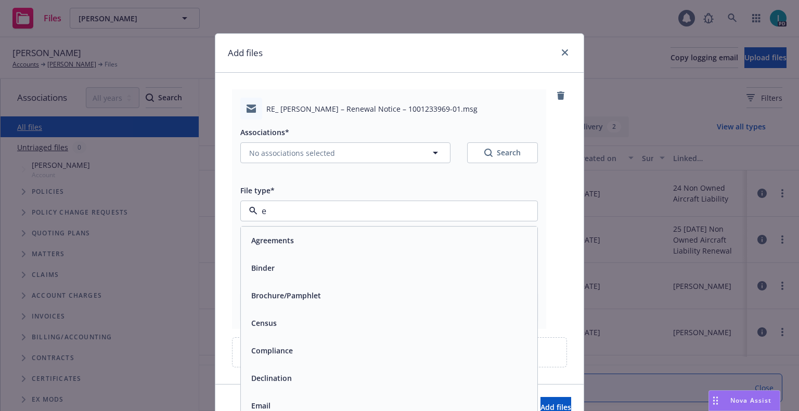
type input "ex"
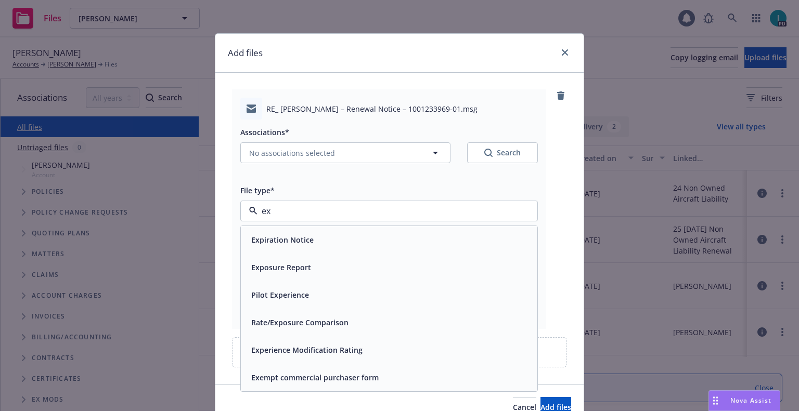
click at [289, 248] on div "Expiration Notice" at bounding box center [389, 240] width 296 height 28
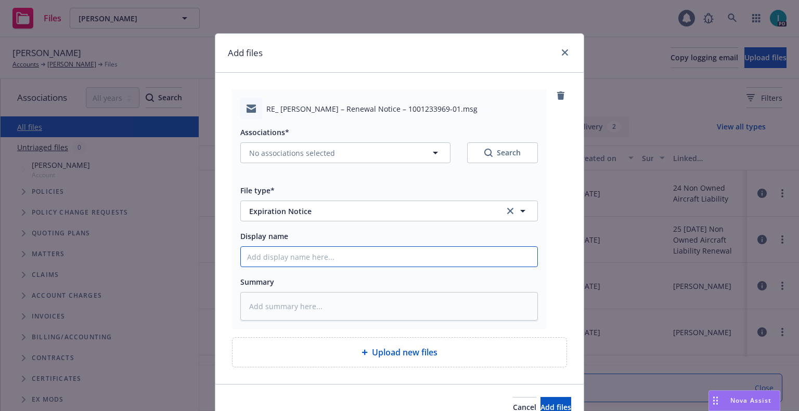
click at [311, 263] on input "Display name" at bounding box center [389, 257] width 296 height 20
type textarea "x"
type input "2"
type textarea "x"
type input "24"
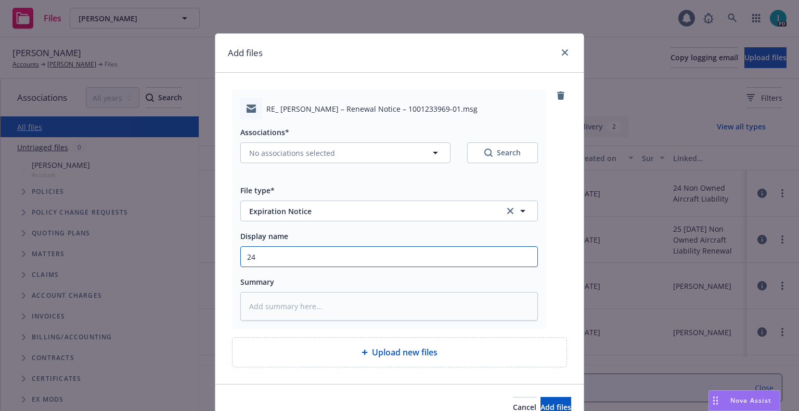
type textarea "x"
type input "24 NOWN CVS Renewal Notice 2nd"
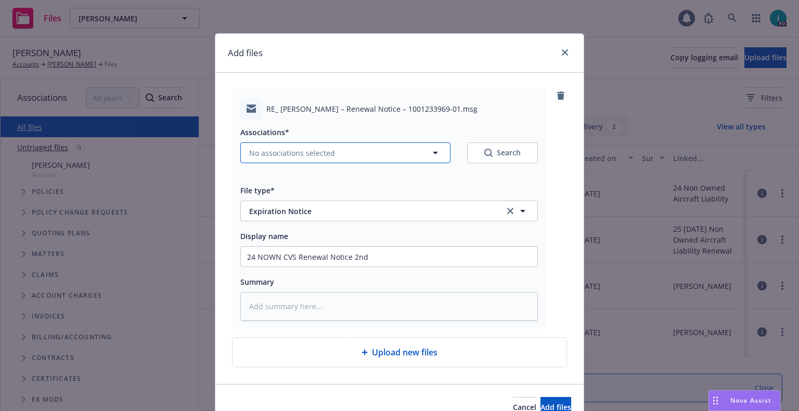
click at [274, 153] on span "No associations selected" at bounding box center [292, 153] width 86 height 11
type textarea "x"
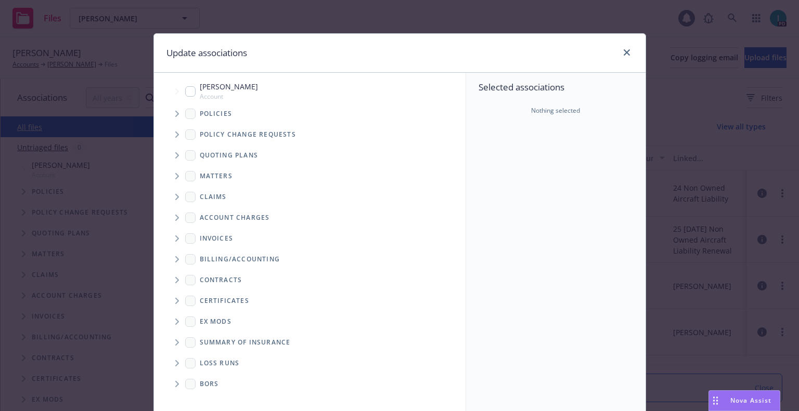
click at [171, 115] on span "Tree Example" at bounding box center [177, 114] width 17 height 17
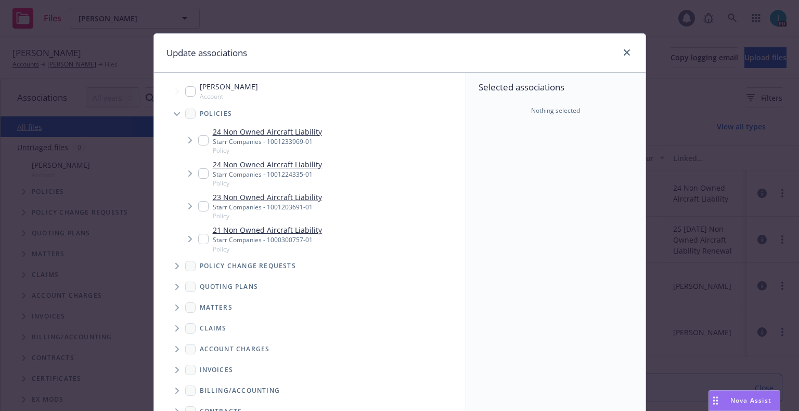
click at [198, 140] on input "Tree Example" at bounding box center [203, 140] width 10 height 10
checkbox input "true"
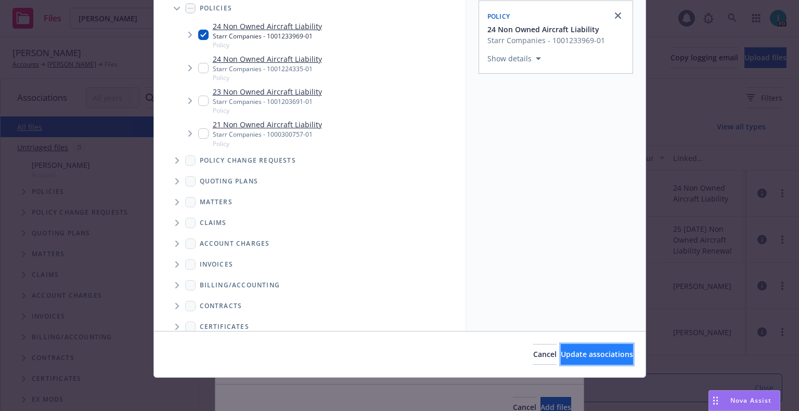
click at [576, 353] on span "Update associations" at bounding box center [597, 355] width 72 height 10
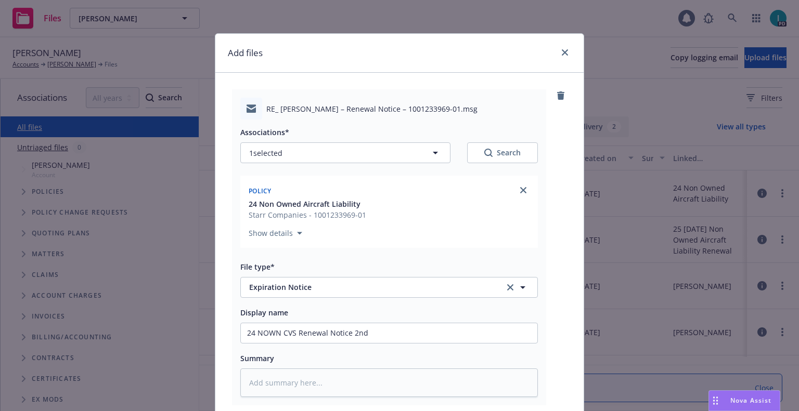
scroll to position [130, 0]
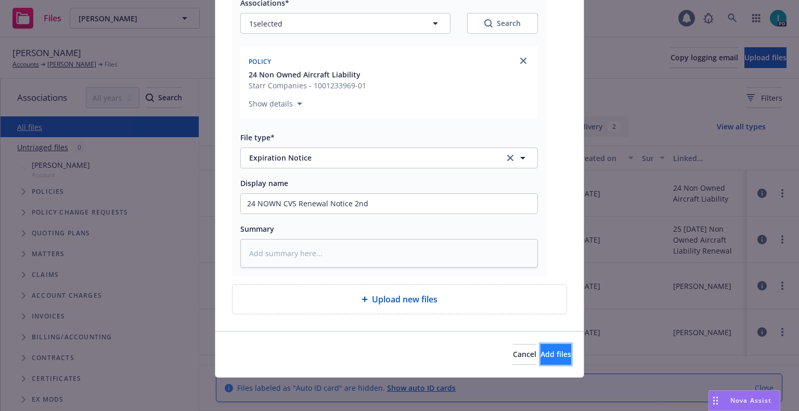
click at [540, 353] on span "Add files" at bounding box center [555, 355] width 31 height 10
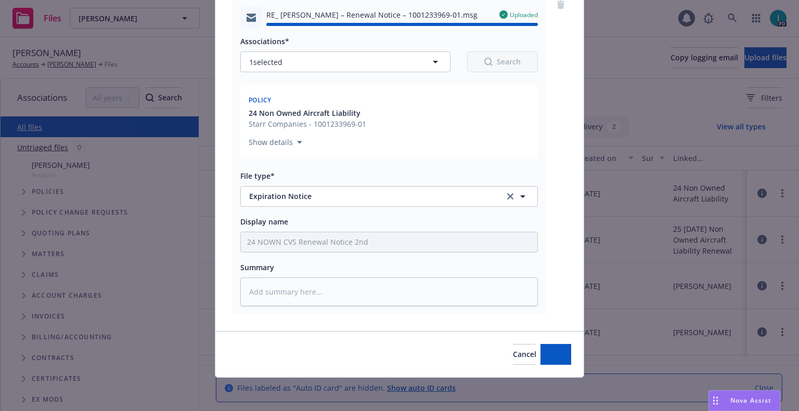
type textarea "x"
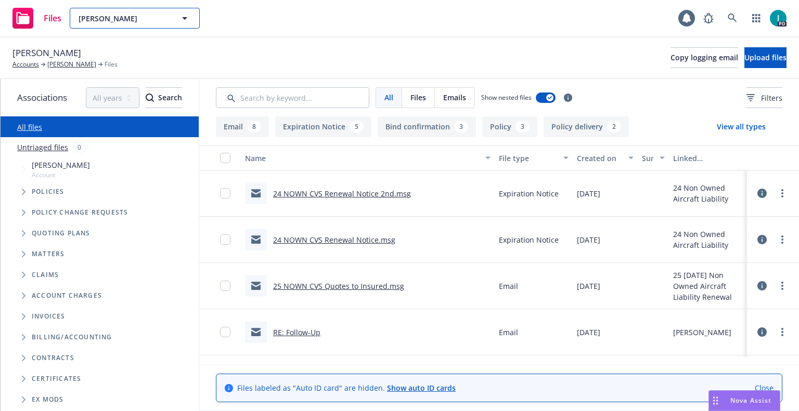
click at [127, 22] on span "Antonio Talavera" at bounding box center [124, 18] width 90 height 11
paste input "Owen Froehlich"
type input "Owen Froehlich"
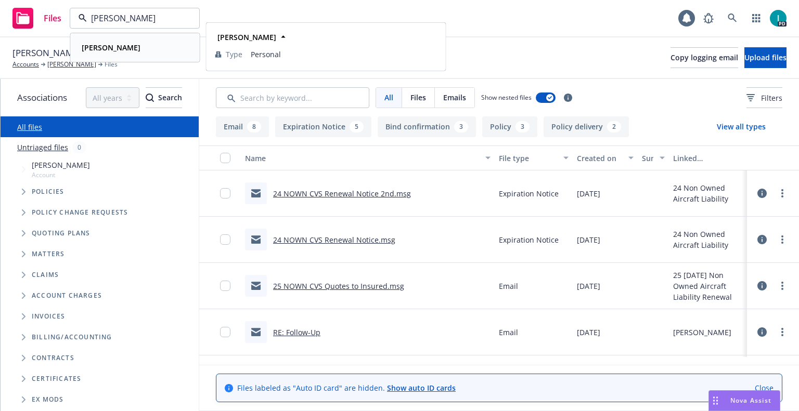
click at [148, 45] on div "Owen Froehlich" at bounding box center [134, 47] width 115 height 15
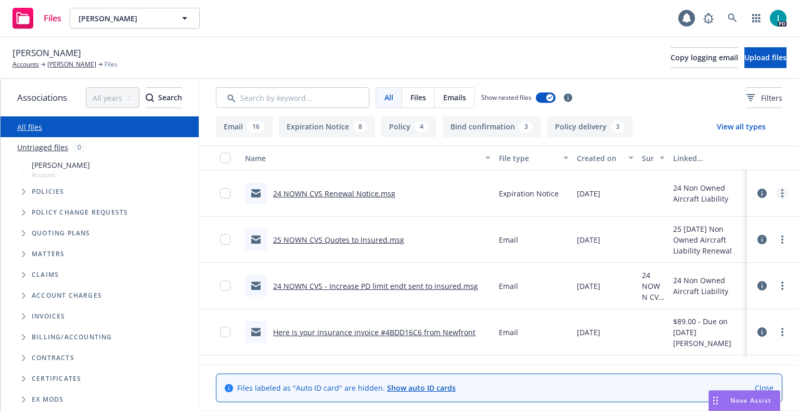
click at [779, 192] on link "more" at bounding box center [782, 193] width 12 height 12
click at [718, 231] on link "Download" at bounding box center [735, 235] width 104 height 21
click at [744, 54] on button "Upload files" at bounding box center [765, 57] width 42 height 21
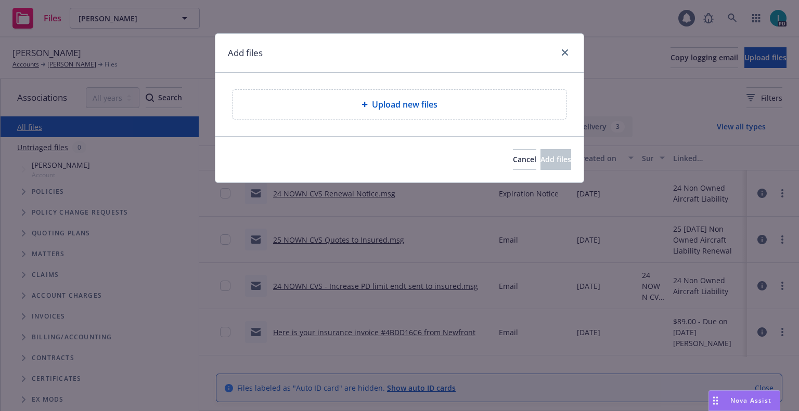
type textarea "x"
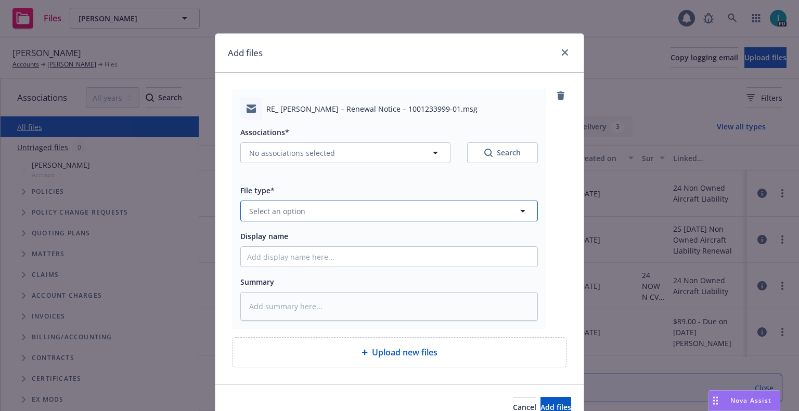
click at [293, 207] on span "Select an option" at bounding box center [277, 211] width 56 height 11
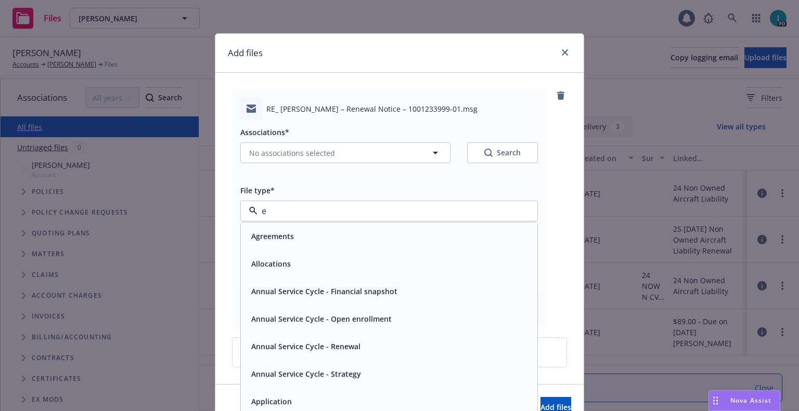
type input "ex"
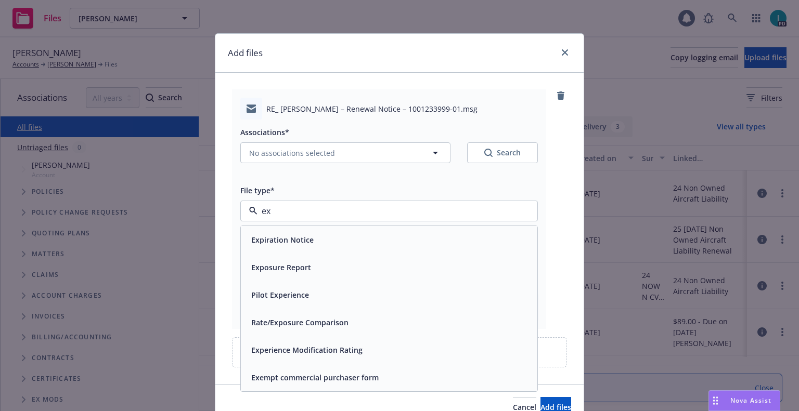
click at [301, 239] on span "Expiration Notice" at bounding box center [282, 240] width 62 height 11
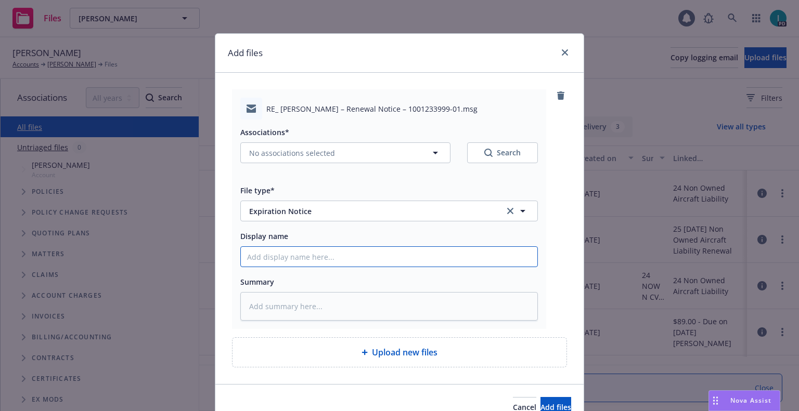
click at [298, 249] on input "Display name" at bounding box center [389, 257] width 296 height 20
type textarea "x"
type input "2"
type textarea "x"
type input "24"
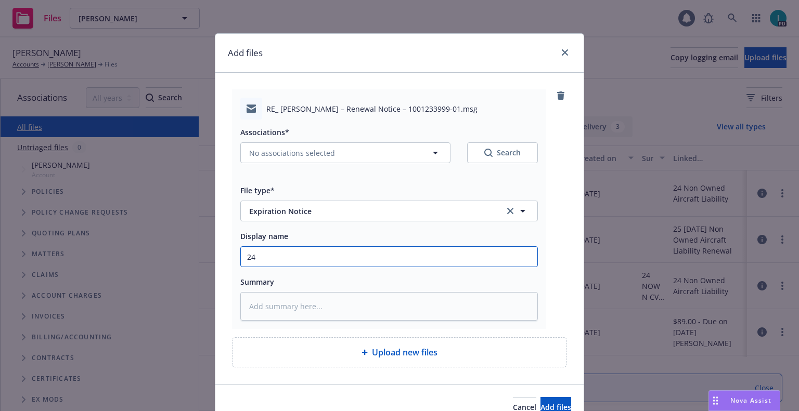
type textarea "x"
type input "24 NOWN CVS Renewal Notice 2nd"
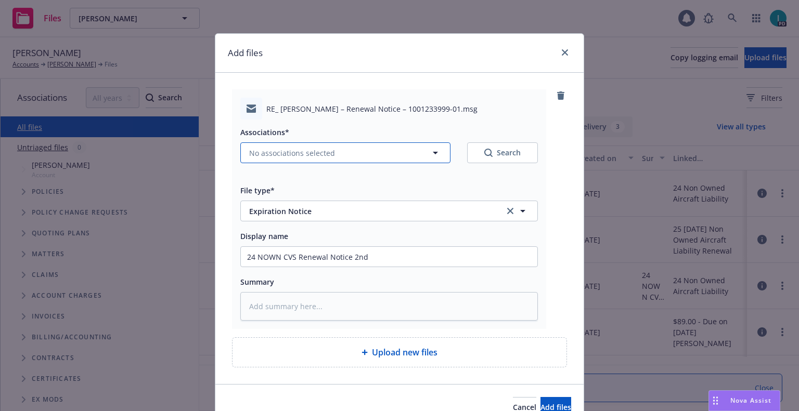
click at [292, 152] on span "No associations selected" at bounding box center [292, 153] width 86 height 11
type textarea "x"
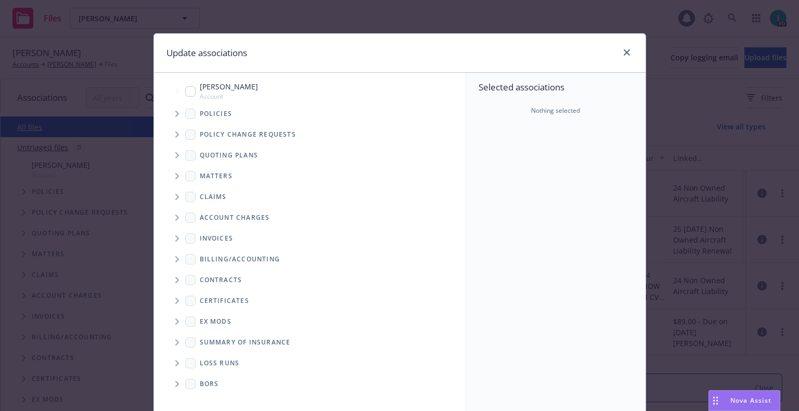
click at [175, 111] on icon "Tree Example" at bounding box center [177, 114] width 4 height 6
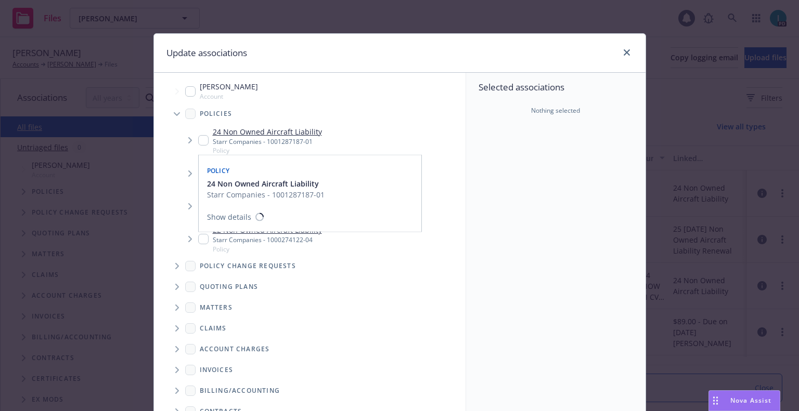
click at [198, 139] on input "Tree Example" at bounding box center [203, 140] width 10 height 10
checkbox input "true"
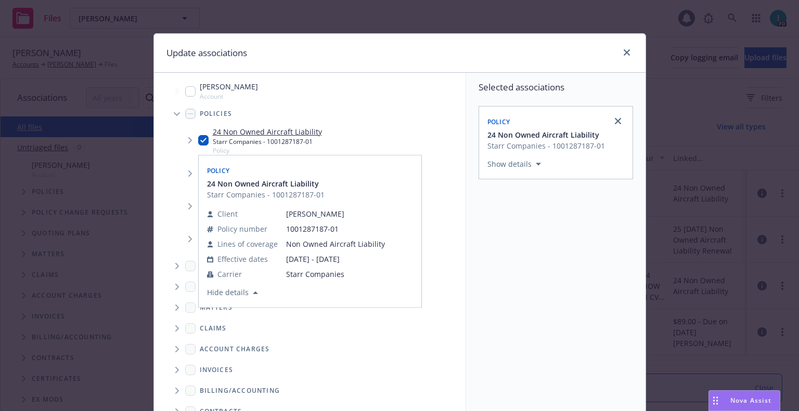
scroll to position [106, 0]
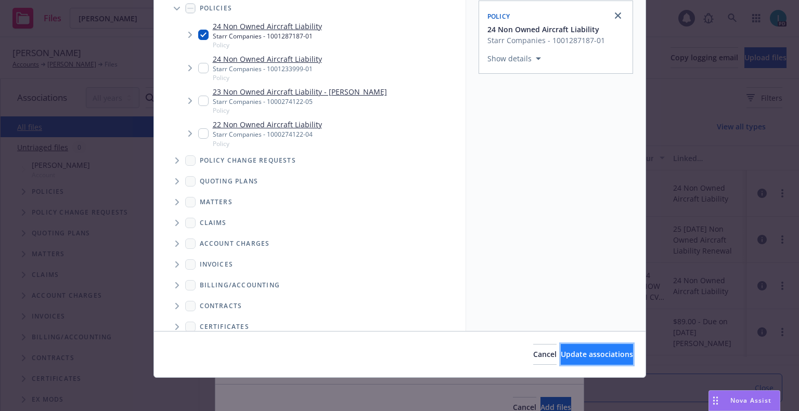
click at [572, 348] on button "Update associations" at bounding box center [597, 354] width 72 height 21
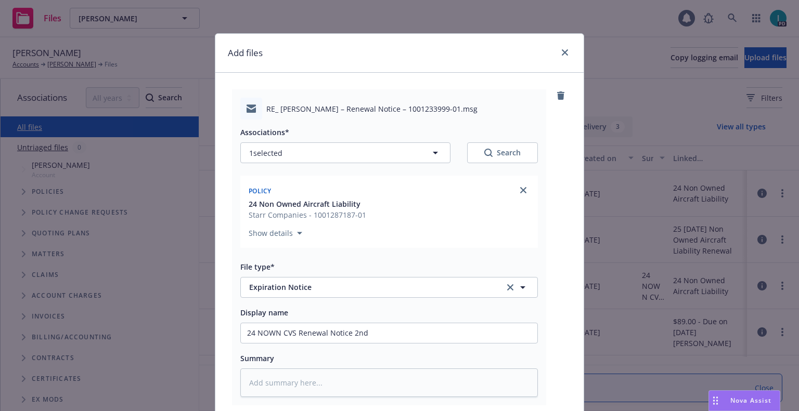
scroll to position [130, 0]
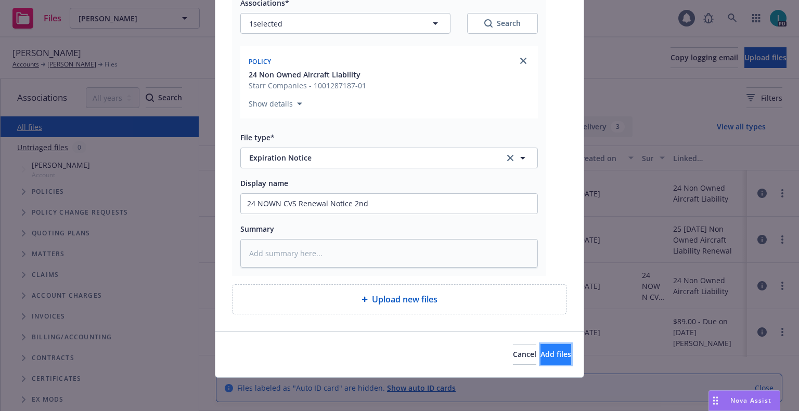
click at [540, 347] on button "Add files" at bounding box center [555, 354] width 31 height 21
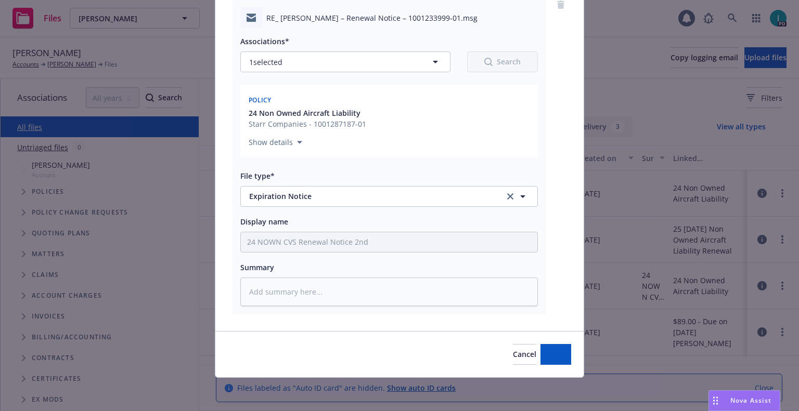
scroll to position [91, 0]
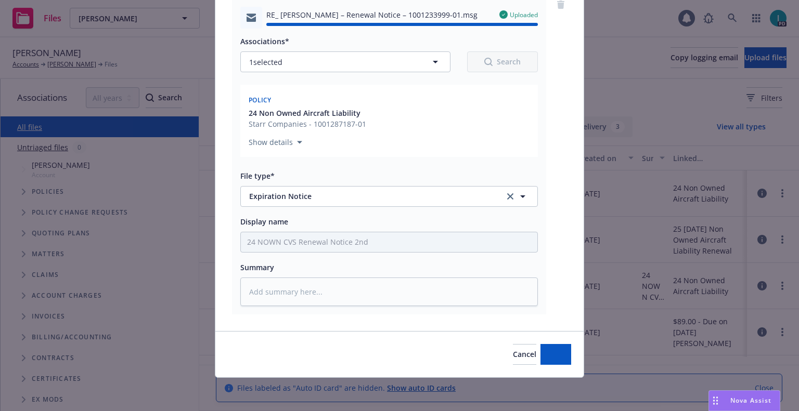
type textarea "x"
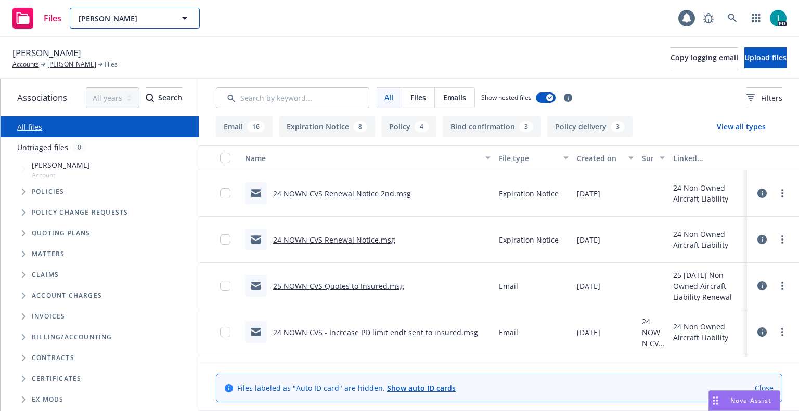
click at [123, 14] on span "Owen Froehlich" at bounding box center [124, 18] width 90 height 11
paste input "Nicholas Talavera"
type input "Nicholas Talavera"
click at [146, 40] on div "Nicholas Talavera Type Personal Driver's license ******51" at bounding box center [135, 48] width 128 height 28
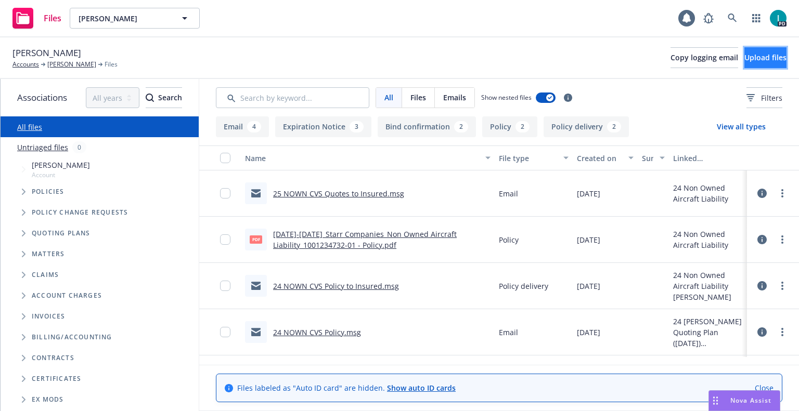
click at [744, 56] on span "Upload files" at bounding box center [765, 58] width 42 height 10
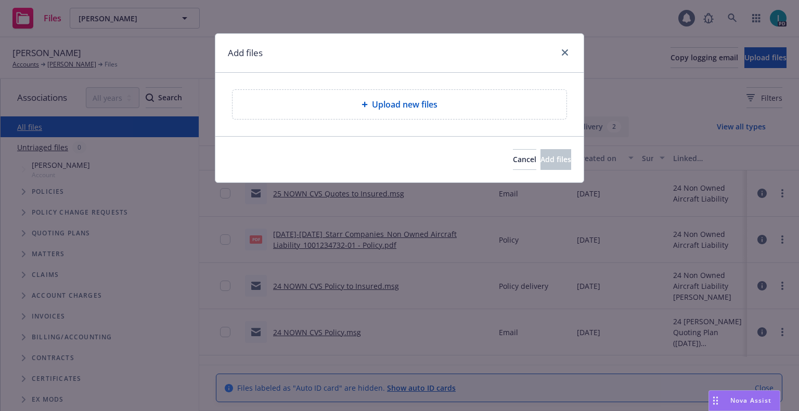
type textarea "x"
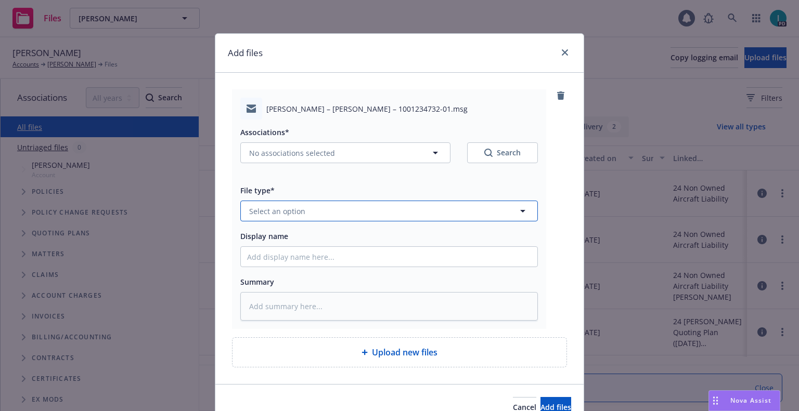
click at [328, 217] on button "Select an option" at bounding box center [389, 211] width 298 height 21
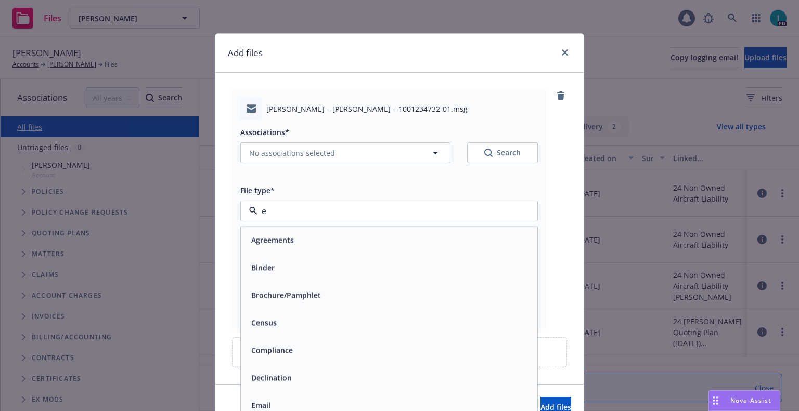
type input "ex"
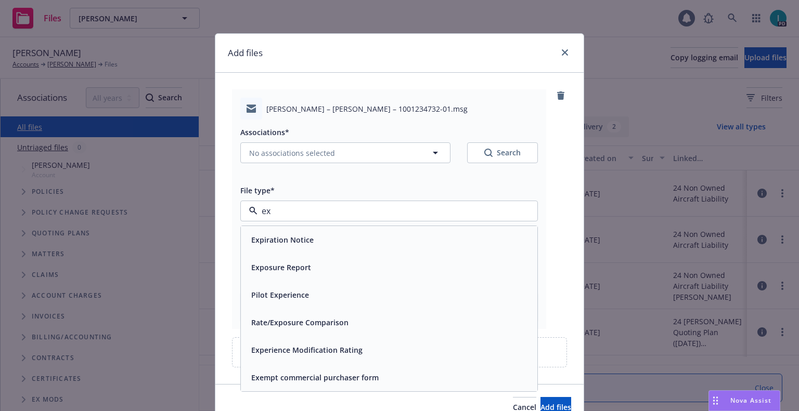
click at [305, 241] on span "Expiration Notice" at bounding box center [282, 240] width 62 height 11
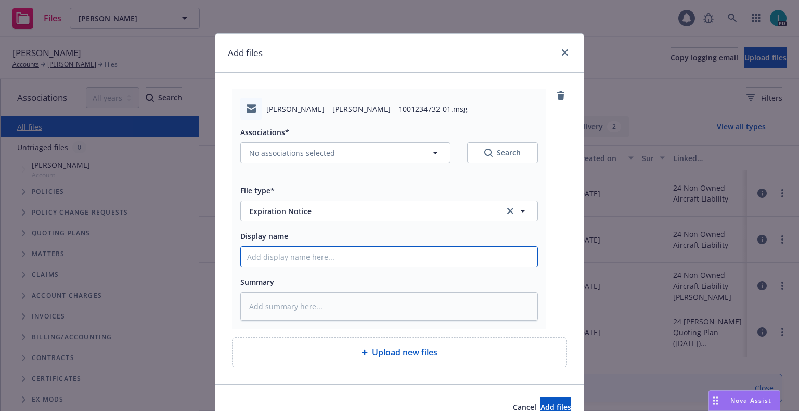
click at [305, 255] on input "Display name" at bounding box center [389, 257] width 296 height 20
type textarea "x"
type input "2"
type textarea "x"
type input "24"
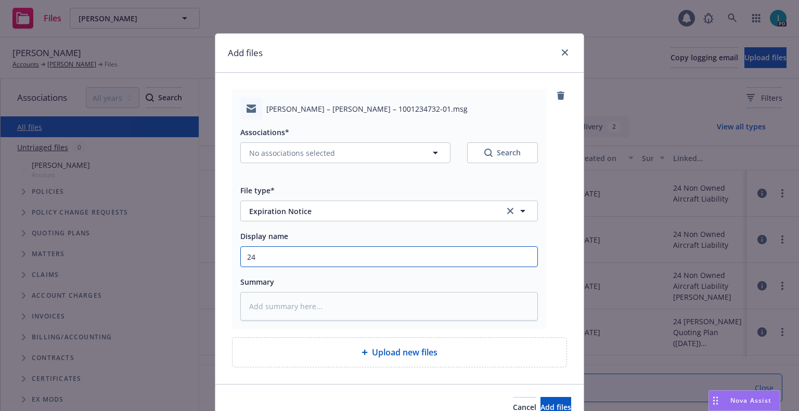
type textarea "x"
type input "24 NOWN CVS Renewal Notice"
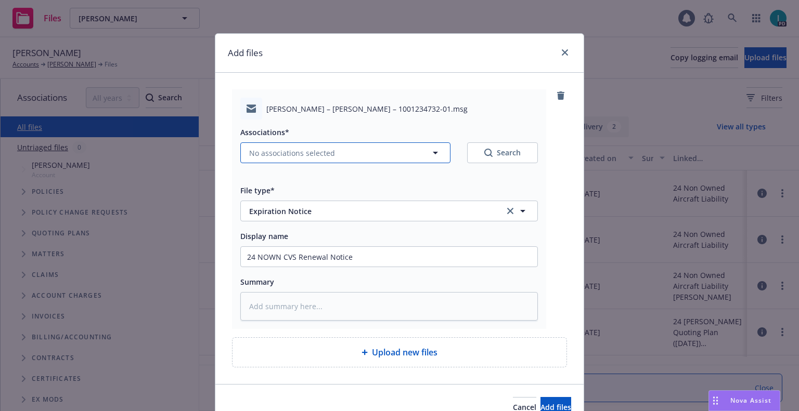
click at [283, 157] on span "No associations selected" at bounding box center [292, 153] width 86 height 11
type textarea "x"
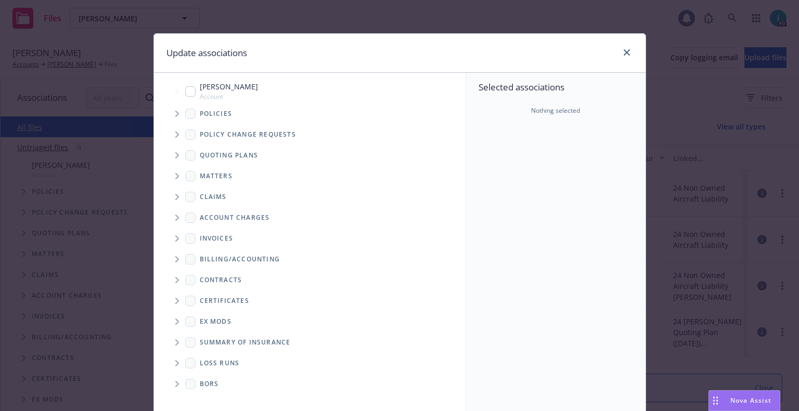
click at [175, 111] on icon "Tree Example" at bounding box center [177, 114] width 4 height 6
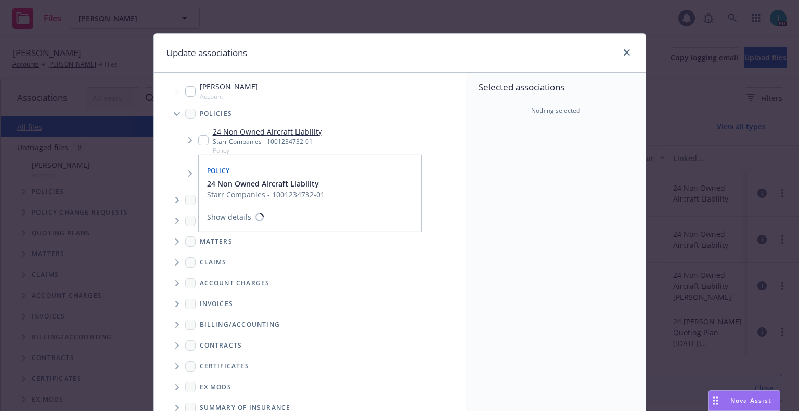
click at [198, 141] on input "Tree Example" at bounding box center [203, 140] width 10 height 10
checkbox input "true"
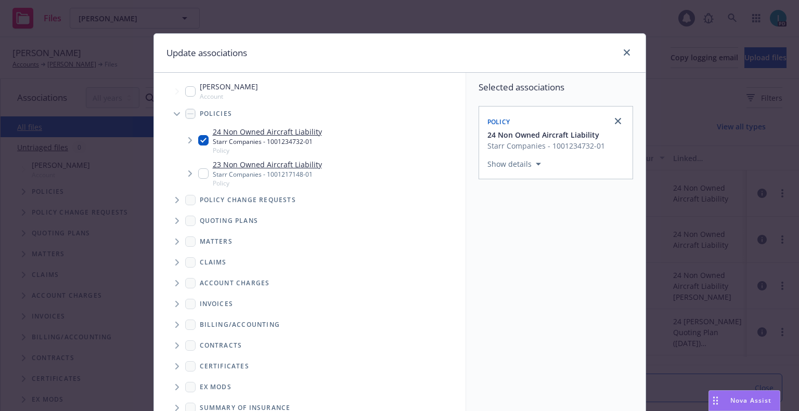
scroll to position [106, 0]
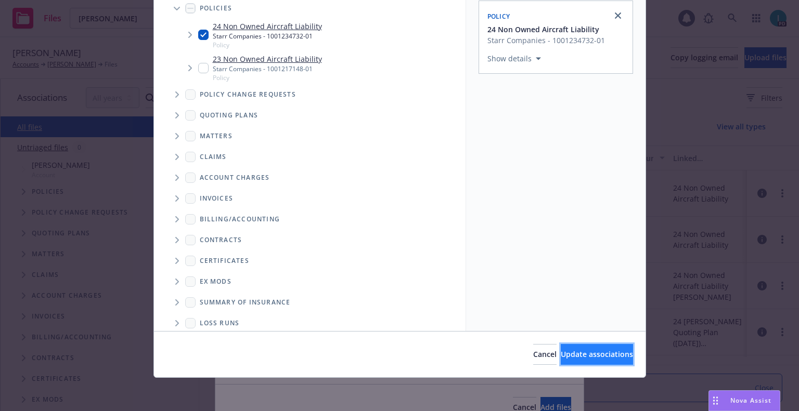
click at [561, 344] on button "Update associations" at bounding box center [597, 354] width 72 height 21
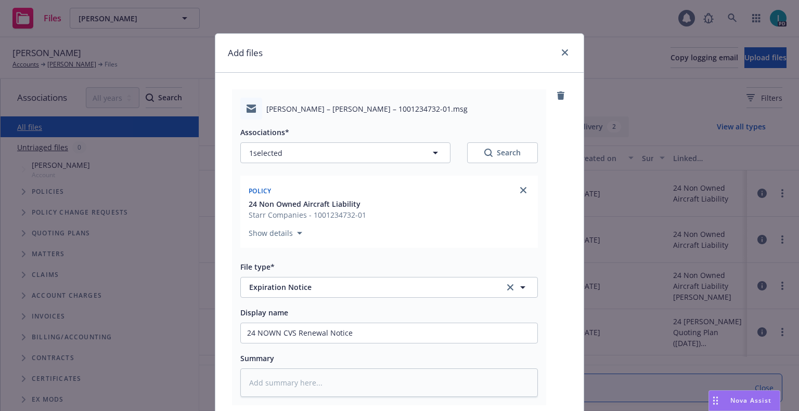
scroll to position [130, 0]
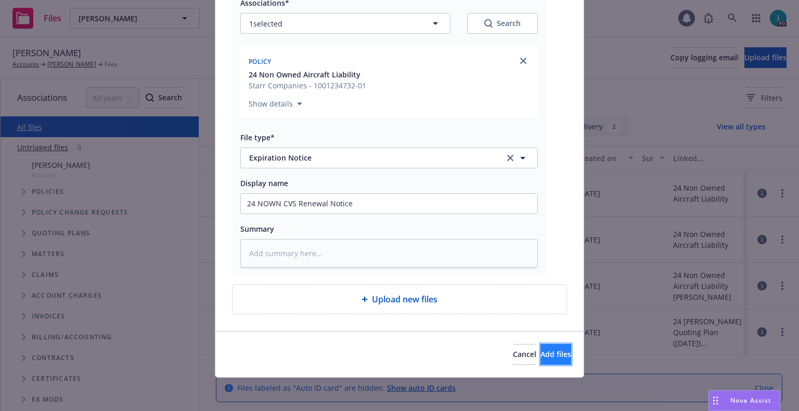
click at [540, 359] on span "Add files" at bounding box center [555, 355] width 31 height 10
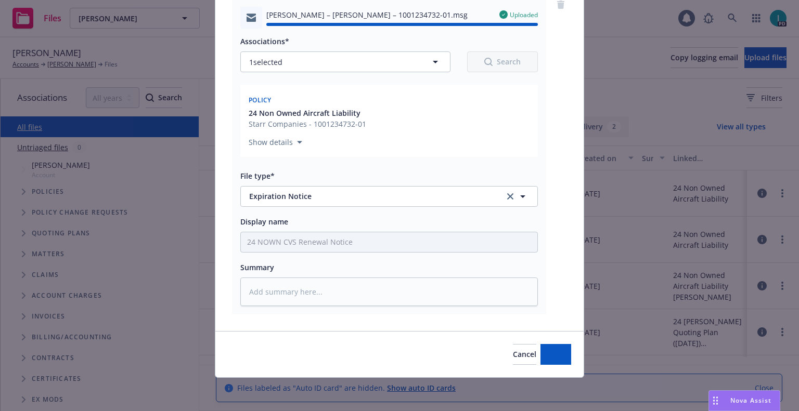
type textarea "x"
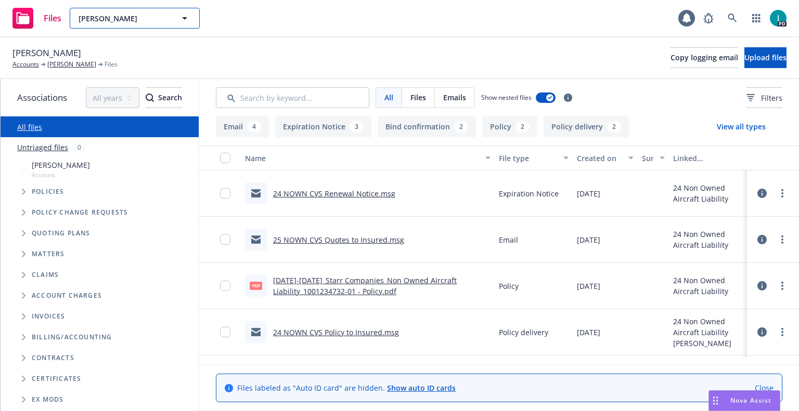
click at [114, 20] on span "Nicholas Talavera" at bounding box center [124, 18] width 90 height 11
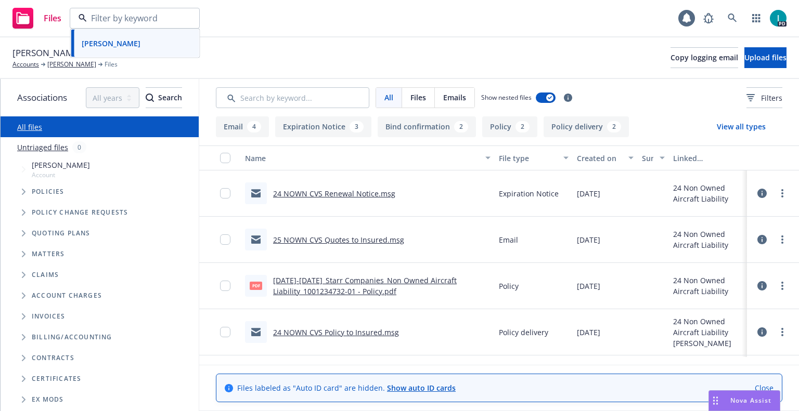
paste input "Giovanni Becerra Aleman"
type input "Giovanni Becerra Aleman"
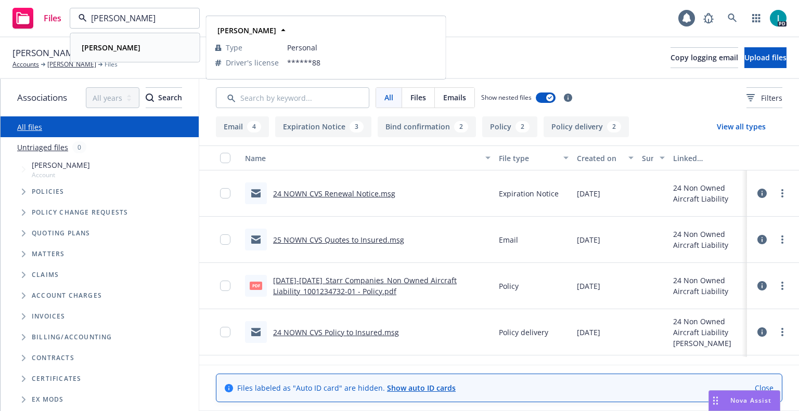
click at [143, 41] on div "Giovanni Becerra Aleman" at bounding box center [109, 47] width 65 height 15
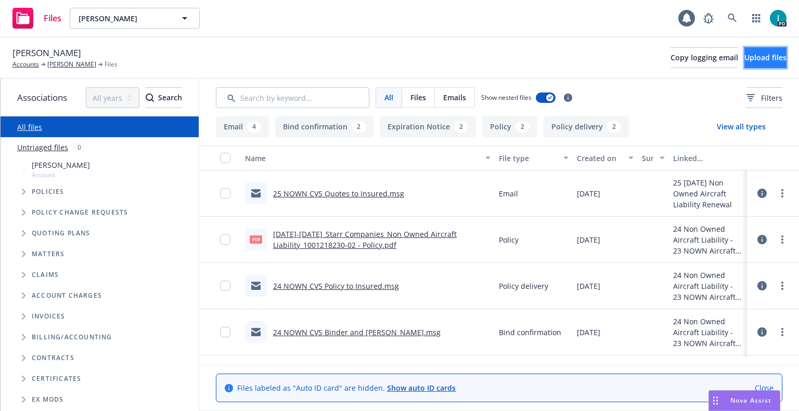
click at [751, 61] on span "Upload files" at bounding box center [765, 58] width 42 height 10
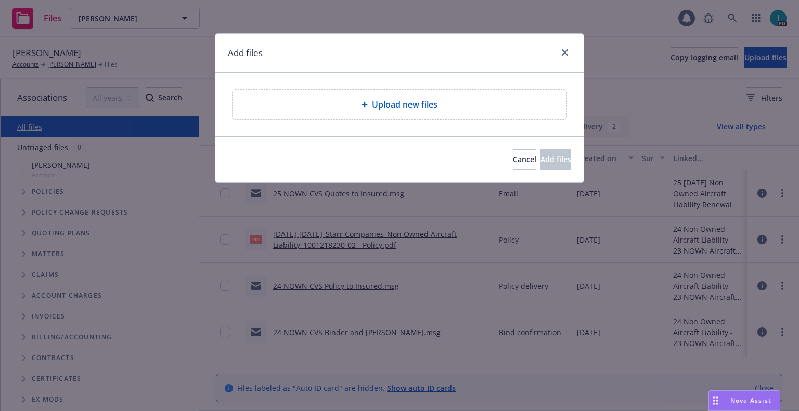
type textarea "x"
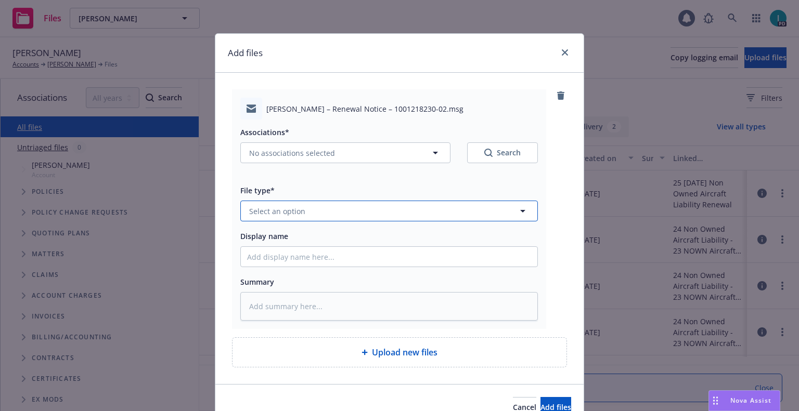
click at [327, 217] on button "Select an option" at bounding box center [389, 211] width 298 height 21
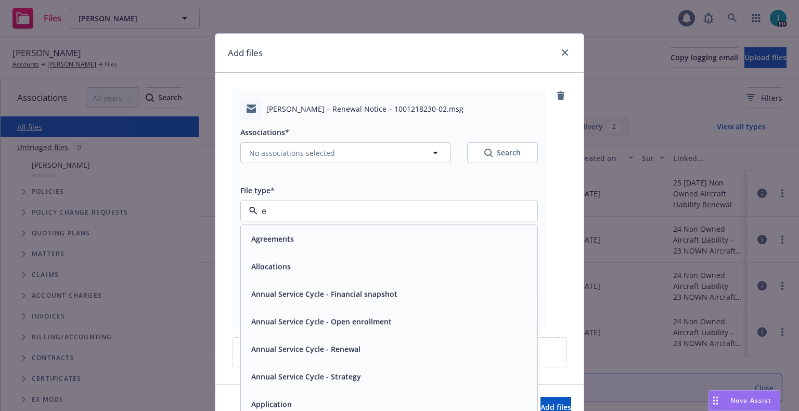
type input "ex"
click at [314, 239] on div "Expiration Notice" at bounding box center [389, 239] width 284 height 15
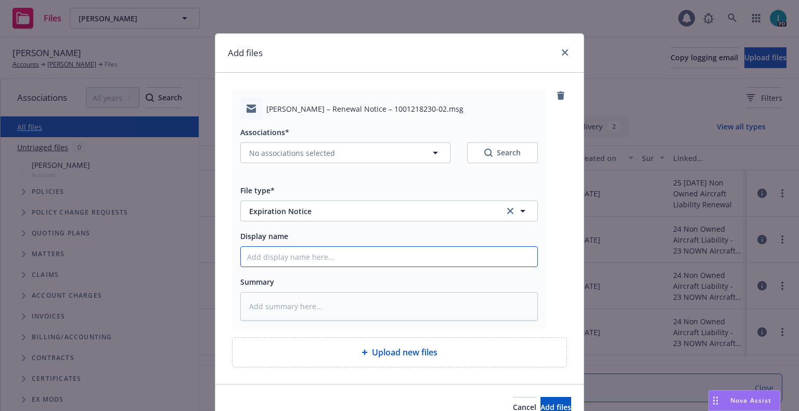
click at [309, 255] on input "Display name" at bounding box center [389, 257] width 296 height 20
type textarea "x"
type input "2"
type textarea "x"
type input "24"
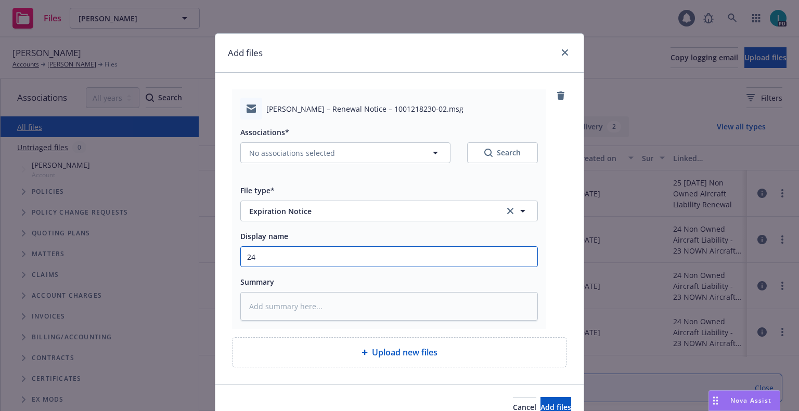
type textarea "x"
type input "24 NOWN CVS Renewal Notice"
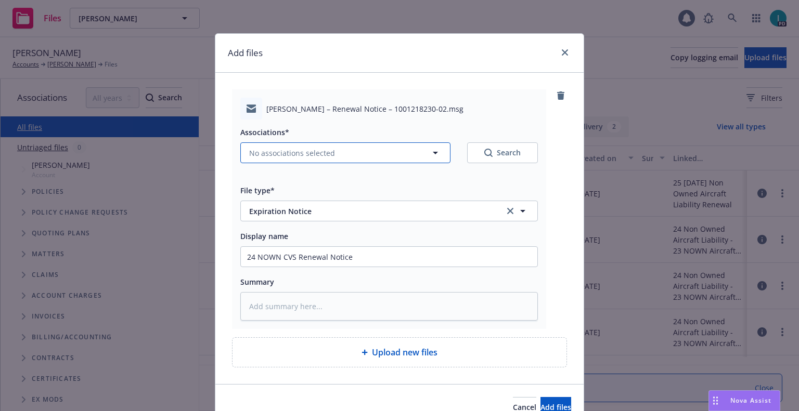
click at [307, 147] on button "No associations selected" at bounding box center [345, 153] width 210 height 21
type textarea "x"
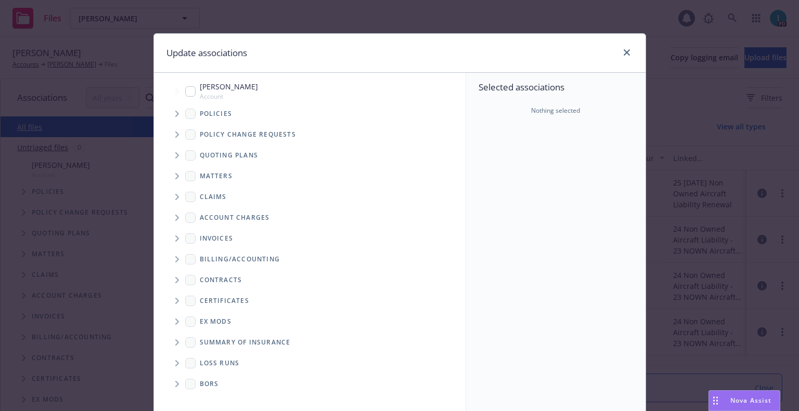
click at [175, 114] on icon "Tree Example" at bounding box center [177, 114] width 4 height 6
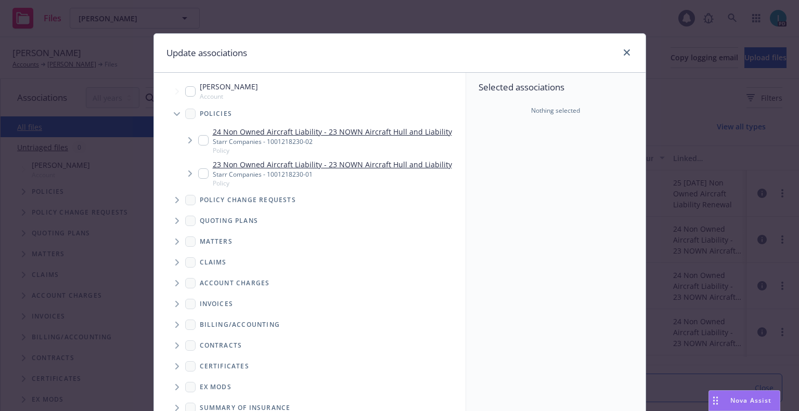
click at [199, 135] on input "Tree Example" at bounding box center [203, 140] width 10 height 10
checkbox input "true"
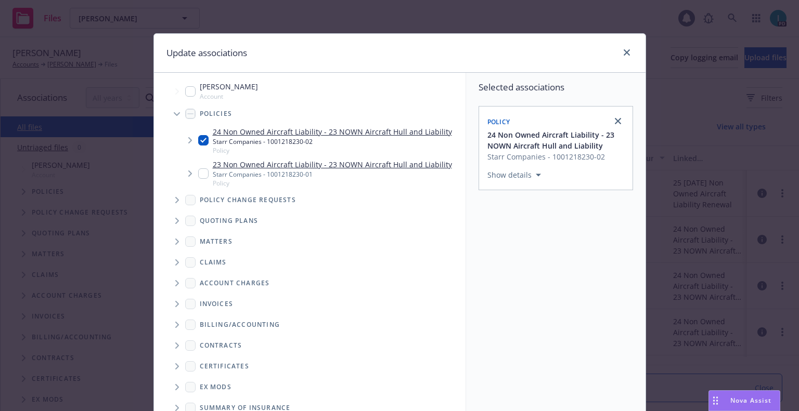
scroll to position [106, 0]
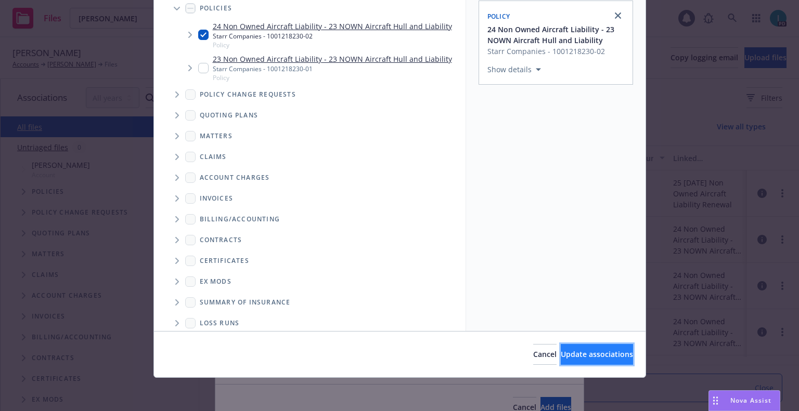
click at [584, 353] on span "Update associations" at bounding box center [597, 355] width 72 height 10
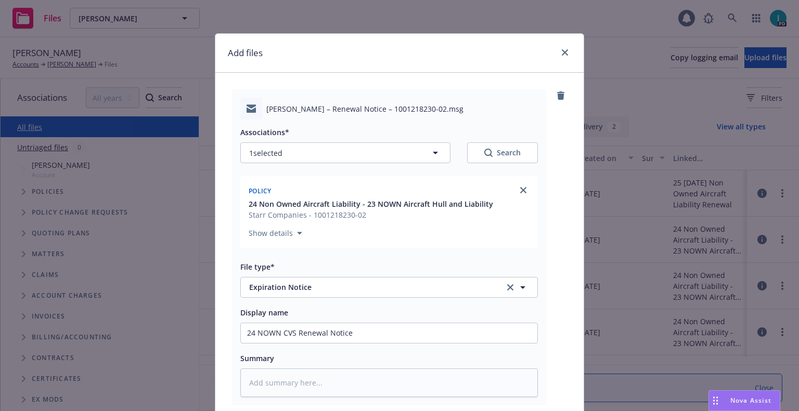
scroll to position [130, 0]
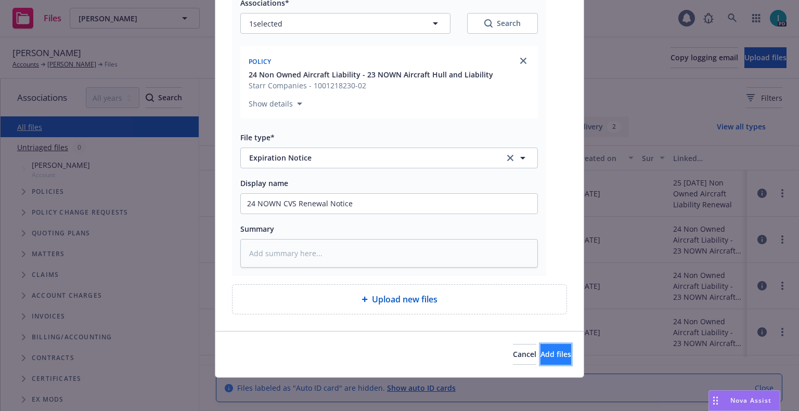
click at [558, 347] on button "Add files" at bounding box center [555, 354] width 31 height 21
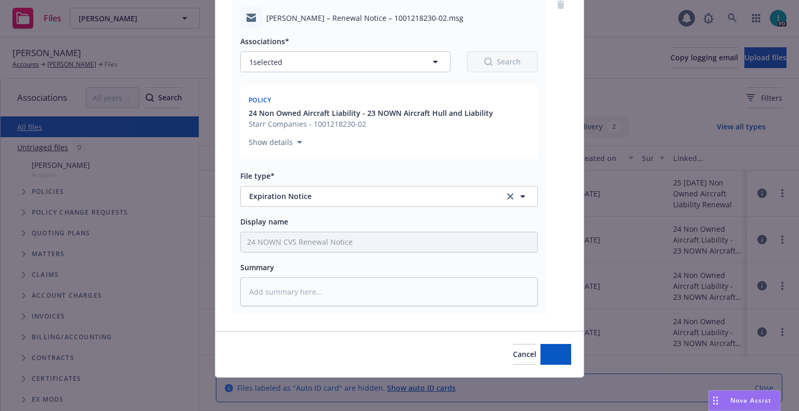
scroll to position [91, 0]
type textarea "x"
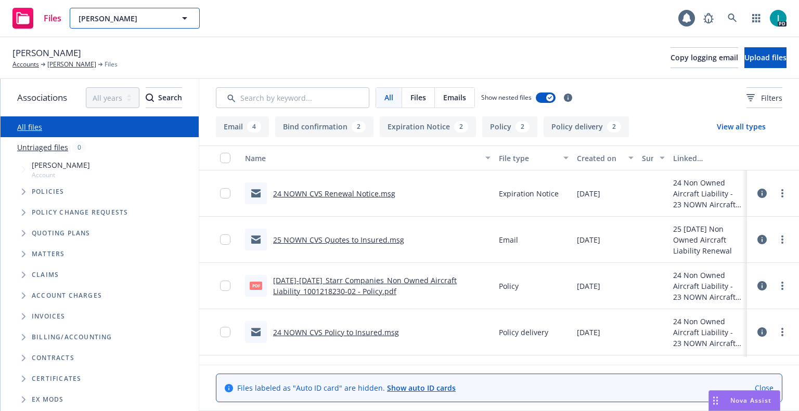
click at [126, 21] on span "Giovanni Becerra Aleman" at bounding box center [124, 18] width 90 height 11
paste input "Joshua Bogus"
type input "Joshua Bogus"
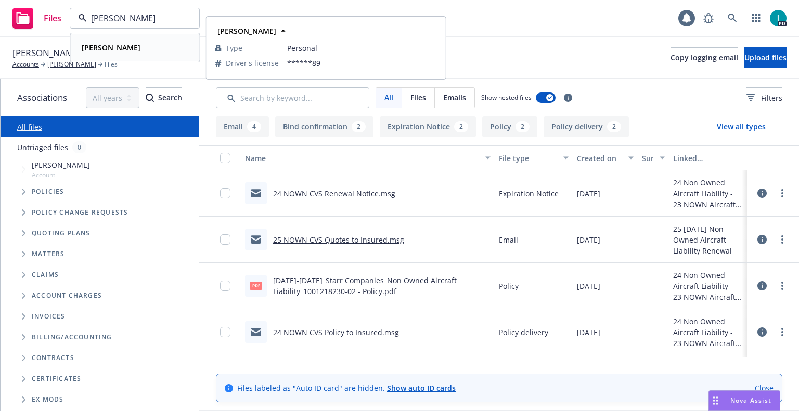
click at [128, 43] on strong "Joshua Bogus" at bounding box center [111, 48] width 59 height 10
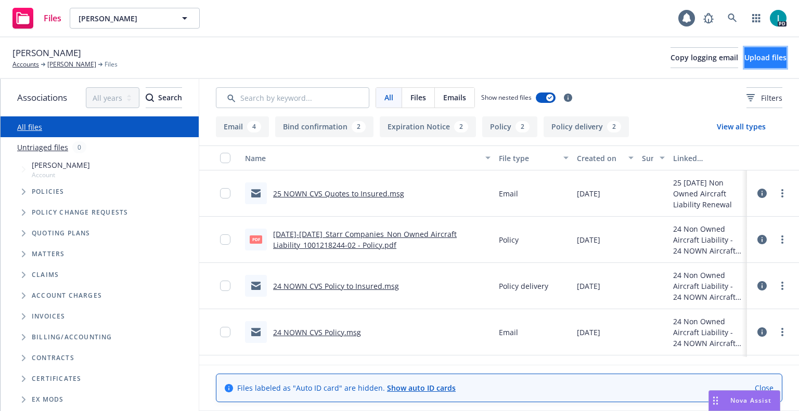
click at [744, 58] on span "Upload files" at bounding box center [765, 58] width 42 height 10
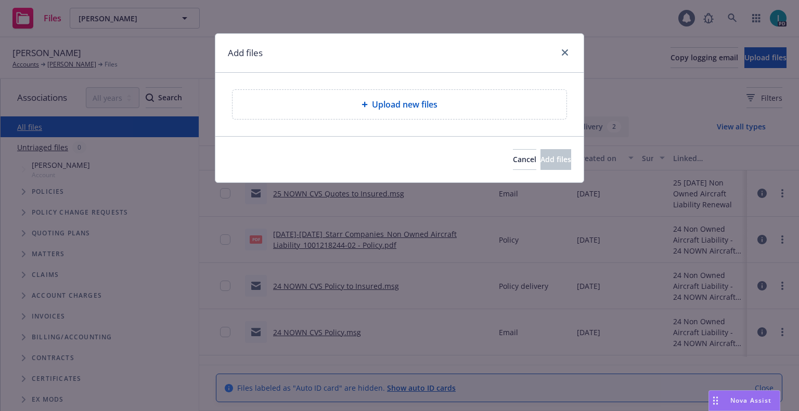
type textarea "x"
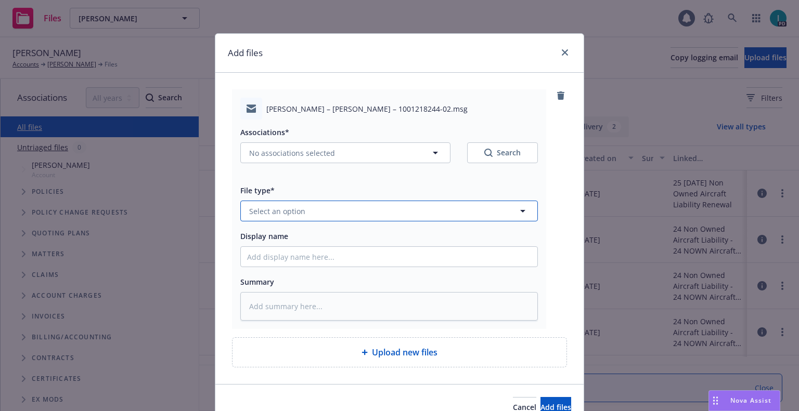
click at [309, 203] on button "Select an option" at bounding box center [389, 211] width 298 height 21
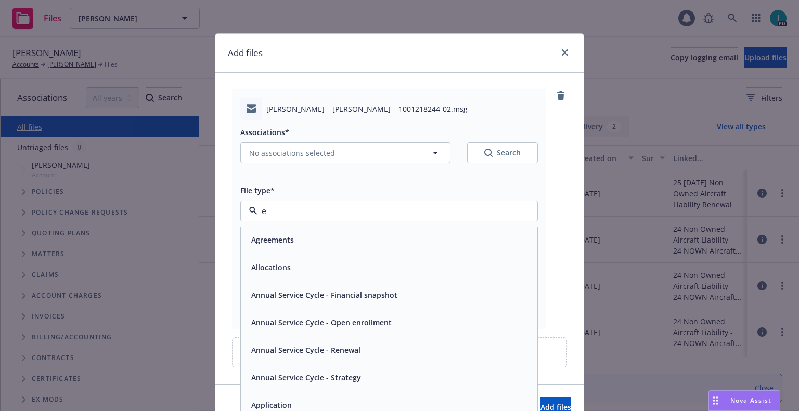
type input "em"
click at [298, 259] on div "Email" at bounding box center [389, 268] width 296 height 28
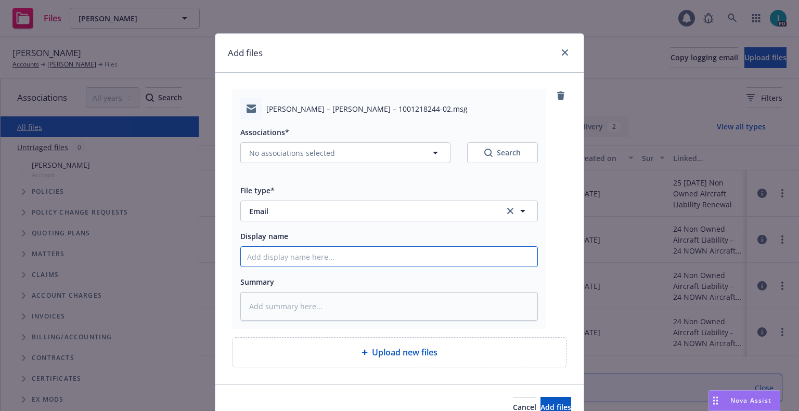
click at [298, 259] on input "Display name" at bounding box center [389, 257] width 296 height 20
type textarea "x"
type input "2"
type textarea "x"
type input "25"
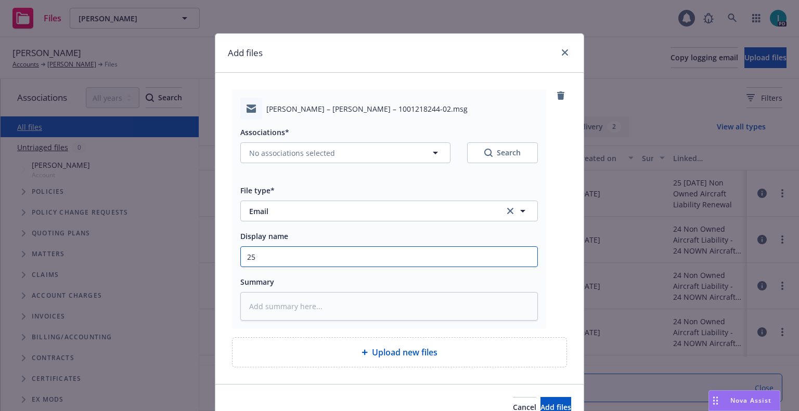
type textarea "x"
type input "25"
drag, startPoint x: 313, startPoint y: 260, endPoint x: 19, endPoint y: 254, distance: 294.4
click at [19, 254] on div "Add files Joshua Bogus – Renewal Notice – 1001218244-02.msg Associations* No as…" at bounding box center [399, 205] width 799 height 411
type textarea "x"
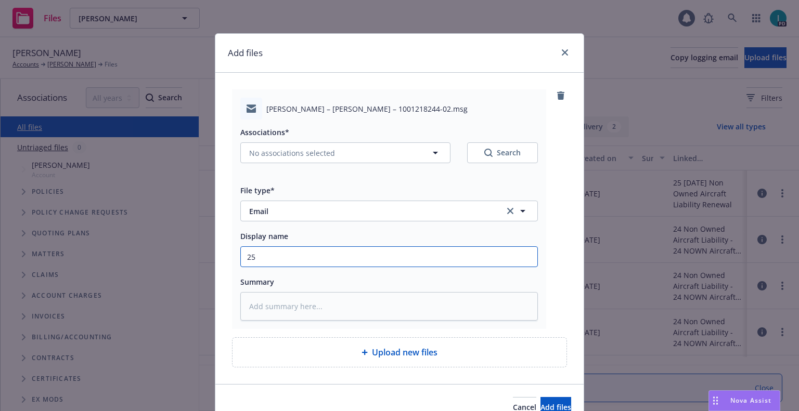
type input "2"
type textarea "x"
type input "24"
type textarea "x"
type input "24 NOWN CVS Renewal Notice"
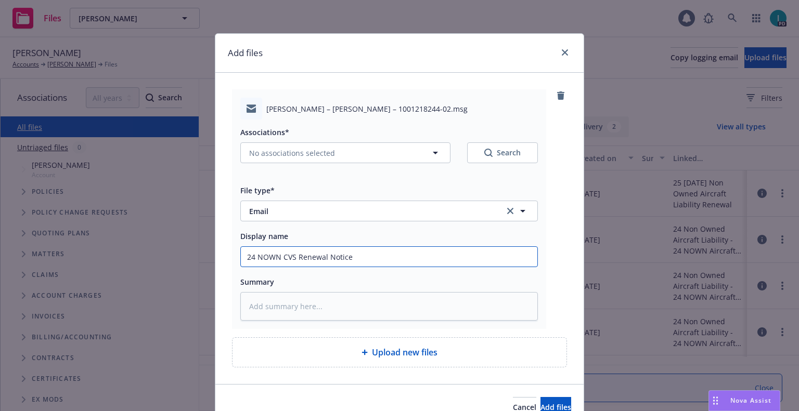
type textarea "x"
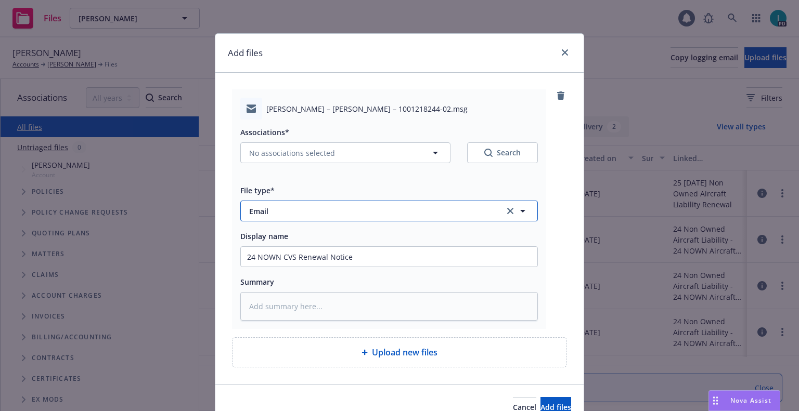
click at [275, 210] on span "Email" at bounding box center [369, 211] width 241 height 11
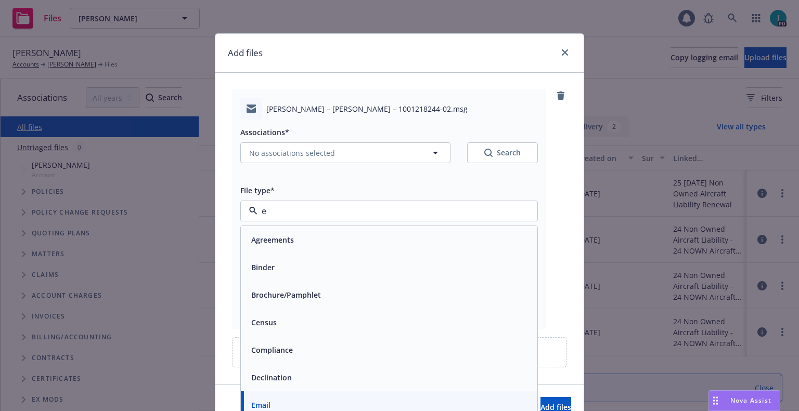
type input "ex"
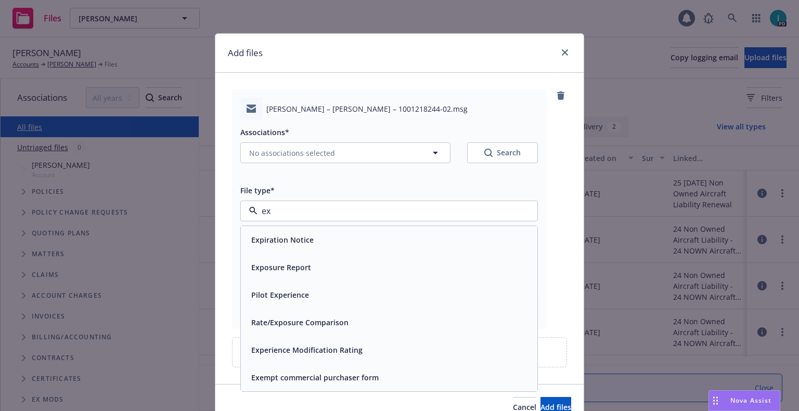
click at [280, 235] on span "Expiration Notice" at bounding box center [282, 240] width 62 height 11
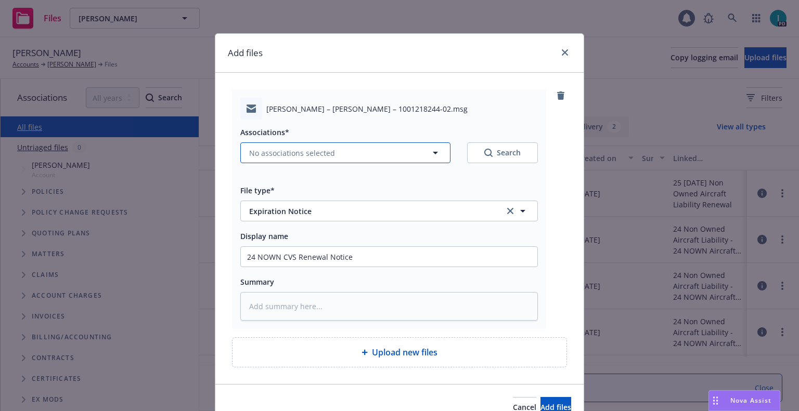
click at [322, 157] on span "No associations selected" at bounding box center [292, 153] width 86 height 11
type textarea "x"
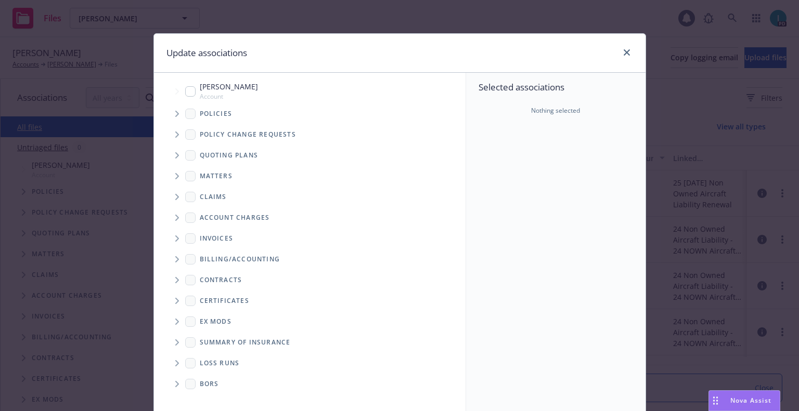
click at [178, 109] on span "Tree Example" at bounding box center [177, 114] width 17 height 17
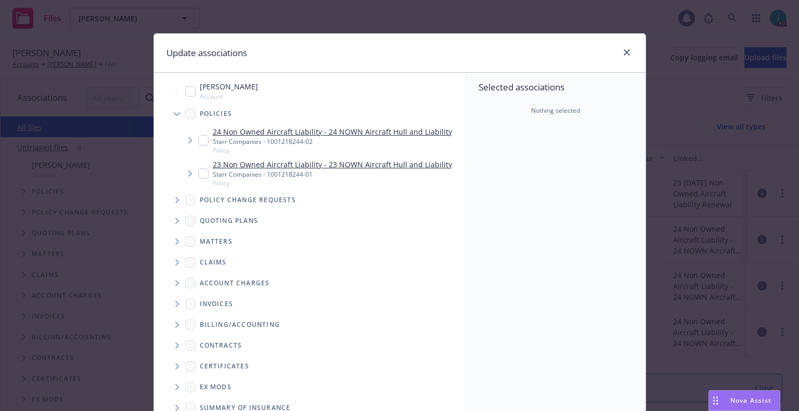
click at [201, 144] on input "Tree Example" at bounding box center [203, 140] width 10 height 10
checkbox input "true"
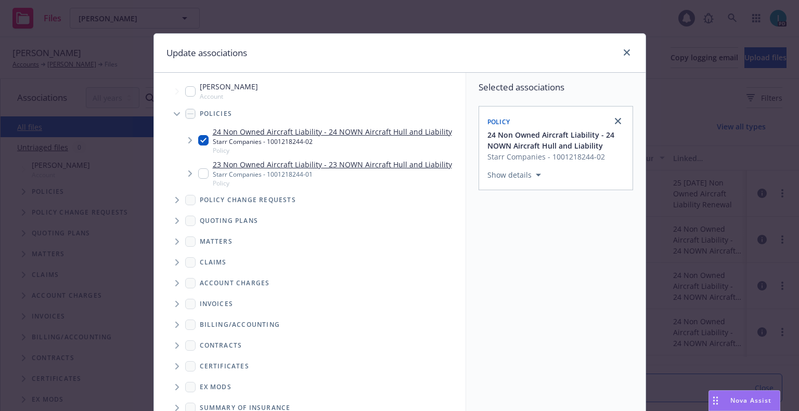
scroll to position [106, 0]
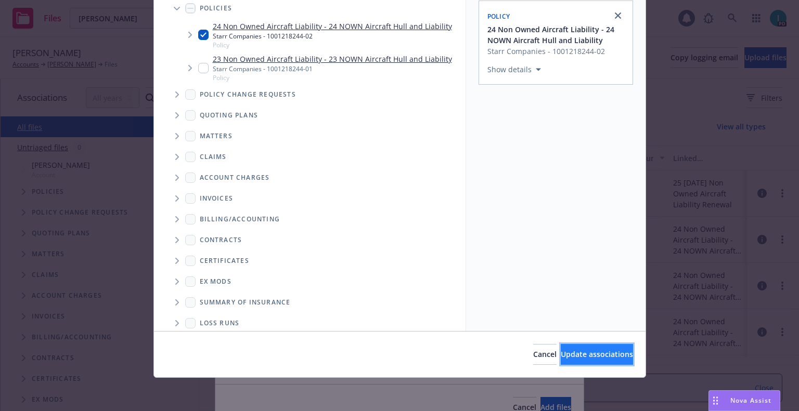
click at [561, 347] on button "Update associations" at bounding box center [597, 354] width 72 height 21
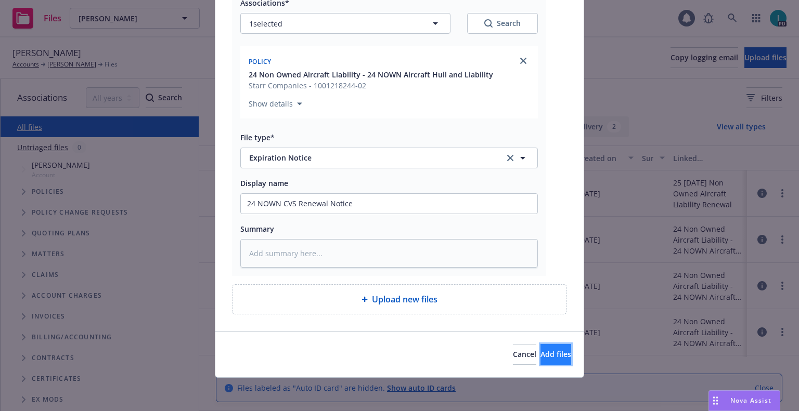
click at [544, 358] on span "Add files" at bounding box center [555, 355] width 31 height 10
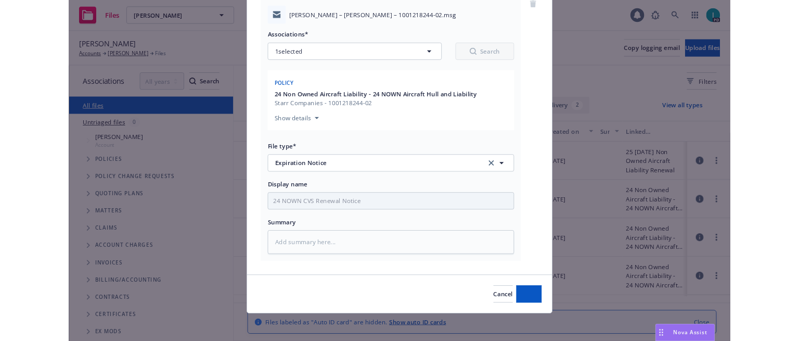
scroll to position [91, 0]
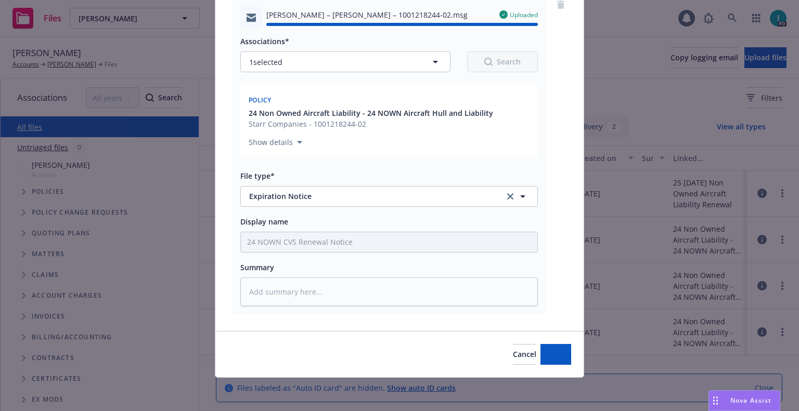
type textarea "x"
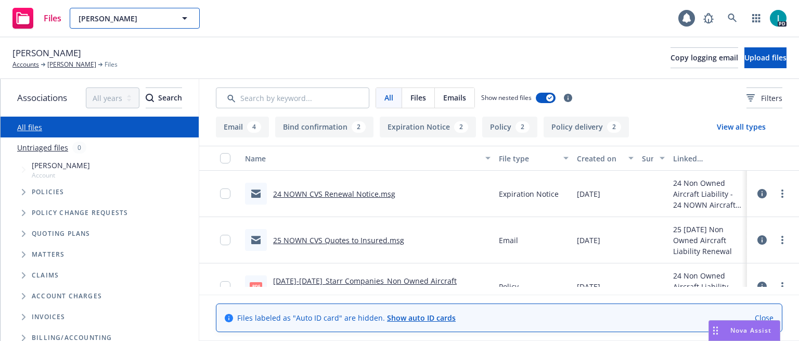
click at [110, 15] on span "Joshua Bogus" at bounding box center [124, 18] width 90 height 11
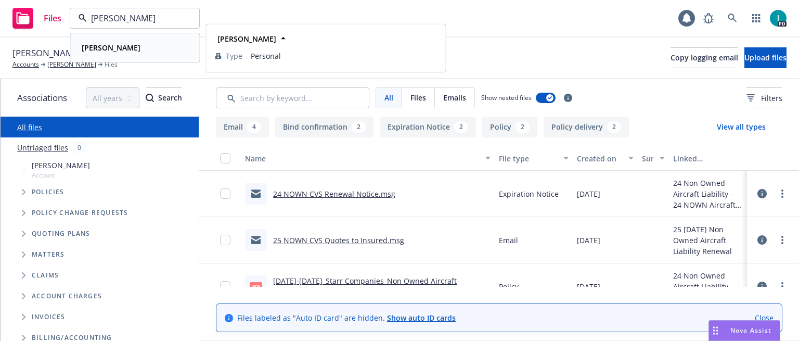
click at [114, 50] on strong "Daniel Flom" at bounding box center [111, 48] width 59 height 10
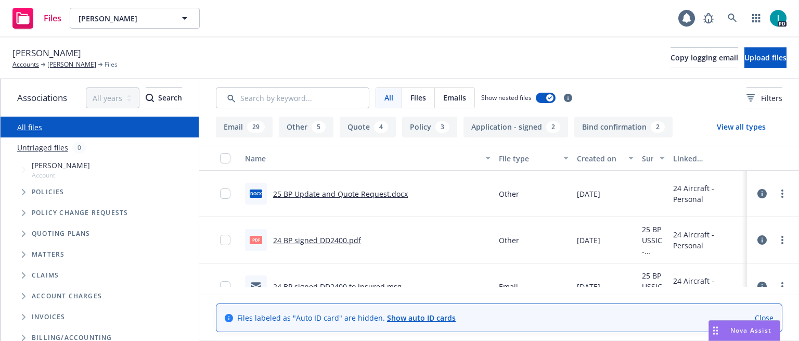
click at [54, 53] on span "Daniel Flom" at bounding box center [46, 53] width 69 height 14
copy span "Daniel Flom"
click at [744, 52] on button "Upload files" at bounding box center [765, 57] width 42 height 21
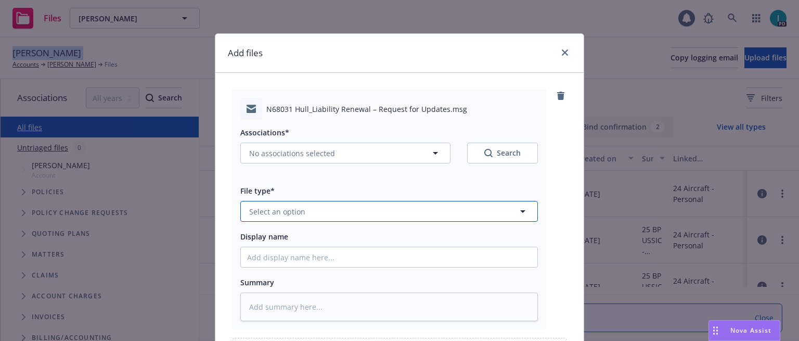
click at [293, 213] on span "Select an option" at bounding box center [277, 211] width 56 height 11
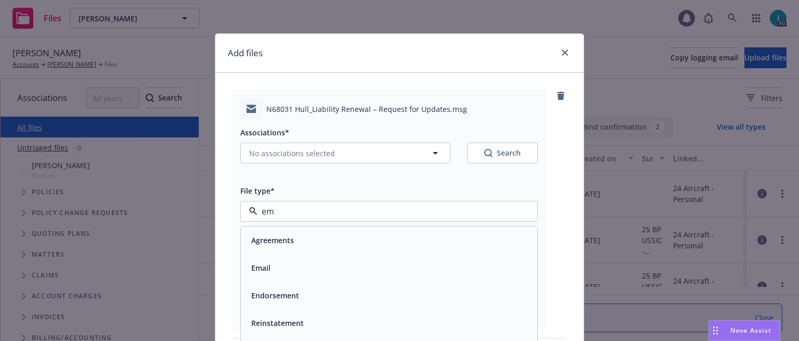
click at [272, 267] on div "Email" at bounding box center [389, 267] width 284 height 15
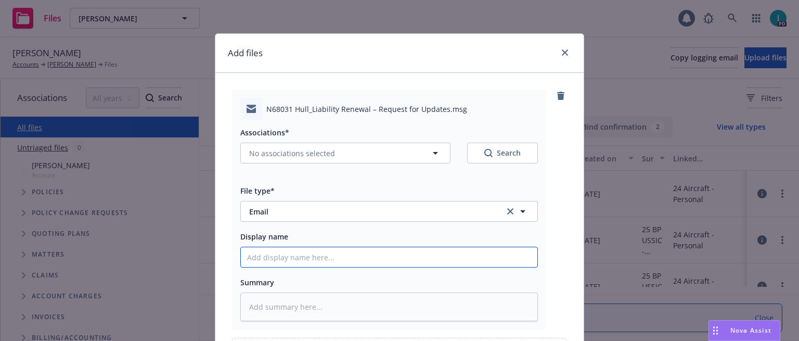
click at [279, 265] on input "Display name" at bounding box center [389, 257] width 296 height 20
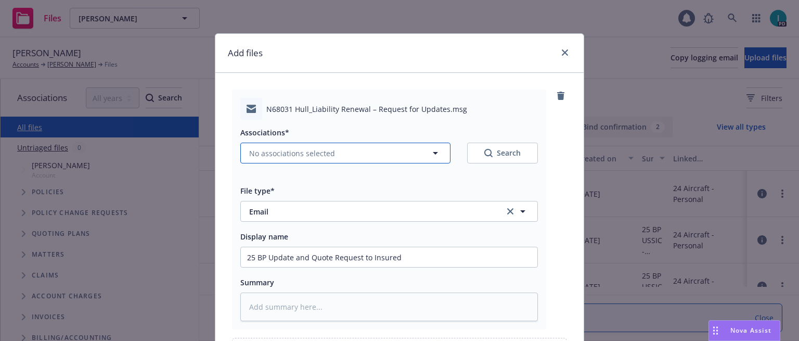
click at [286, 154] on span "No associations selected" at bounding box center [292, 153] width 86 height 11
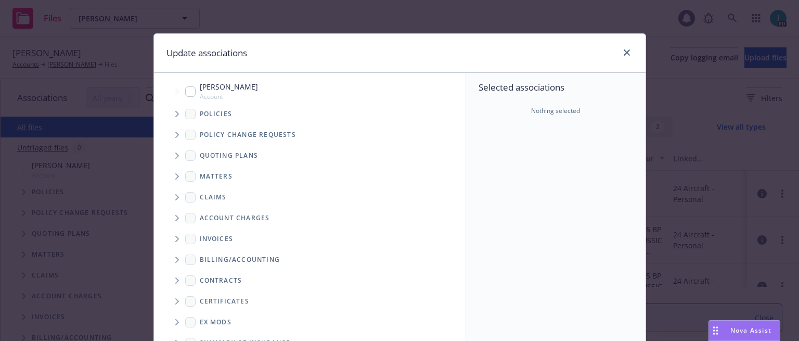
click at [178, 112] on span "Tree Example" at bounding box center [177, 114] width 17 height 17
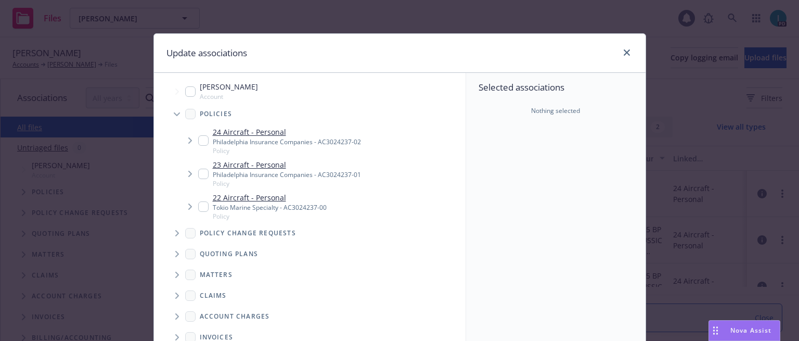
click at [198, 141] on input "Tree Example" at bounding box center [203, 140] width 10 height 10
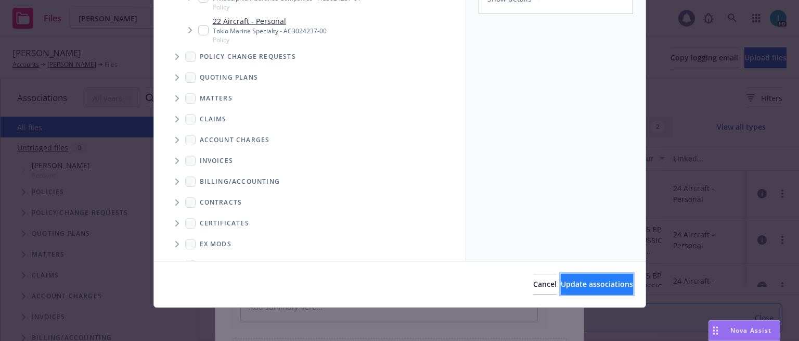
click at [566, 288] on span "Update associations" at bounding box center [597, 284] width 72 height 10
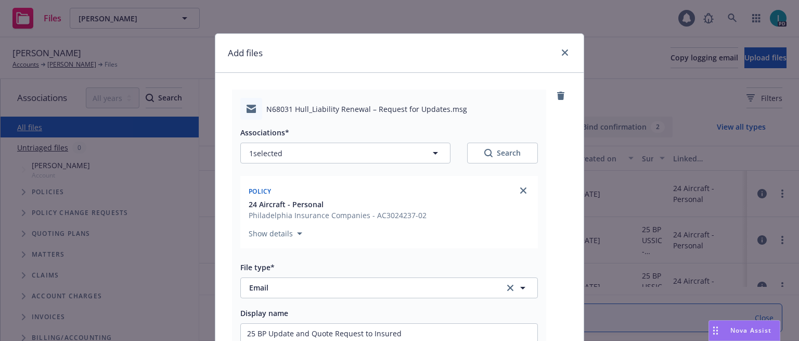
scroll to position [200, 0]
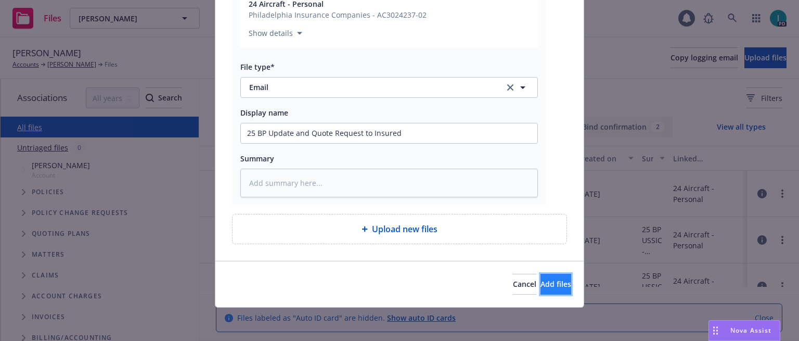
click at [540, 291] on button "Add files" at bounding box center [555, 284] width 31 height 21
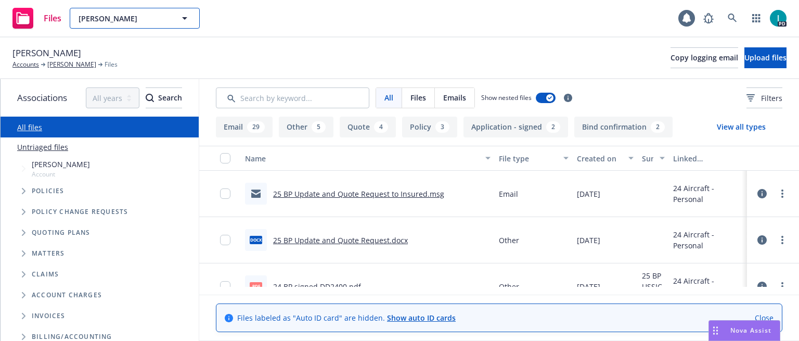
click at [123, 23] on span "Daniel Flom" at bounding box center [124, 18] width 90 height 11
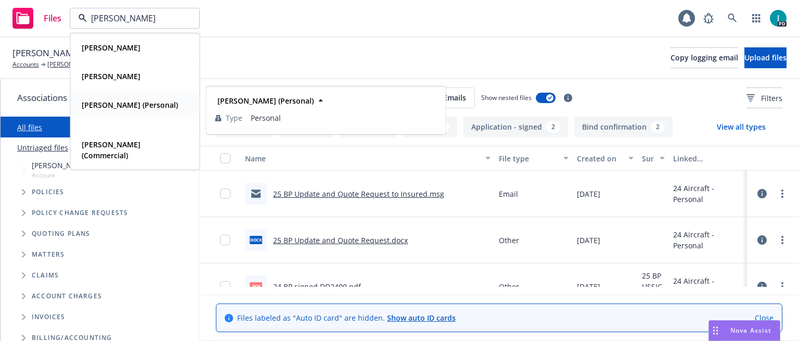
click at [137, 106] on strong "James W. Whitmore (Personal)" at bounding box center [130, 105] width 96 height 10
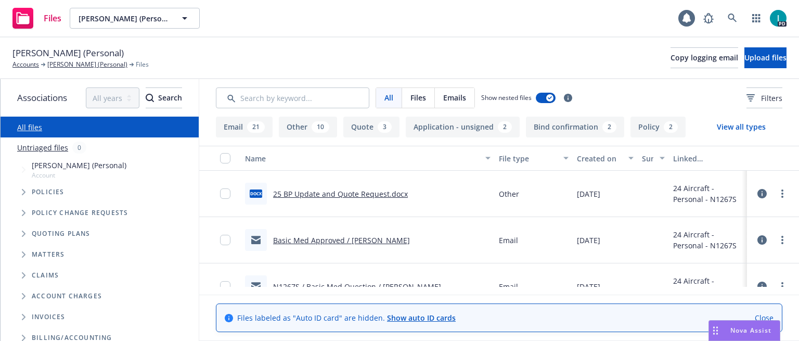
click at [73, 51] on span "James W. Whitmore (Personal)" at bounding box center [67, 53] width 111 height 14
copy span "James W. Whitmore (Personal)"
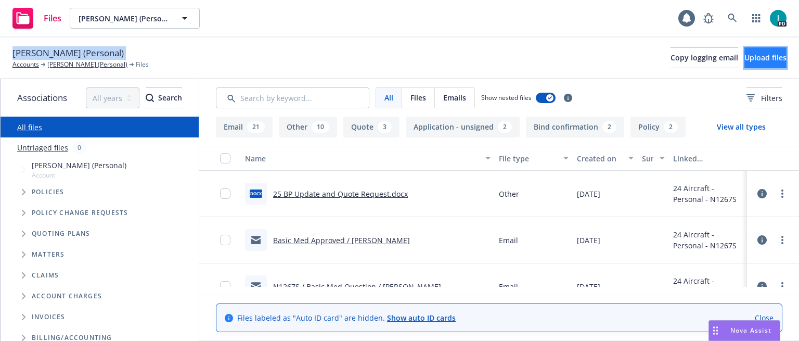
click at [744, 58] on button "Upload files" at bounding box center [765, 57] width 42 height 21
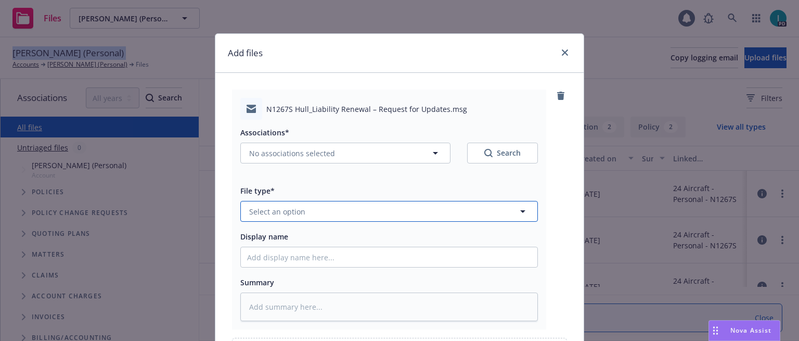
click at [303, 208] on button "Select an option" at bounding box center [389, 211] width 298 height 21
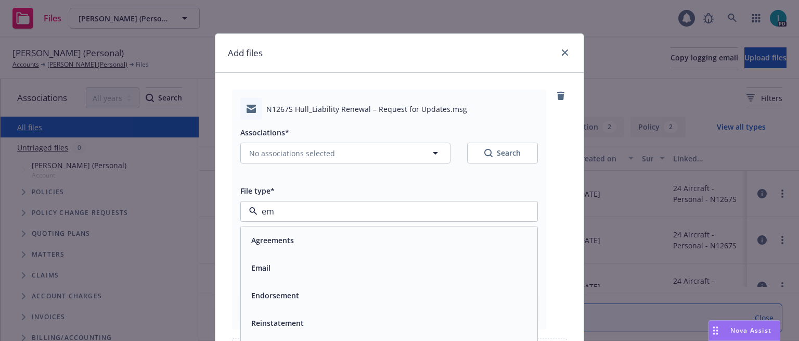
click at [265, 267] on span "Email" at bounding box center [260, 267] width 19 height 11
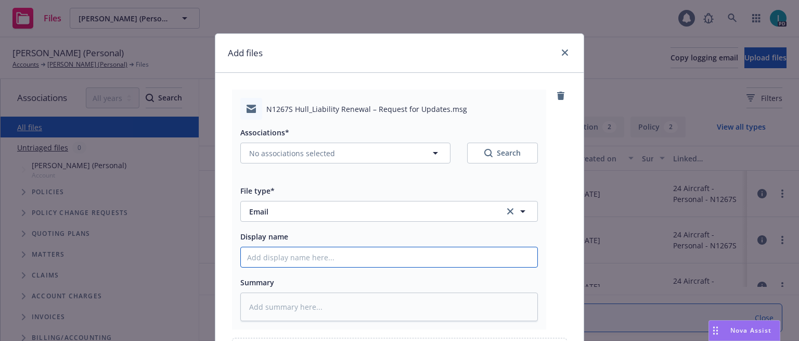
click at [282, 256] on input "Display name" at bounding box center [389, 257] width 296 height 20
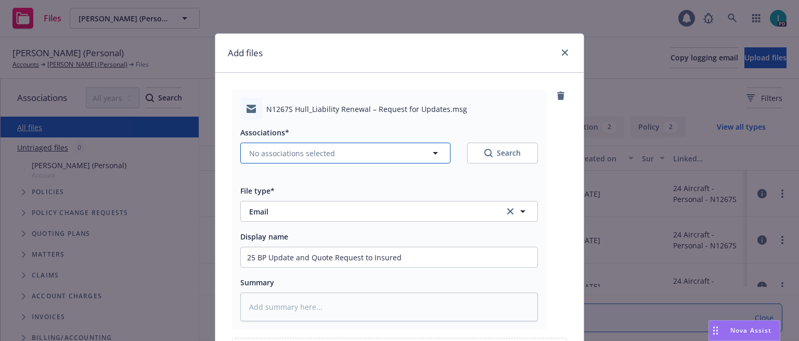
click at [297, 158] on span "No associations selected" at bounding box center [292, 153] width 86 height 11
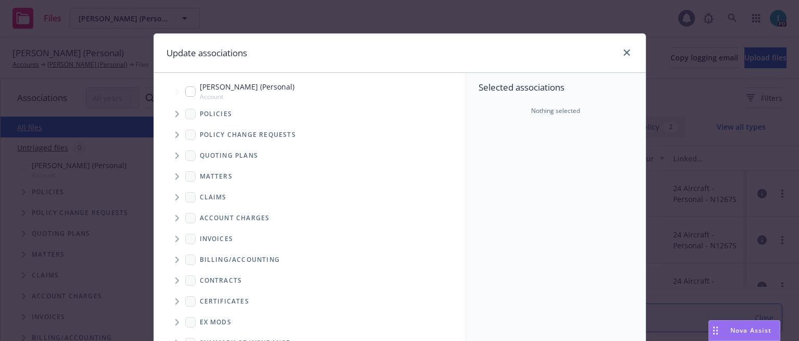
click at [180, 107] on span "Tree Example" at bounding box center [177, 114] width 17 height 17
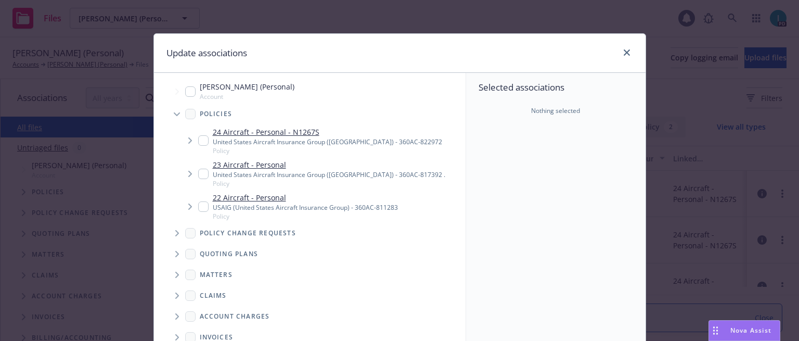
click at [199, 144] on input "Tree Example" at bounding box center [203, 140] width 10 height 10
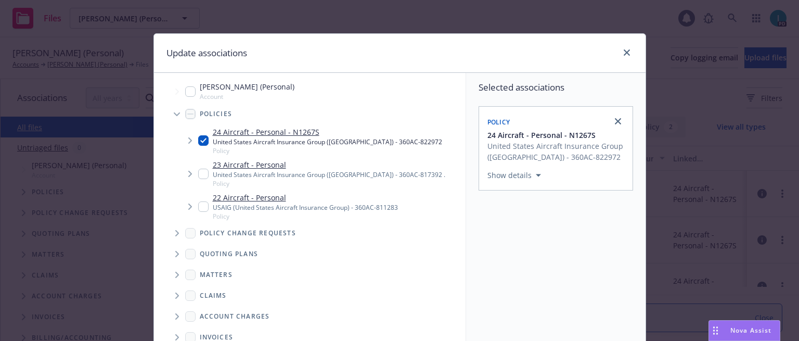
scroll to position [176, 0]
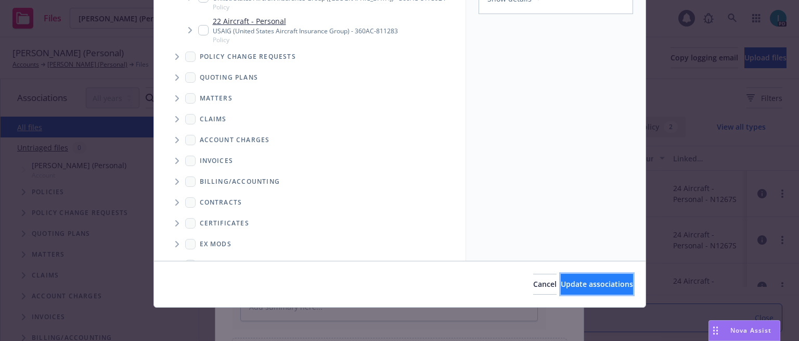
click at [572, 287] on span "Update associations" at bounding box center [597, 284] width 72 height 10
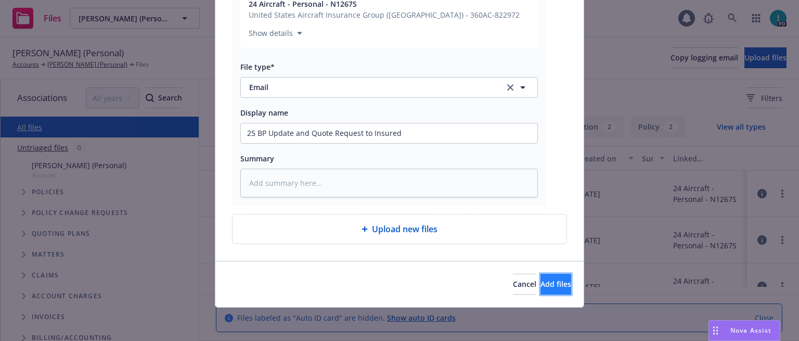
click at [545, 284] on span "Add files" at bounding box center [555, 284] width 31 height 10
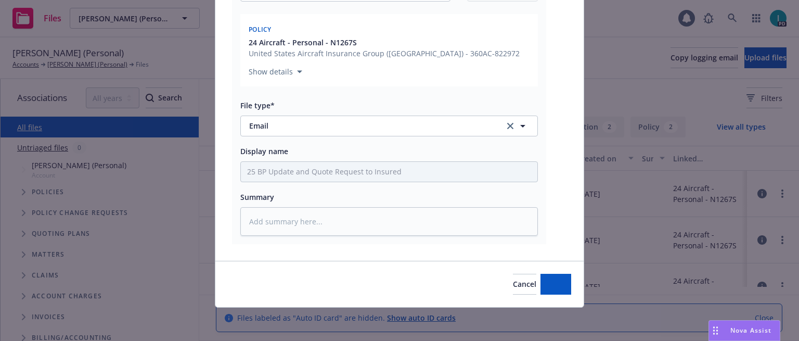
scroll to position [162, 0]
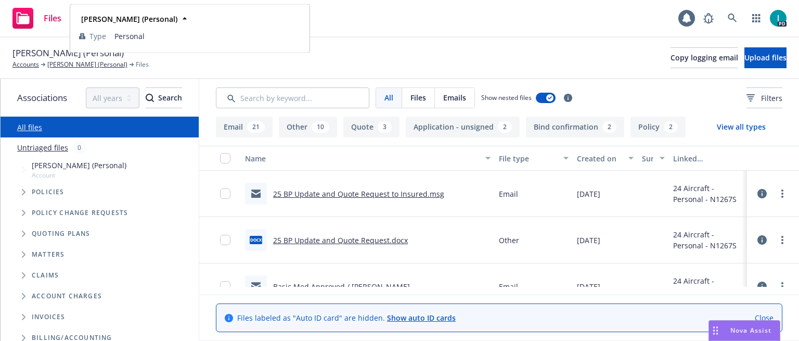
click at [118, 15] on div "James W. Whitmore (Personal)" at bounding box center [128, 18] width 102 height 15
click at [520, 40] on div "James W. Whitmore (Personal) Accounts James W. Whitmore (Personal) Files Copy l…" at bounding box center [399, 58] width 799 height 42
click at [99, 17] on span "James W. Whitmore (Personal)" at bounding box center [124, 18] width 90 height 11
click at [128, 42] on div "Jonathan Bar-or" at bounding box center [114, 47] width 75 height 15
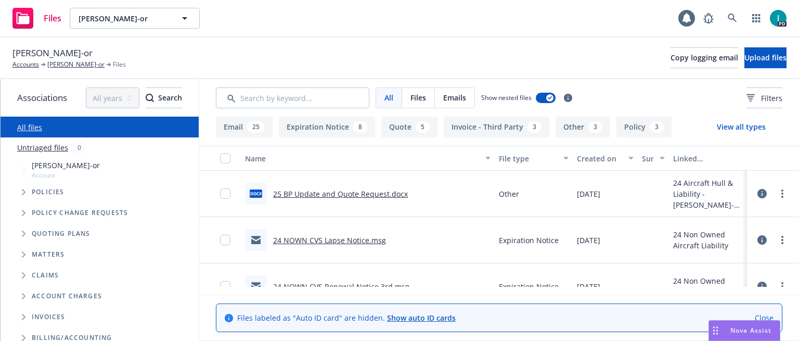
click at [58, 51] on span "Jonathan Bar-or" at bounding box center [52, 53] width 80 height 14
copy span "Jonathan Bar-or"
click at [744, 60] on button "Upload files" at bounding box center [765, 57] width 42 height 21
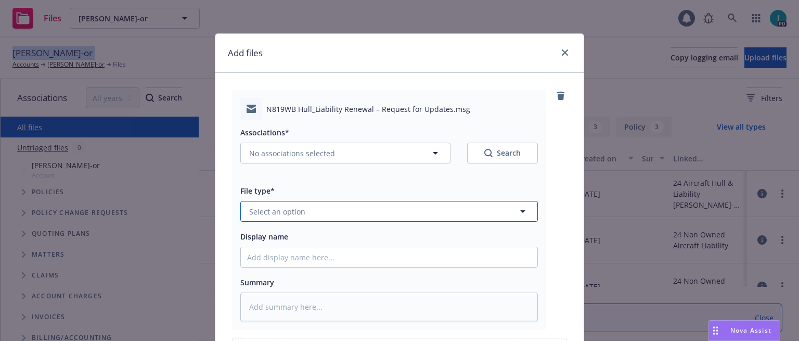
click at [289, 210] on span "Select an option" at bounding box center [277, 211] width 56 height 11
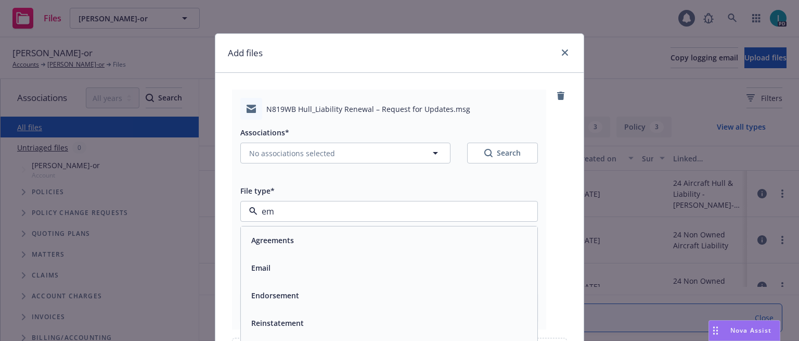
click at [278, 268] on div "Email" at bounding box center [389, 267] width 284 height 15
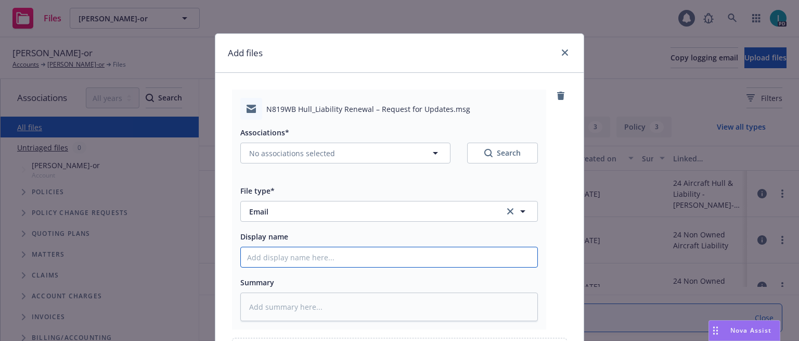
click at [277, 251] on input "Display name" at bounding box center [389, 257] width 296 height 20
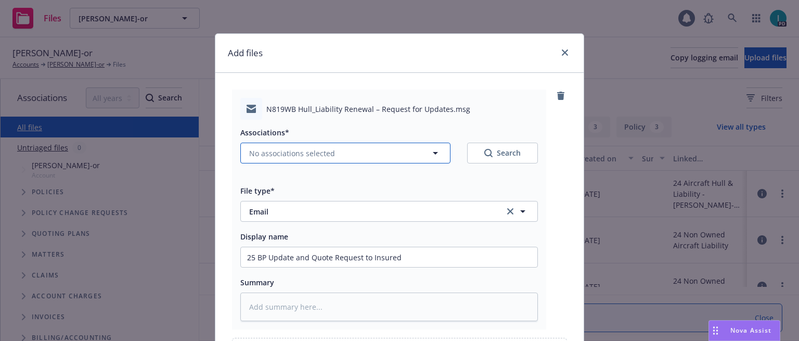
click at [280, 147] on button "No associations selected" at bounding box center [345, 153] width 210 height 21
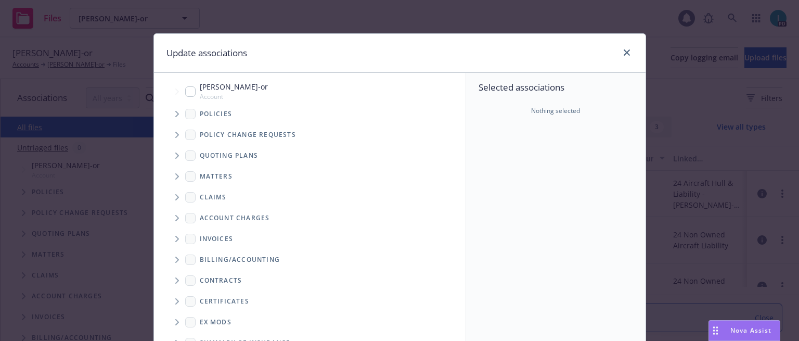
click at [175, 116] on icon "Tree Example" at bounding box center [177, 114] width 4 height 6
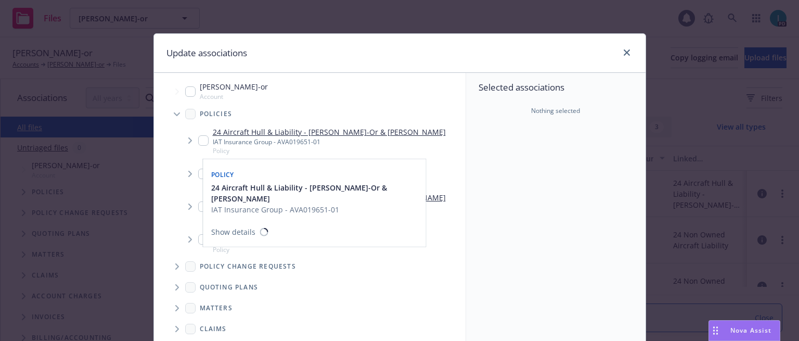
click at [198, 138] on input "Tree Example" at bounding box center [203, 140] width 10 height 10
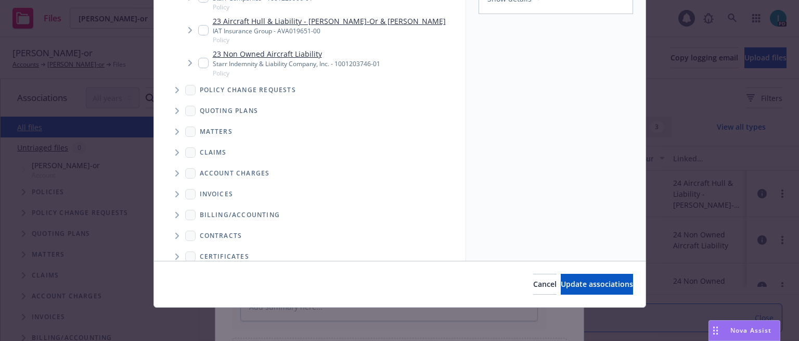
scroll to position [46, 0]
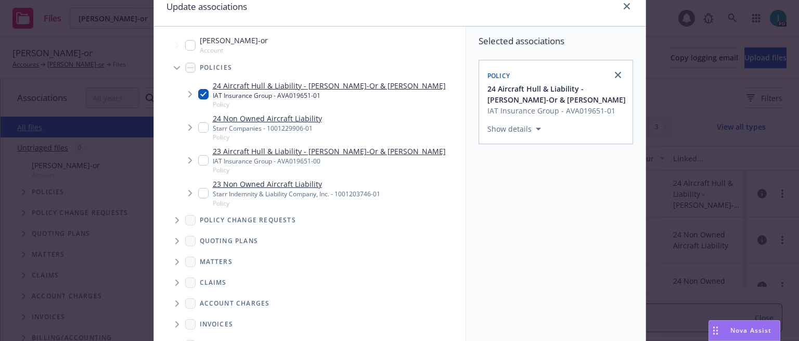
click at [516, 125] on button "Show details" at bounding box center [514, 129] width 62 height 12
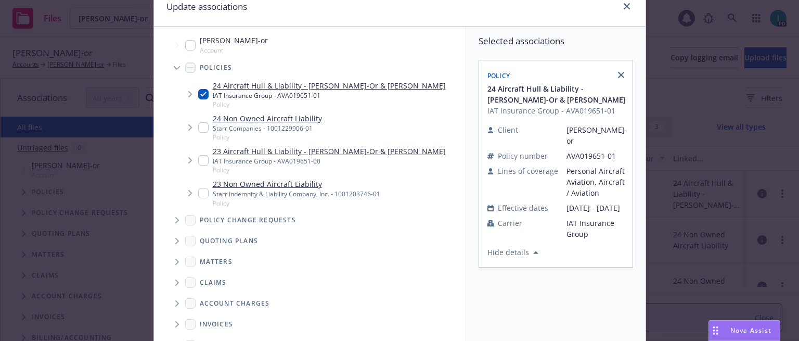
scroll to position [176, 0]
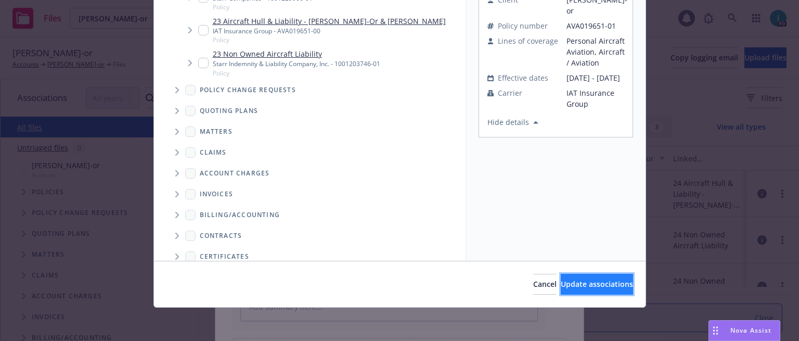
click at [584, 284] on span "Update associations" at bounding box center [597, 284] width 72 height 10
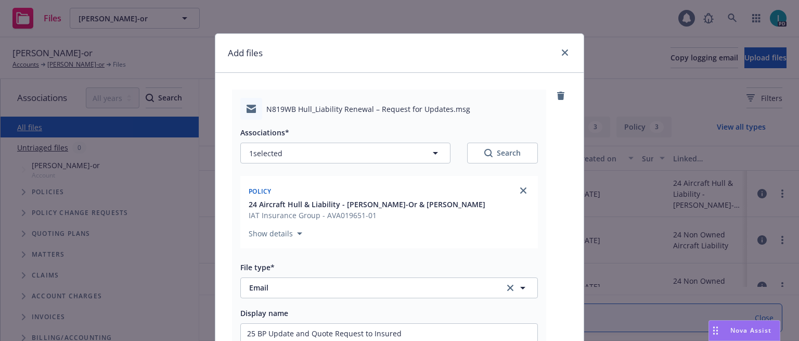
scroll to position [200, 0]
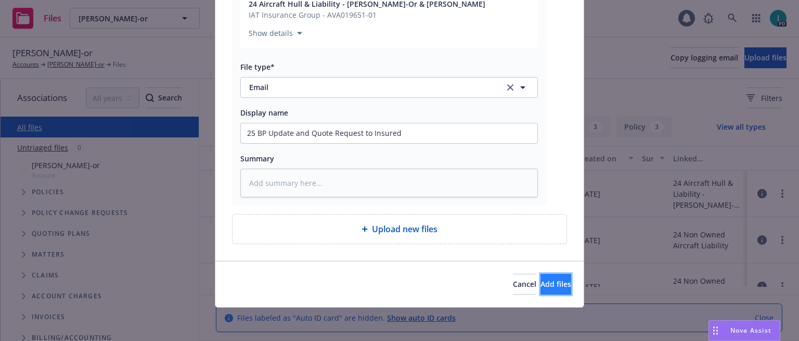
click at [540, 286] on span "Add files" at bounding box center [555, 284] width 31 height 10
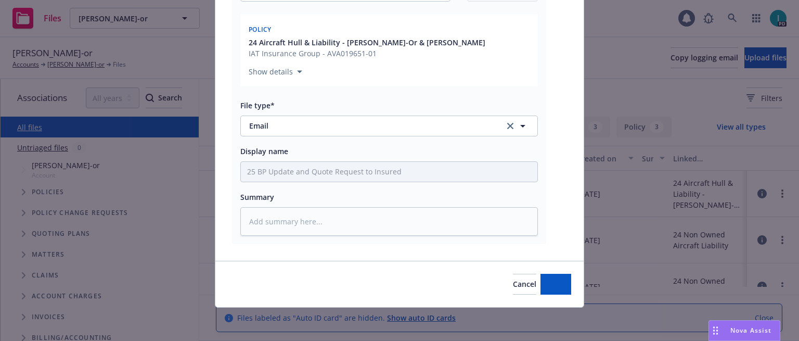
scroll to position [162, 0]
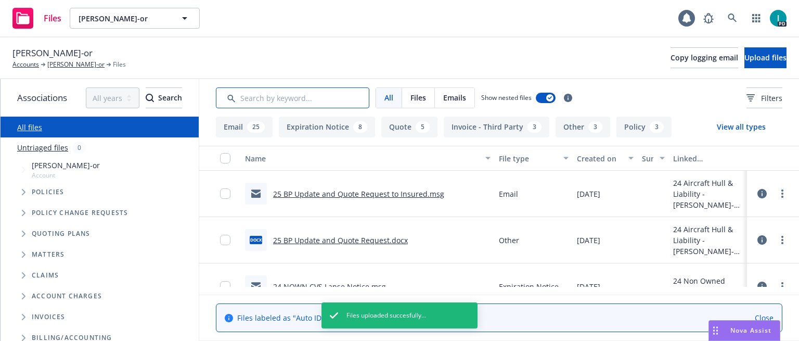
click at [292, 94] on input "Search by keyword..." at bounding box center [292, 97] width 153 height 21
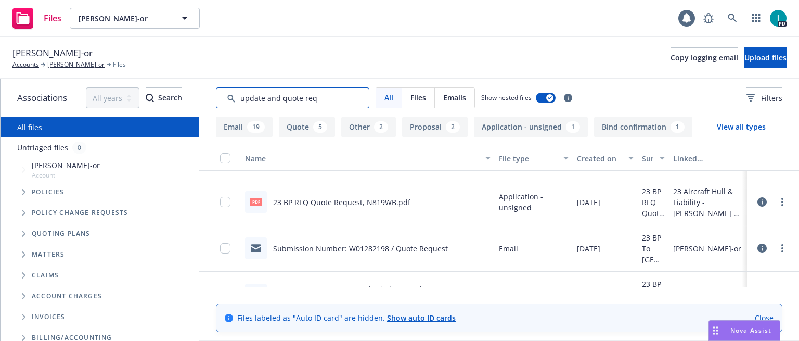
scroll to position [0, 0]
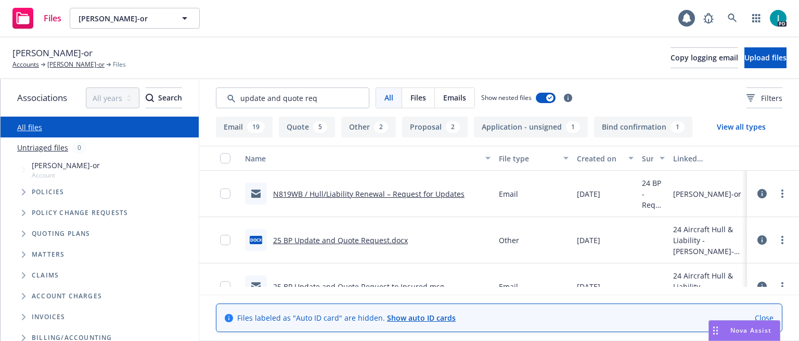
click at [364, 190] on link "N819WB / Hull/Liability Renewal – Request for Updates" at bounding box center [368, 194] width 191 height 10
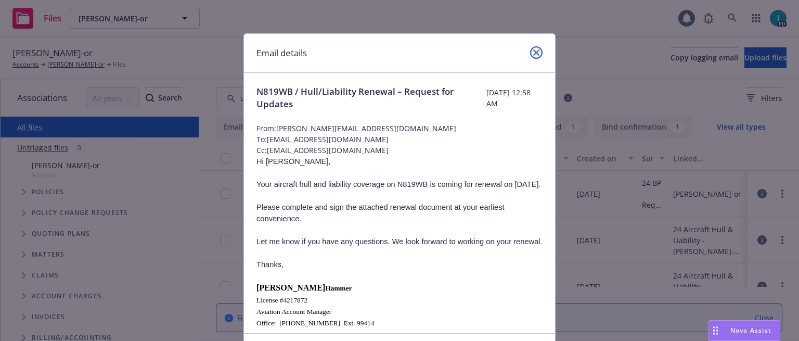
click at [535, 48] on link "close" at bounding box center [536, 52] width 12 height 12
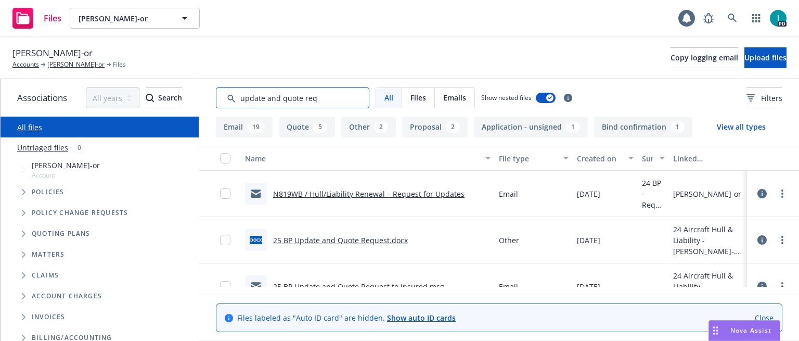
drag, startPoint x: 339, startPoint y: 97, endPoint x: 0, endPoint y: 97, distance: 338.6
click at [0, 97] on div "Associations All years 2027 2026 2025 2024 2023 2022 2021 2020 2019 2018 2017 2…" at bounding box center [399, 210] width 799 height 262
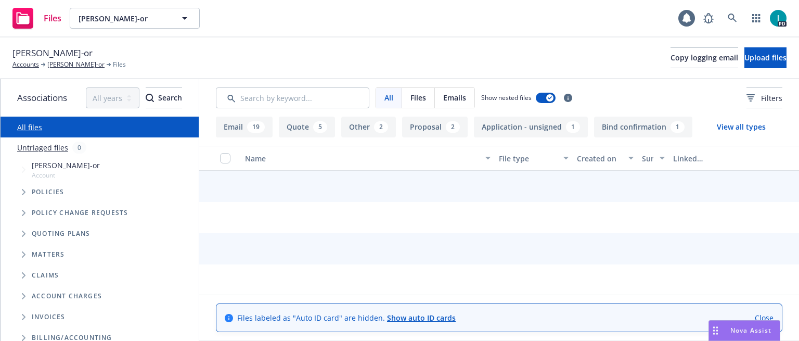
click at [361, 39] on div "Jonathan Bar-or Accounts Jonathan Bar-or Files Copy logging email Upload files" at bounding box center [399, 58] width 799 height 42
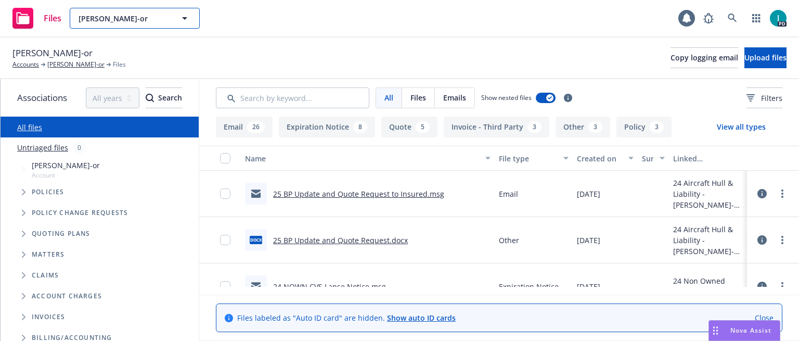
click at [98, 20] on span "Jonathan Bar-or" at bounding box center [124, 18] width 90 height 11
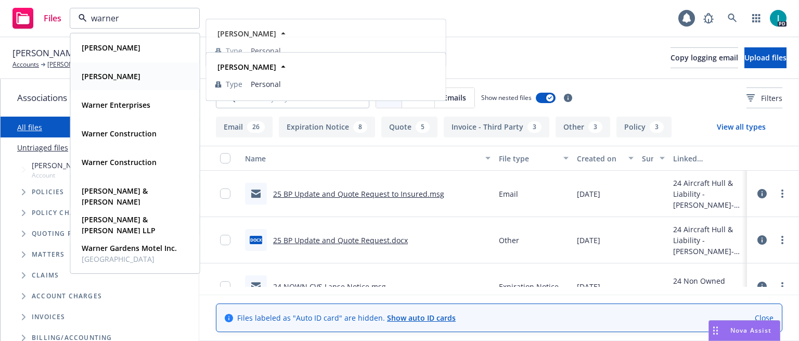
click at [128, 75] on strong "Thomas K. Warner" at bounding box center [111, 76] width 59 height 10
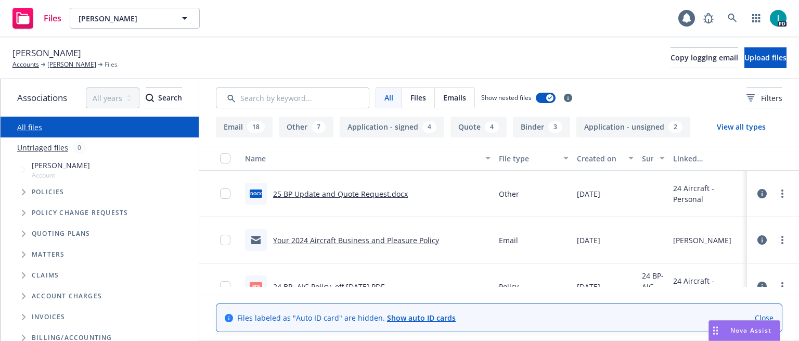
click at [54, 52] on span "Thomas K. Warner" at bounding box center [46, 53] width 69 height 14
click at [67, 52] on span "Thomas K. Warner" at bounding box center [46, 53] width 69 height 14
copy span "Thomas K. Warner"
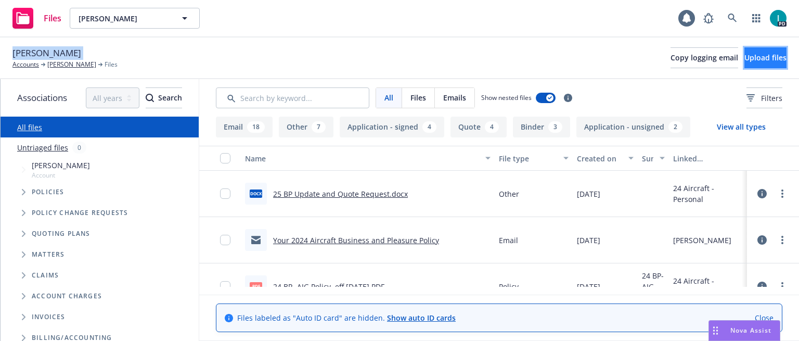
click at [749, 52] on button "Upload files" at bounding box center [765, 57] width 42 height 21
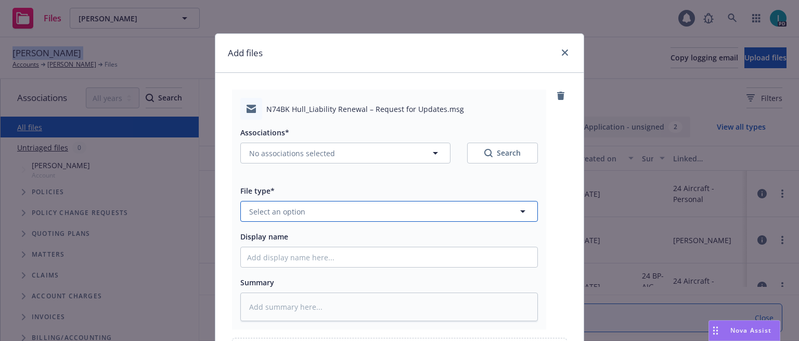
click at [251, 215] on span "Select an option" at bounding box center [277, 211] width 56 height 11
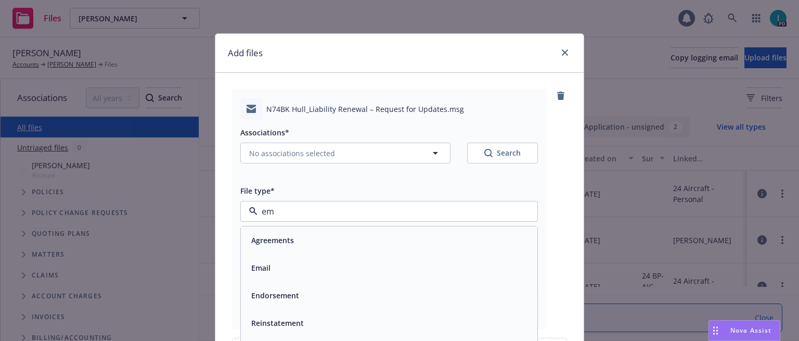
click at [280, 261] on div "Email" at bounding box center [389, 267] width 284 height 15
click at [293, 245] on div "Display name" at bounding box center [389, 248] width 298 height 37
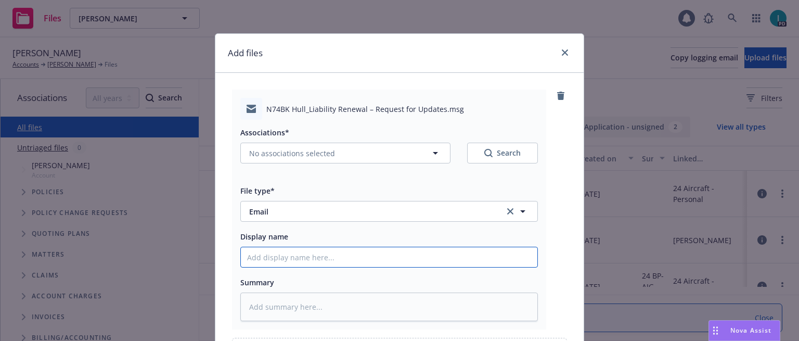
click at [293, 248] on input "Display name" at bounding box center [389, 257] width 296 height 20
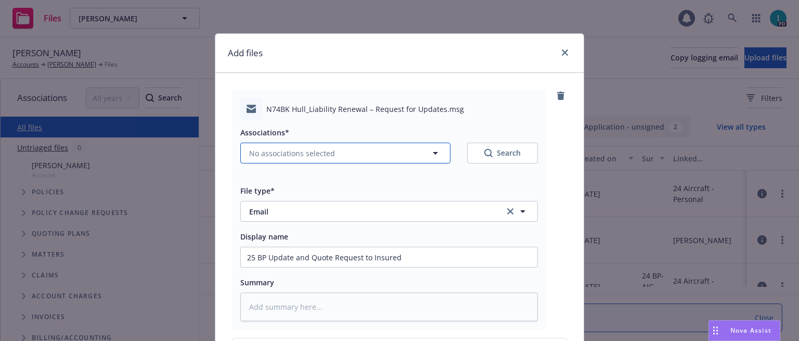
click at [290, 152] on span "No associations selected" at bounding box center [292, 153] width 86 height 11
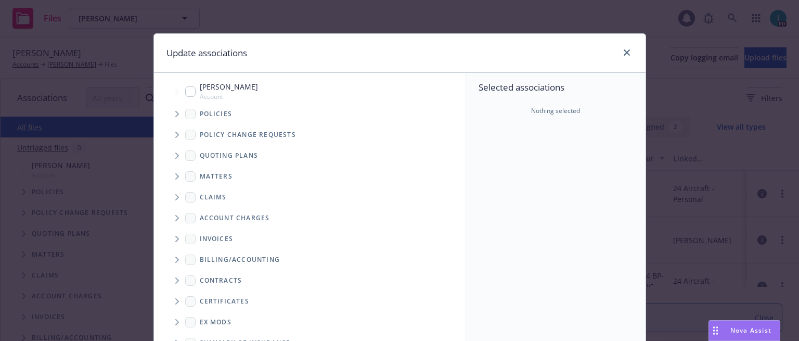
click at [175, 111] on icon "Tree Example" at bounding box center [177, 114] width 4 height 6
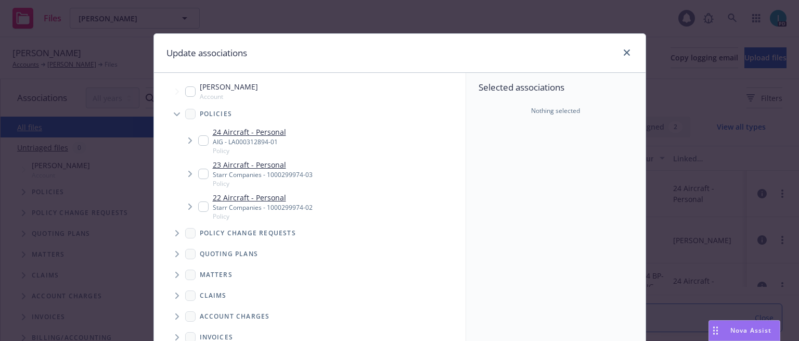
click at [198, 137] on input "Tree Example" at bounding box center [203, 140] width 10 height 10
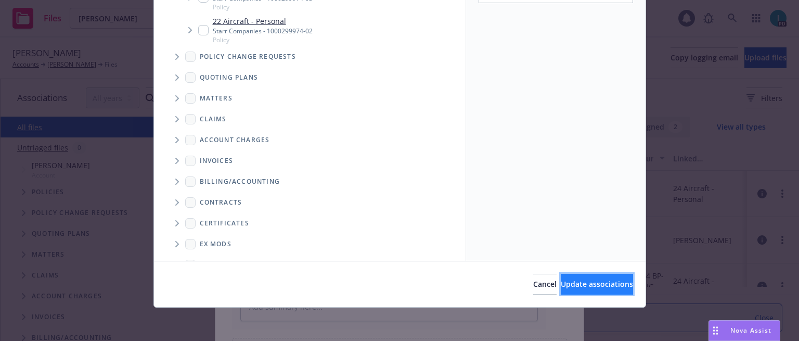
click at [607, 282] on span "Update associations" at bounding box center [597, 284] width 72 height 10
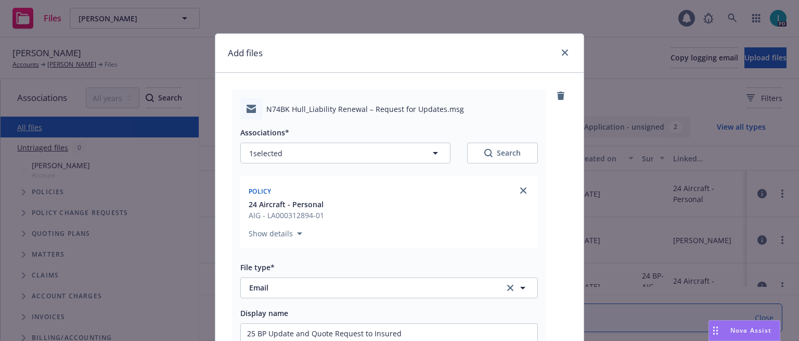
scroll to position [200, 0]
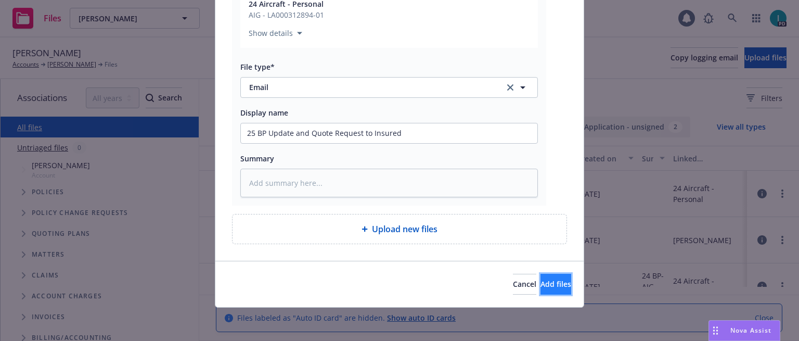
click at [540, 281] on span "Add files" at bounding box center [555, 284] width 31 height 10
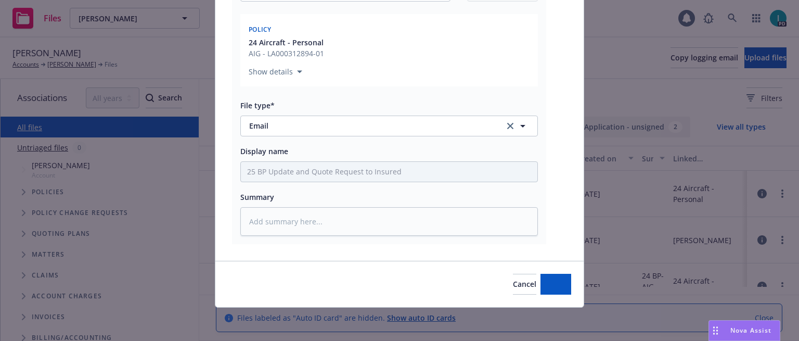
scroll to position [162, 0]
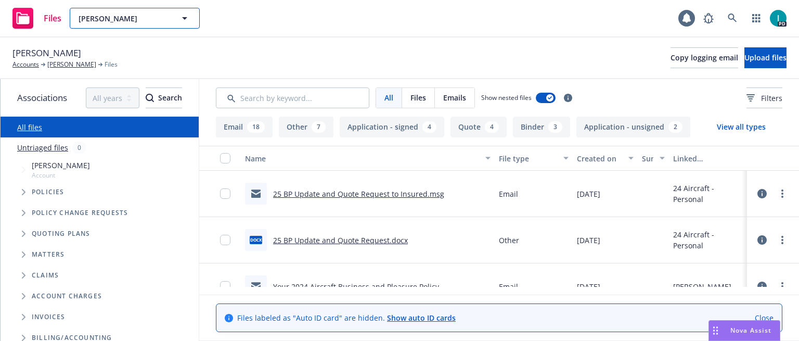
click at [120, 21] on span "Thomas K. Warner" at bounding box center [124, 18] width 90 height 11
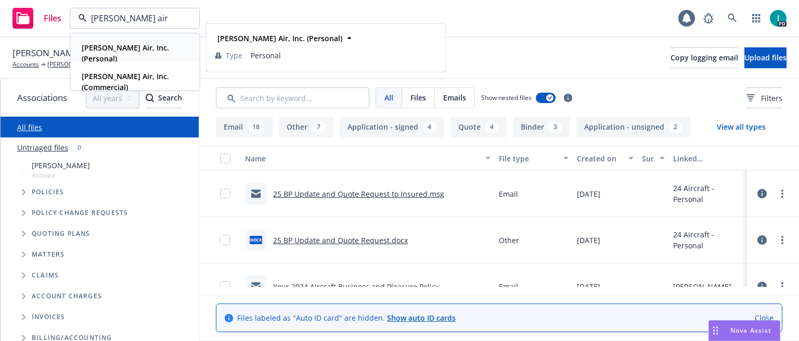
click at [123, 44] on strong "Smith Air, Inc. (Personal)" at bounding box center [125, 53] width 87 height 21
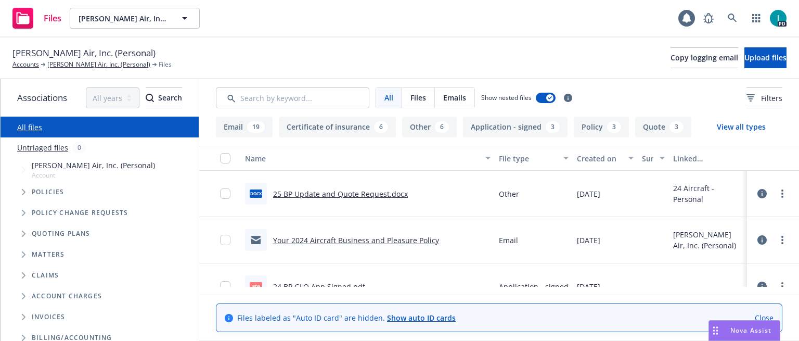
click at [66, 50] on span "Smith Air, Inc. (Personal)" at bounding box center [83, 53] width 143 height 14
copy span "Smith Air, Inc. (Personal)"
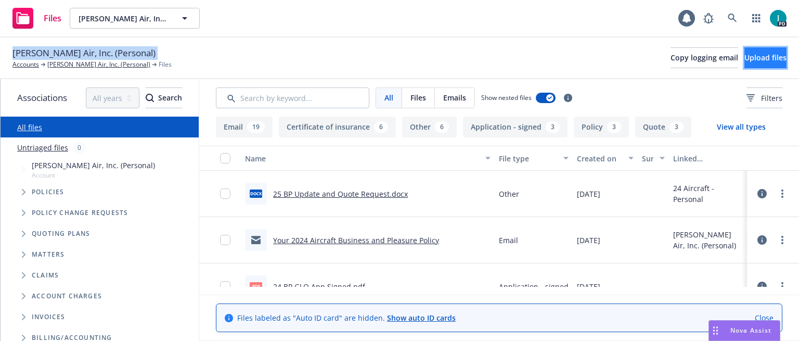
click at [763, 57] on span "Upload files" at bounding box center [765, 58] width 42 height 10
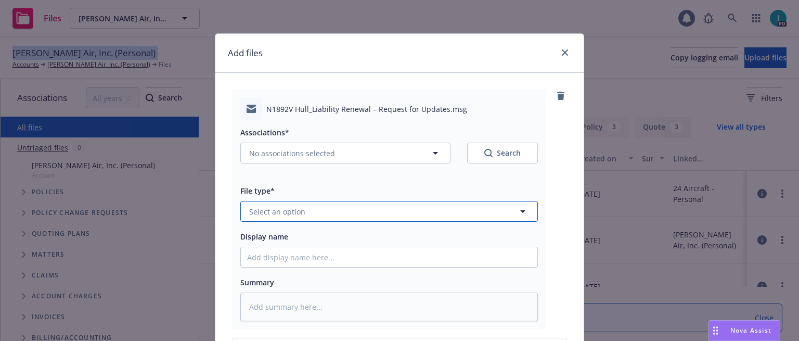
click at [308, 209] on button "Select an option" at bounding box center [389, 211] width 298 height 21
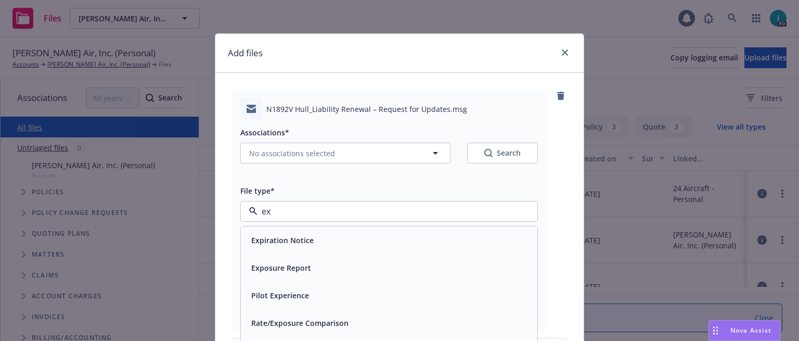
click at [312, 218] on div "ex" at bounding box center [389, 211] width 298 height 21
click at [311, 213] on input "ex" at bounding box center [386, 211] width 259 height 12
click at [276, 258] on div "Email" at bounding box center [389, 268] width 296 height 28
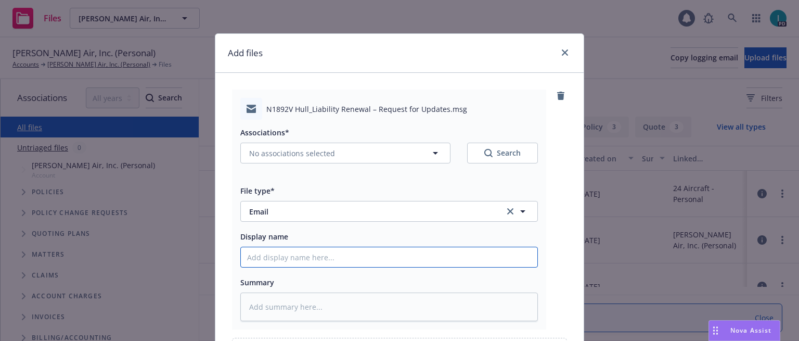
click at [276, 258] on input "Display name" at bounding box center [389, 257] width 296 height 20
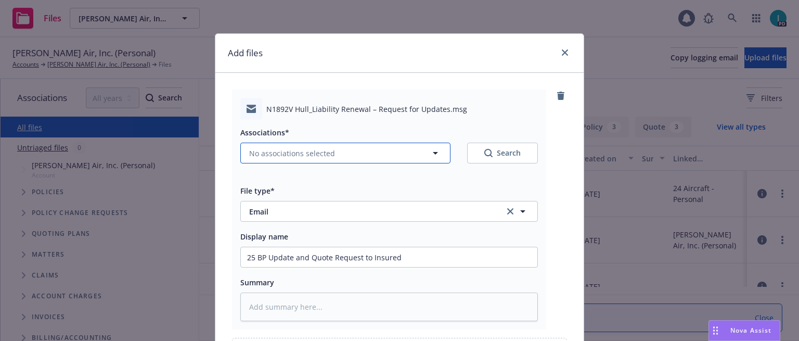
click at [290, 155] on span "No associations selected" at bounding box center [292, 153] width 86 height 11
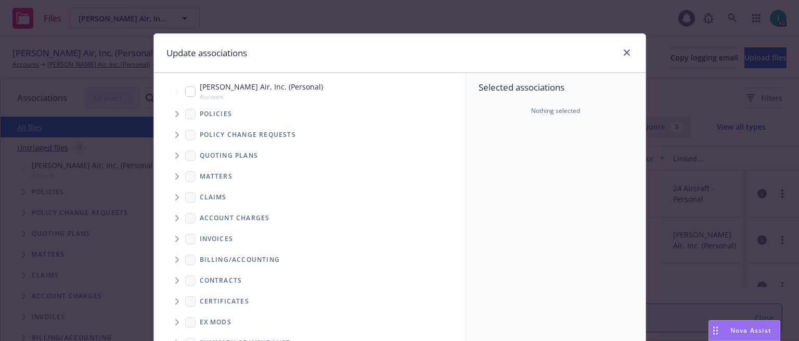
click at [169, 115] on span "Tree Example" at bounding box center [177, 114] width 17 height 17
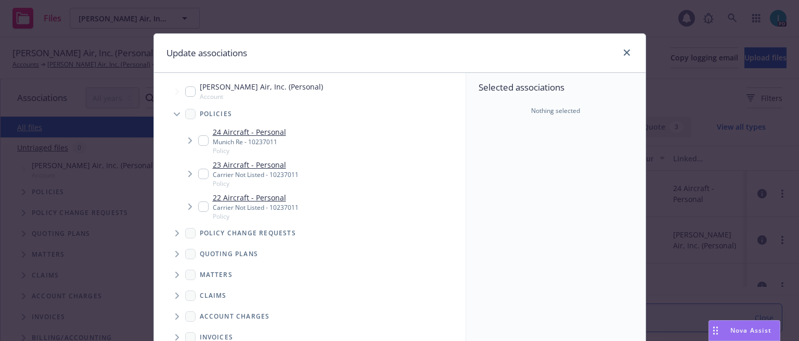
click at [204, 136] on div "24 Aircraft - Personal Munich Re - 10237011 Policy" at bounding box center [242, 140] width 88 height 29
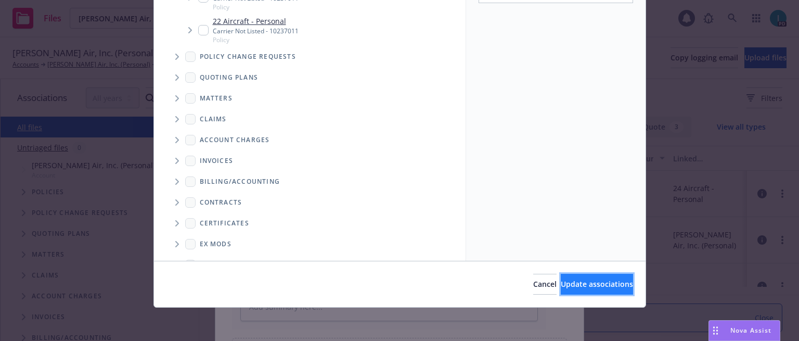
click at [594, 289] on span "Update associations" at bounding box center [597, 284] width 72 height 10
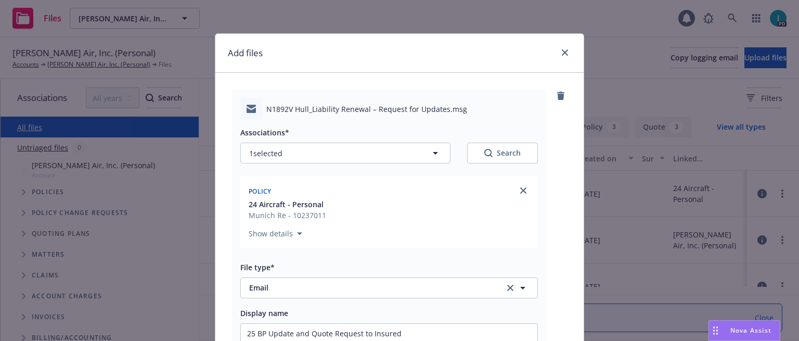
scroll to position [200, 0]
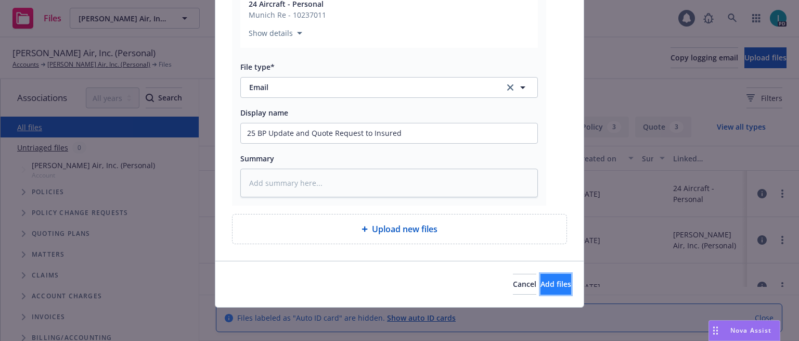
click at [540, 276] on button "Add files" at bounding box center [555, 284] width 31 height 21
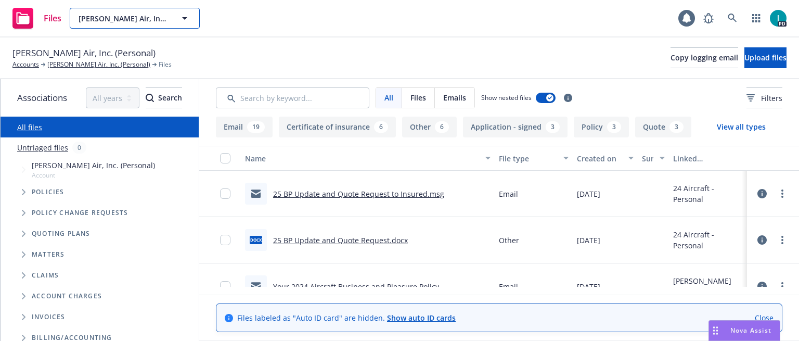
click at [116, 17] on span "Smith Air, Inc. (Personal)" at bounding box center [124, 18] width 90 height 11
click at [127, 42] on div "BCS Air, Inc." at bounding box center [134, 47] width 115 height 15
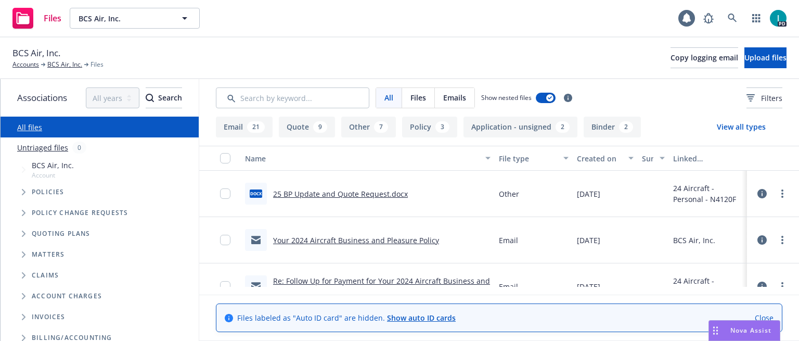
drag, startPoint x: 313, startPoint y: 52, endPoint x: 397, endPoint y: 52, distance: 84.8
click at [313, 52] on div "BCS Air, Inc. Accounts BCS Air, Inc. Files Copy logging email Upload files" at bounding box center [399, 57] width 774 height 23
click at [744, 58] on span "Upload files" at bounding box center [765, 58] width 42 height 10
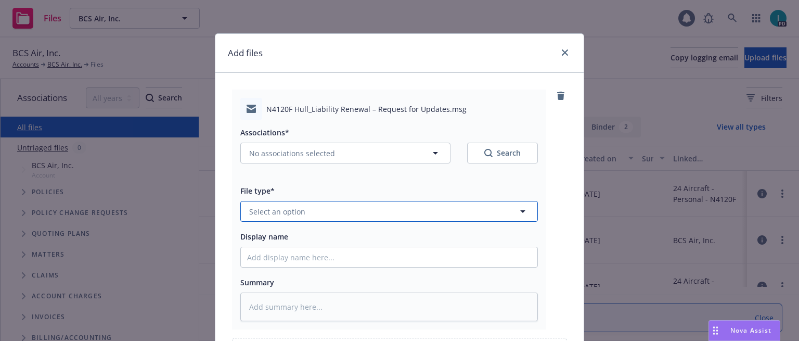
click at [288, 214] on span "Select an option" at bounding box center [277, 211] width 56 height 11
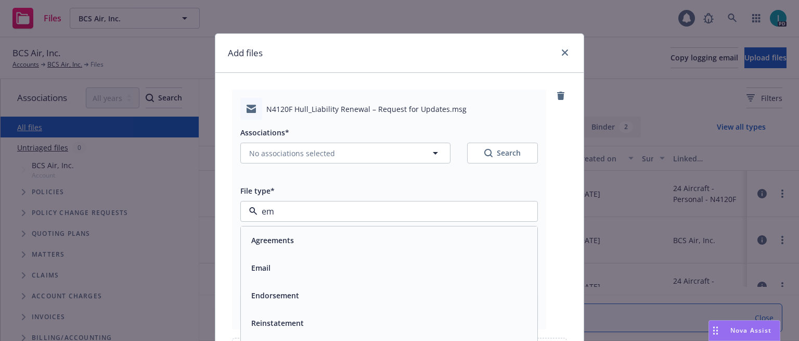
click at [270, 257] on div "Email" at bounding box center [389, 268] width 296 height 28
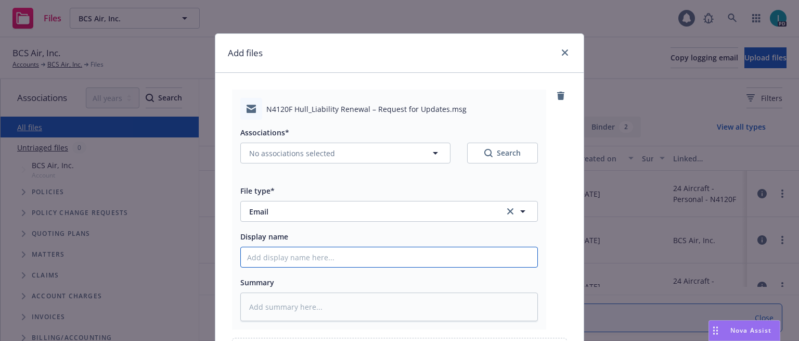
click at [276, 267] on input "Display name" at bounding box center [389, 257] width 296 height 20
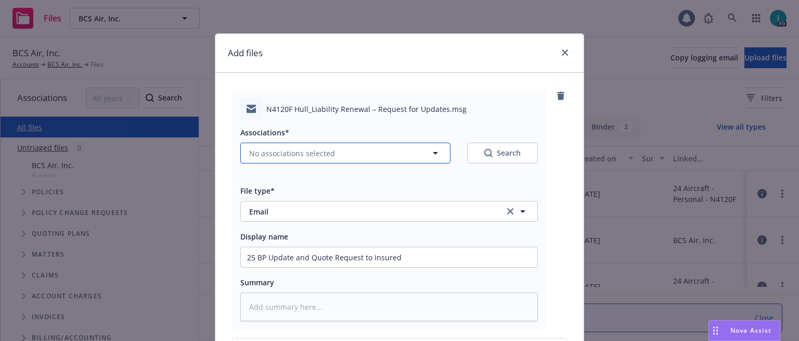
click at [273, 158] on span "No associations selected" at bounding box center [292, 153] width 86 height 11
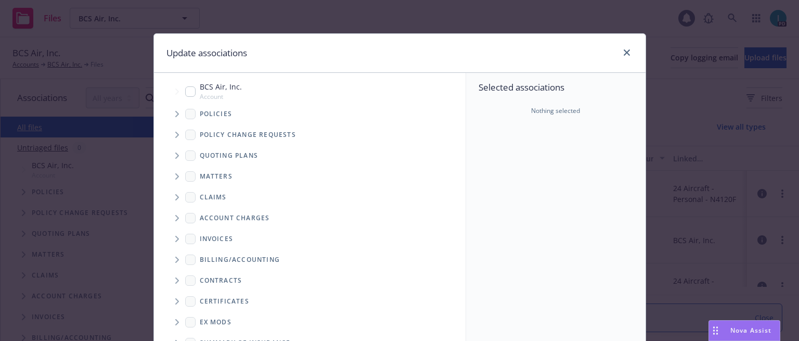
click at [175, 114] on icon "Tree Example" at bounding box center [177, 114] width 4 height 6
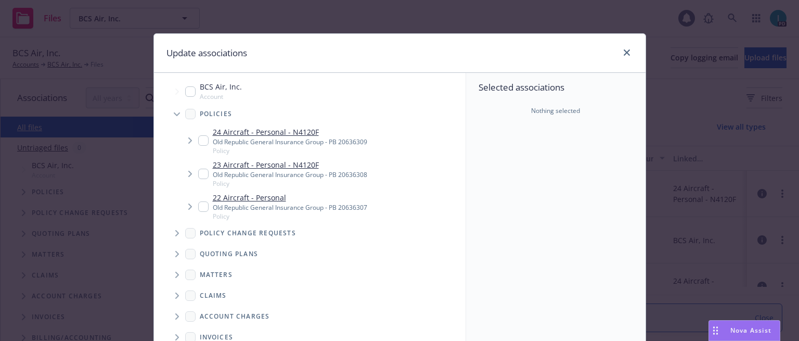
click at [203, 144] on input "Tree Example" at bounding box center [203, 140] width 10 height 10
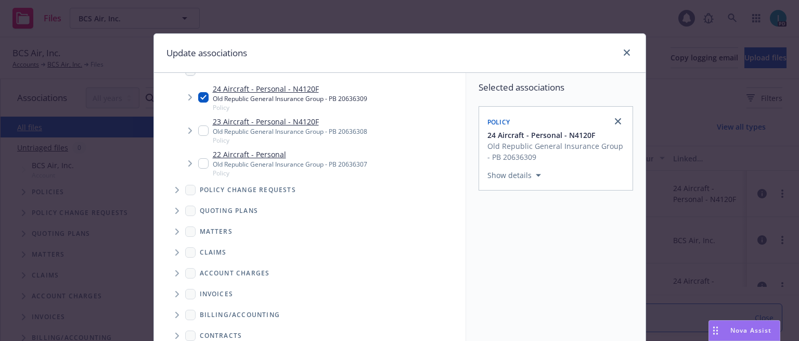
scroll to position [176, 0]
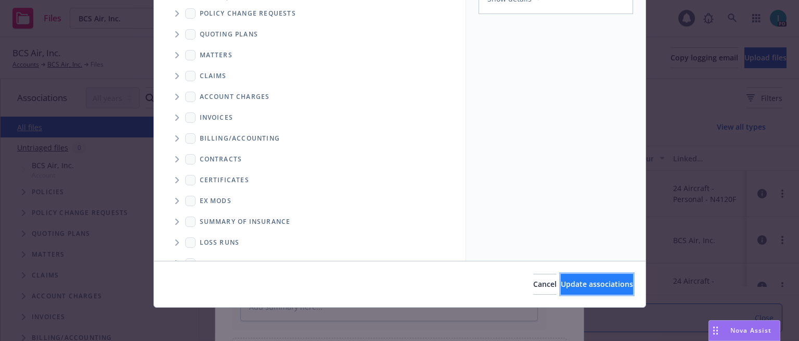
click at [563, 275] on button "Update associations" at bounding box center [597, 284] width 72 height 21
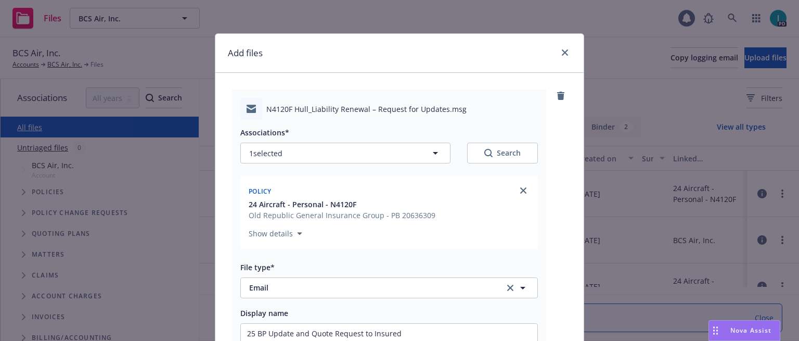
scroll to position [200, 0]
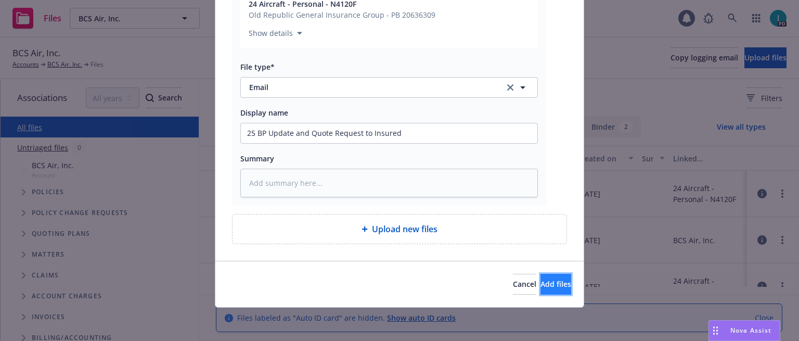
click at [541, 277] on button "Add files" at bounding box center [555, 284] width 31 height 21
